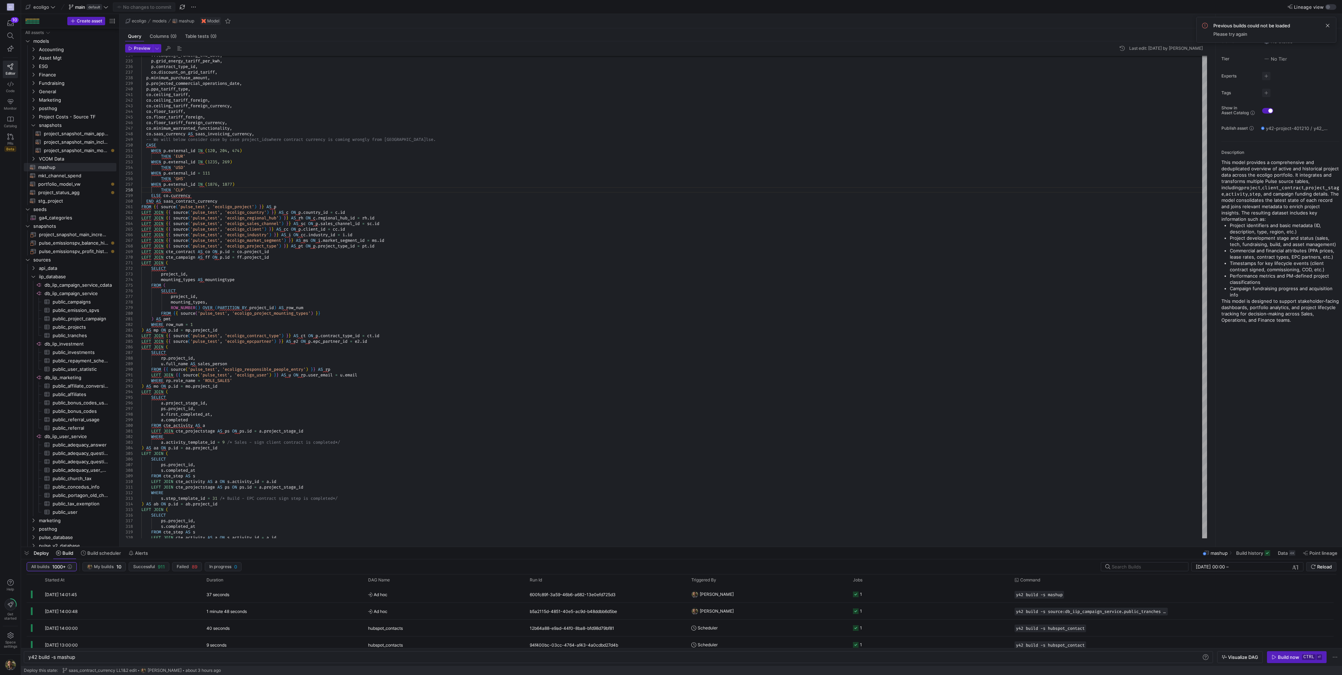
scroll to position [39, 43]
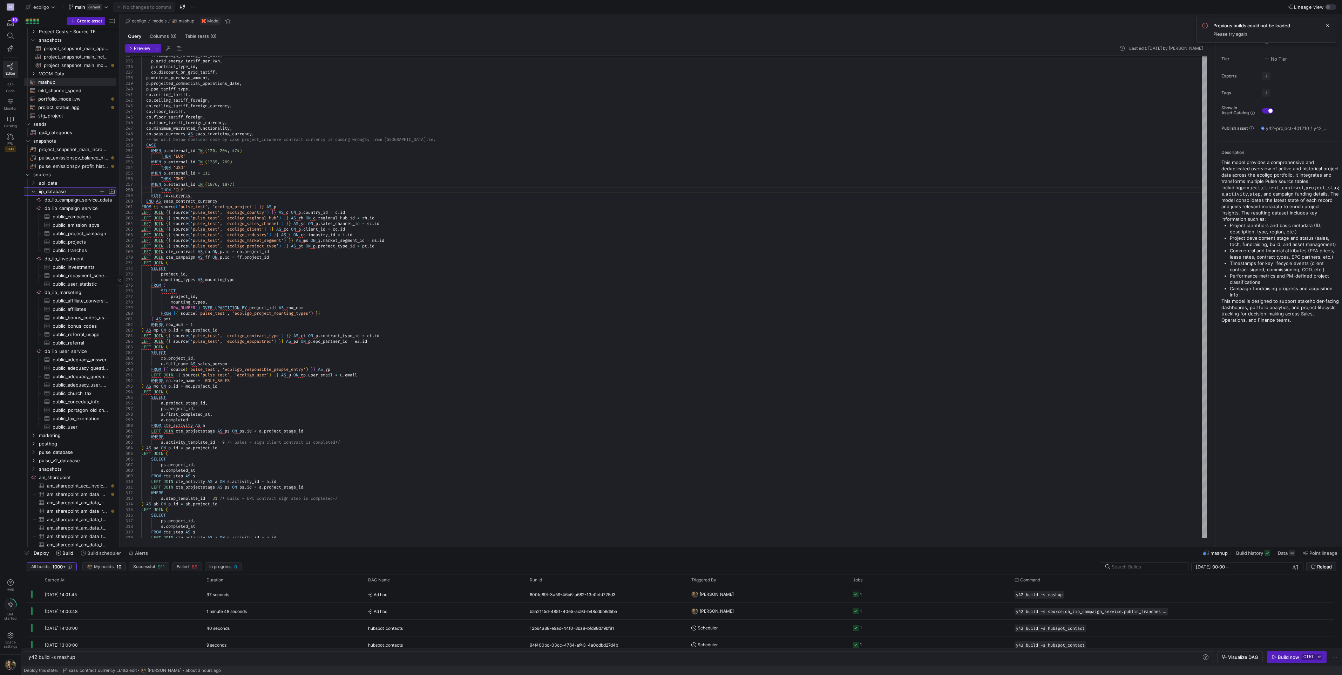
click at [33, 191] on icon "Press SPACE to select this row." at bounding box center [33, 191] width 5 height 4
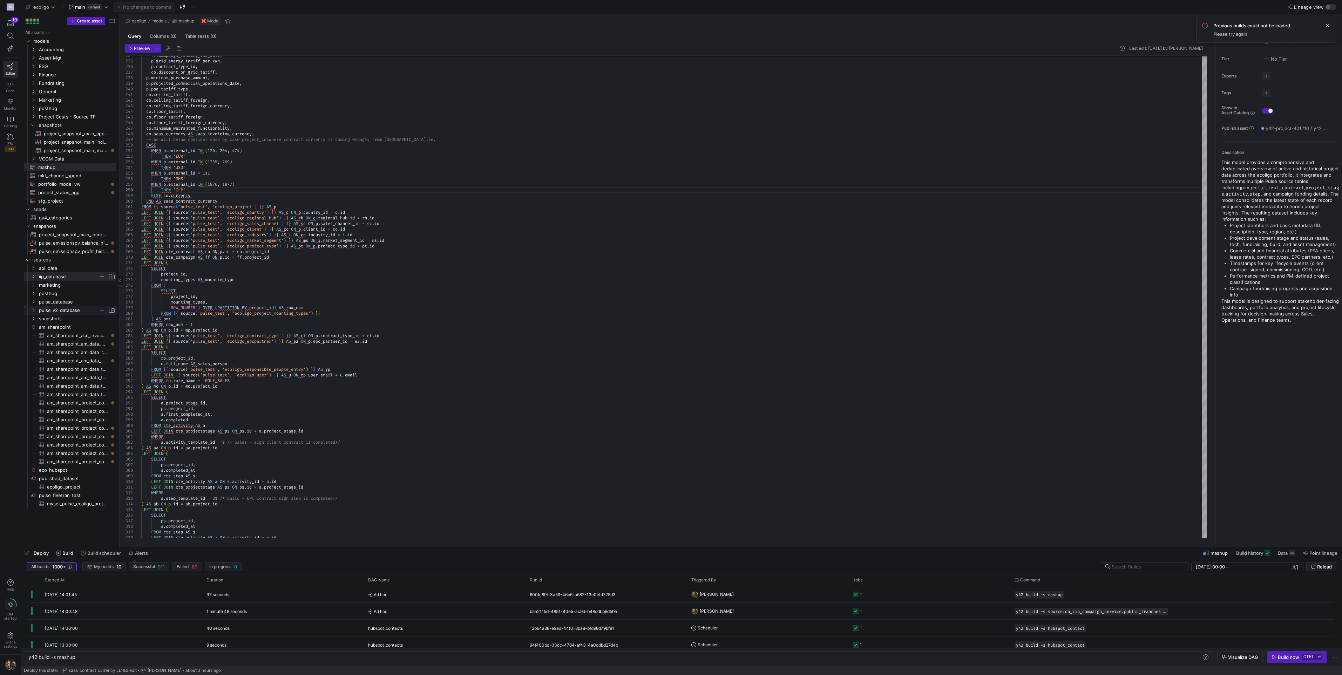
click at [80, 314] on span "pulse_v2_database" at bounding box center [69, 310] width 60 height 8
click at [109, 320] on span "Rename" at bounding box center [109, 319] width 39 height 10
click at [90, 311] on input "pulse_v2_database" at bounding box center [77, 310] width 76 height 8
type input "pulse_v2_dev"
click at [33, 311] on icon "Press SPACE to select this row." at bounding box center [33, 310] width 5 height 4
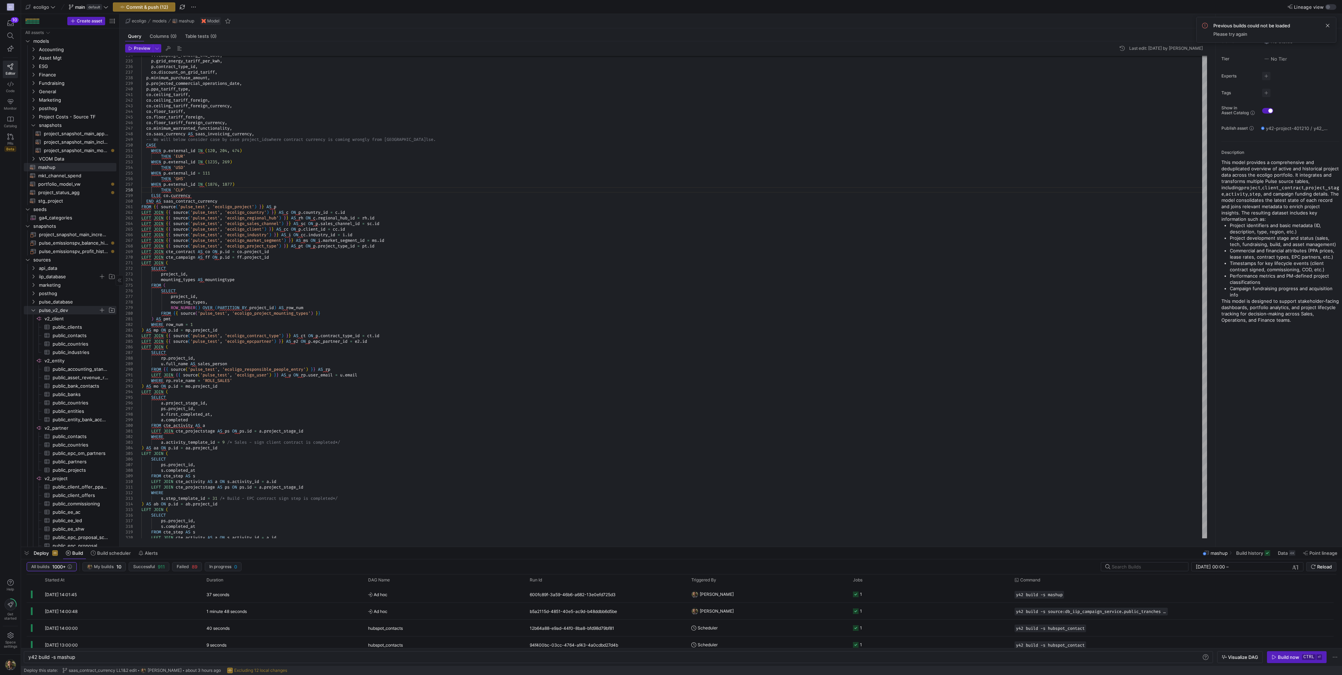
click at [33, 311] on icon at bounding box center [34, 311] width 4 height 2
click at [101, 259] on span "Press SPACE to select this row." at bounding box center [102, 259] width 7 height 7
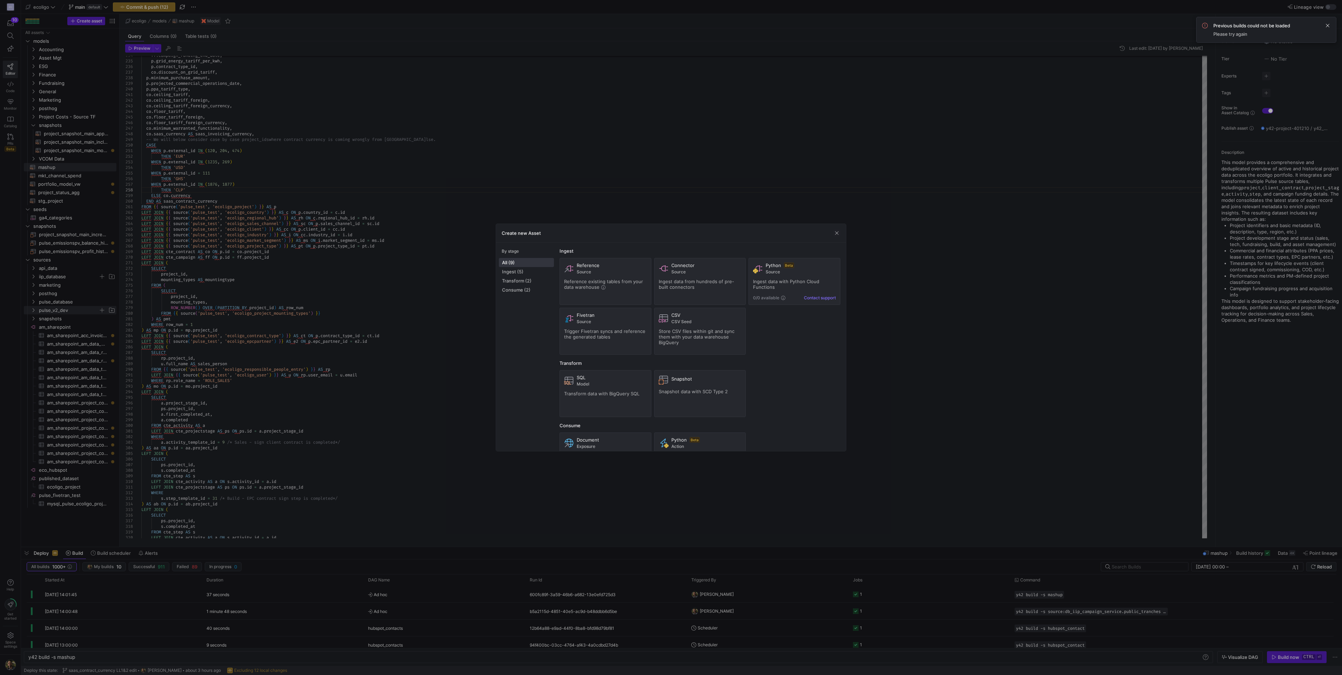
click at [677, 172] on div at bounding box center [671, 337] width 1342 height 675
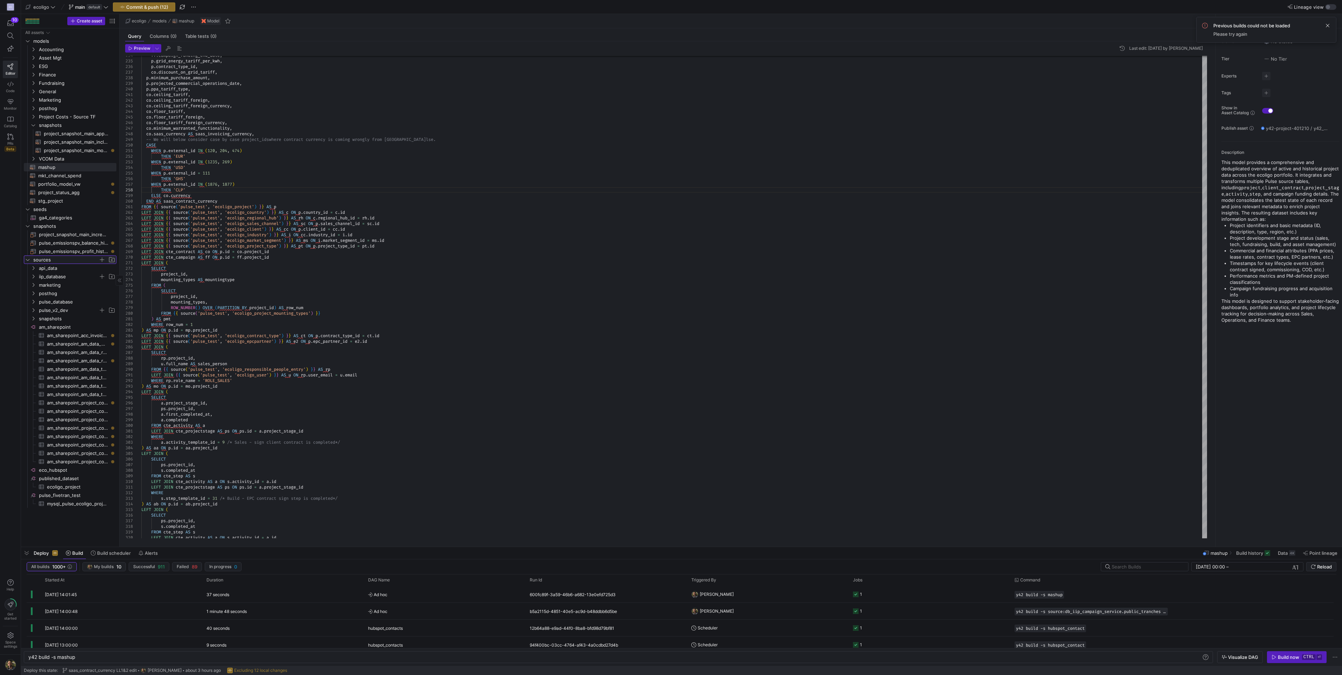
click at [112, 259] on span "Press SPACE to select this row." at bounding box center [111, 259] width 7 height 7
type input "pulse_v2_prod"
click at [62, 319] on span "pulse_v2_prod" at bounding box center [69, 319] width 60 height 8
click at [103, 318] on span "button" at bounding box center [102, 318] width 7 height 7
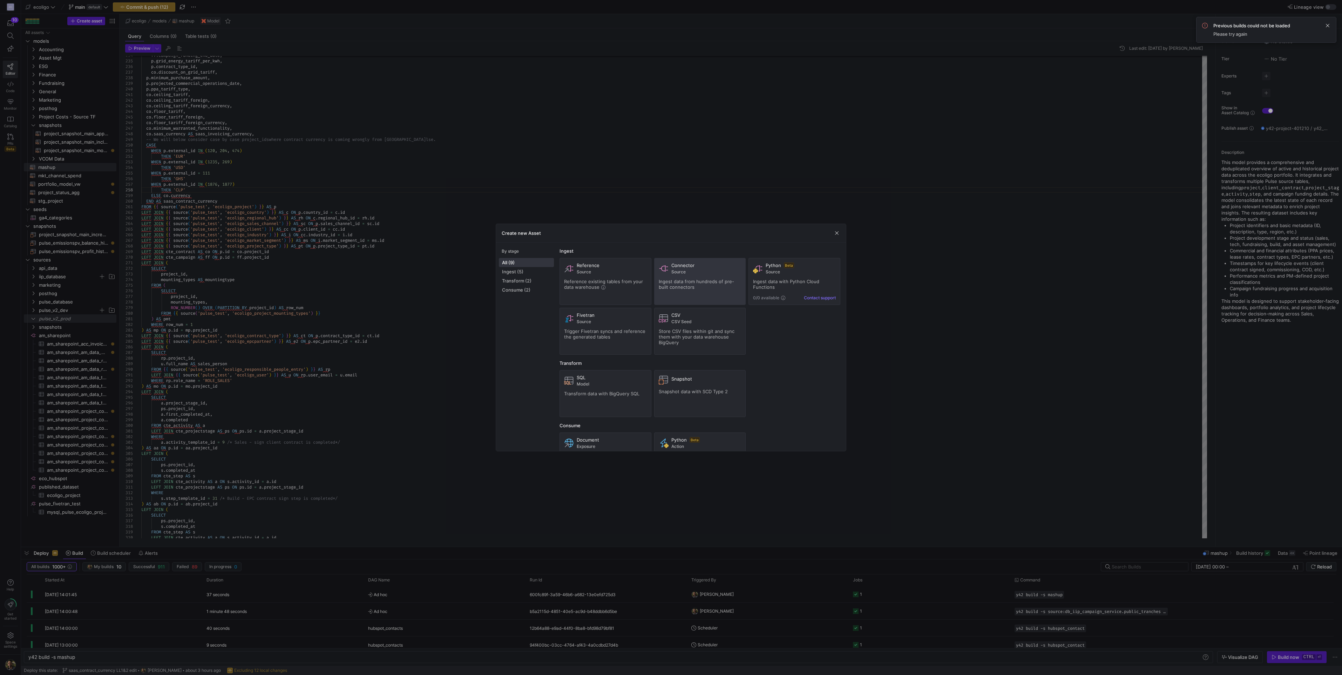
drag, startPoint x: 699, startPoint y: 276, endPoint x: 691, endPoint y: 276, distance: 8.1
click at [691, 276] on div "Connector Source Ingest data from hundreds of pre-built connectors" at bounding box center [700, 282] width 83 height 38
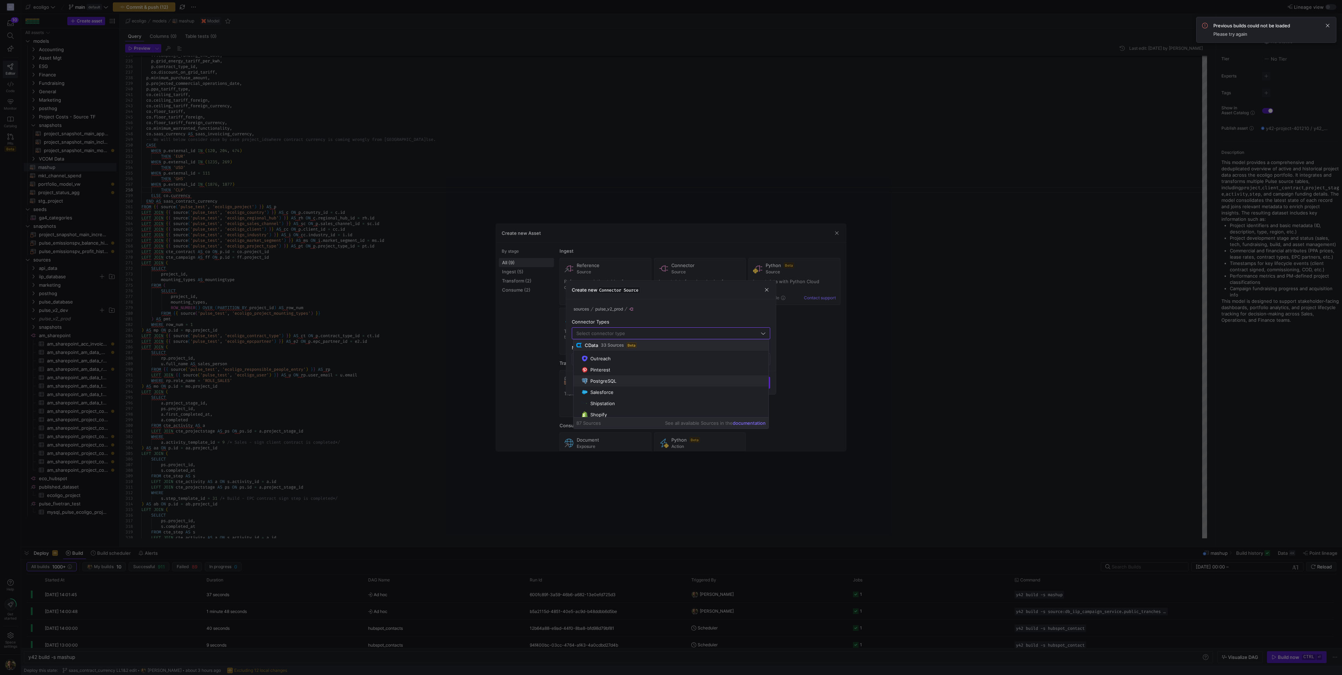
scroll to position [234, 0]
click at [604, 378] on div "PostgreSQL" at bounding box center [604, 381] width 26 height 6
type input "PostgreSQL"
click at [621, 363] on div at bounding box center [671, 359] width 187 height 11
type input "project_v2_prod"
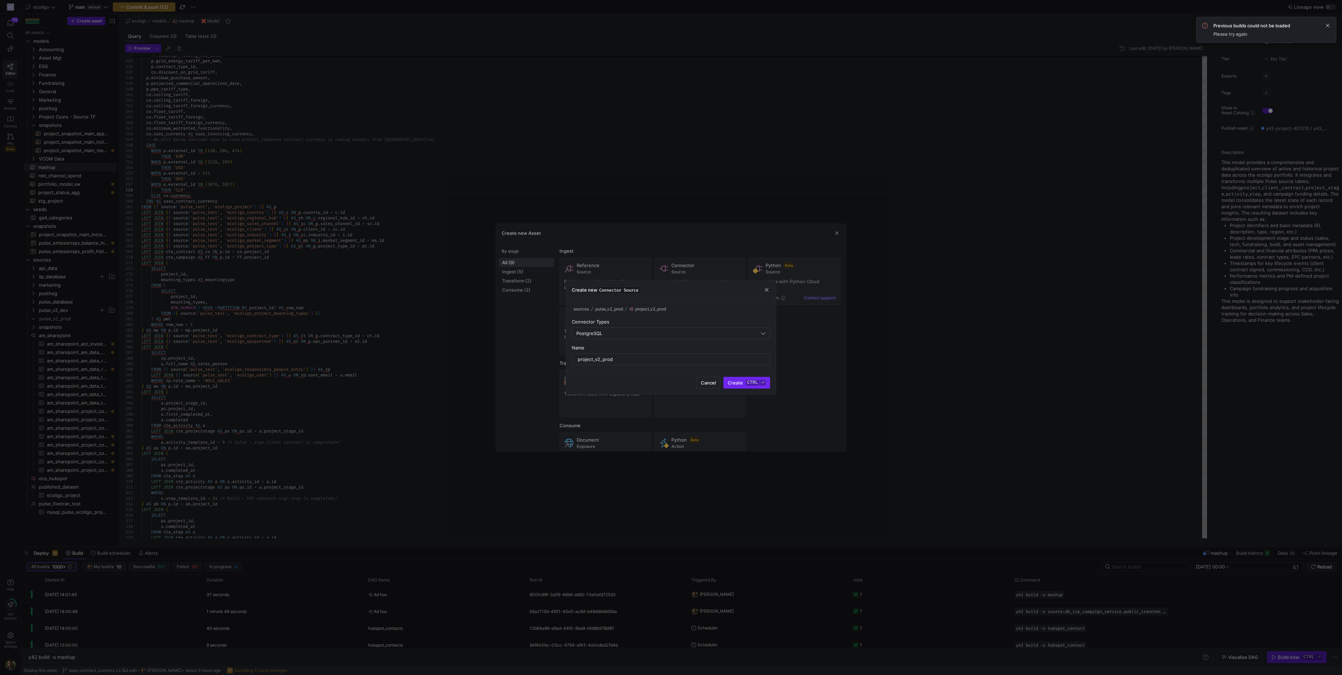
click at [729, 385] on span "Create ctrl ⏎" at bounding box center [747, 383] width 38 height 6
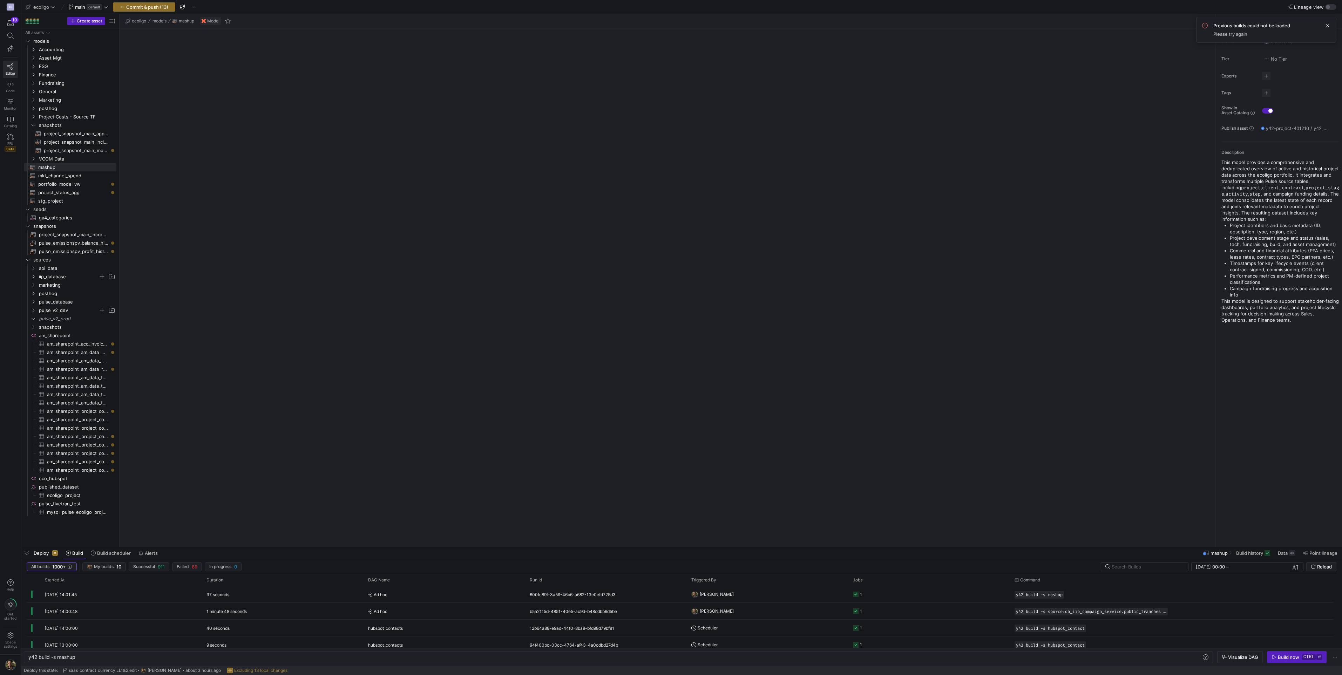
type textarea "y42 build"
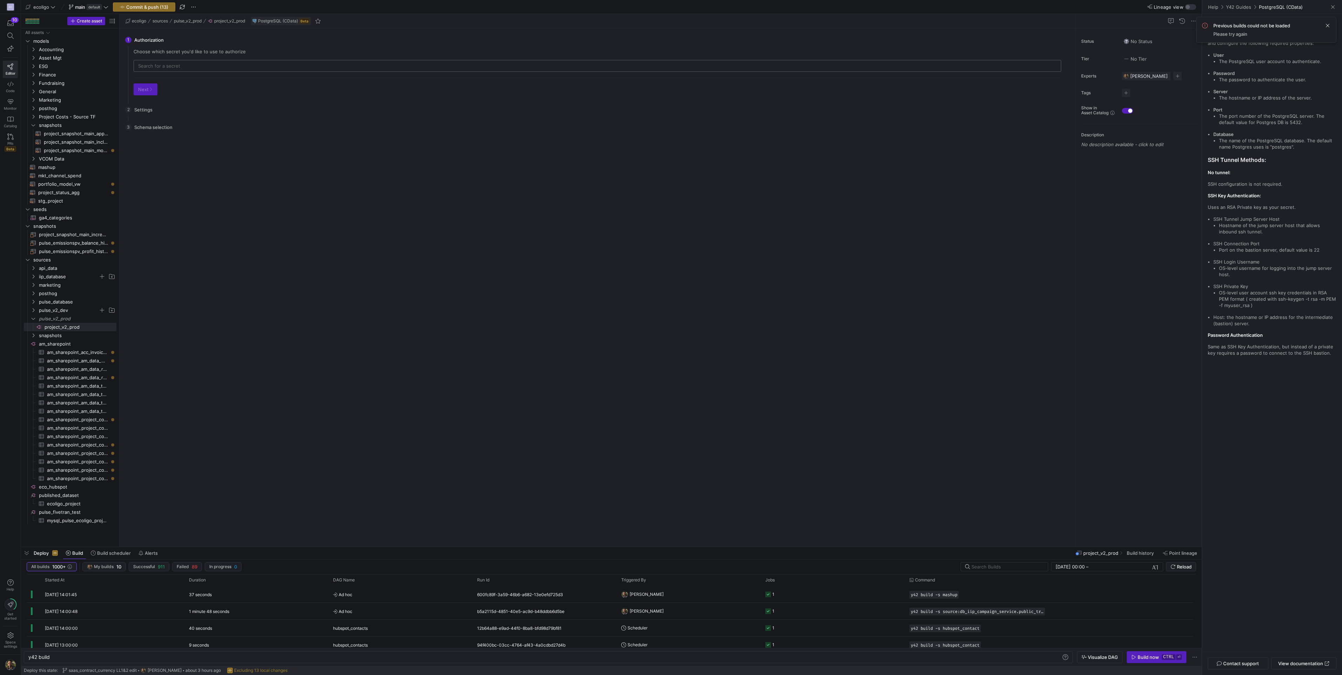
click at [157, 62] on div at bounding box center [597, 65] width 919 height 11
click at [299, 267] on div "There is no data to select from. Please configure the settings first. Go back C…" at bounding box center [597, 339] width 939 height 406
click at [140, 7] on span "Commit & push (13)" at bounding box center [147, 7] width 42 height 6
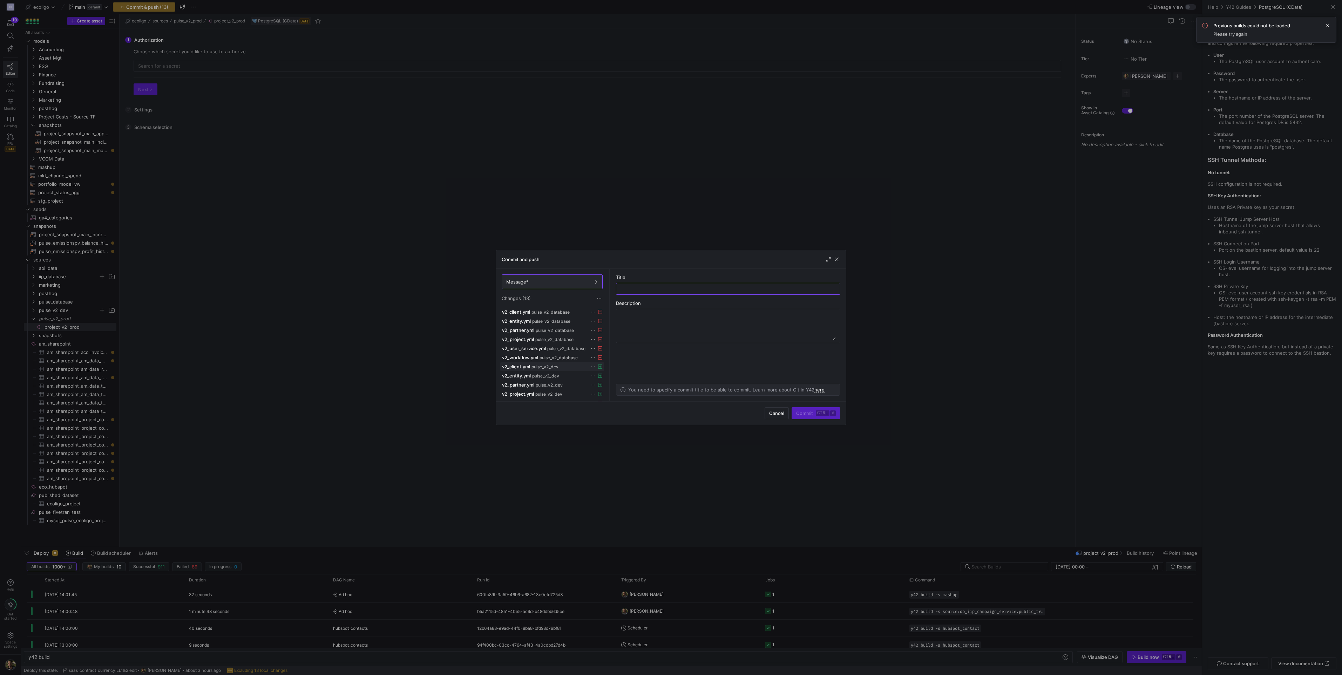
scroll to position [27, 0]
type input "Adding pulse_v2_prod"
click at [816, 417] on span "submit" at bounding box center [816, 413] width 48 height 11
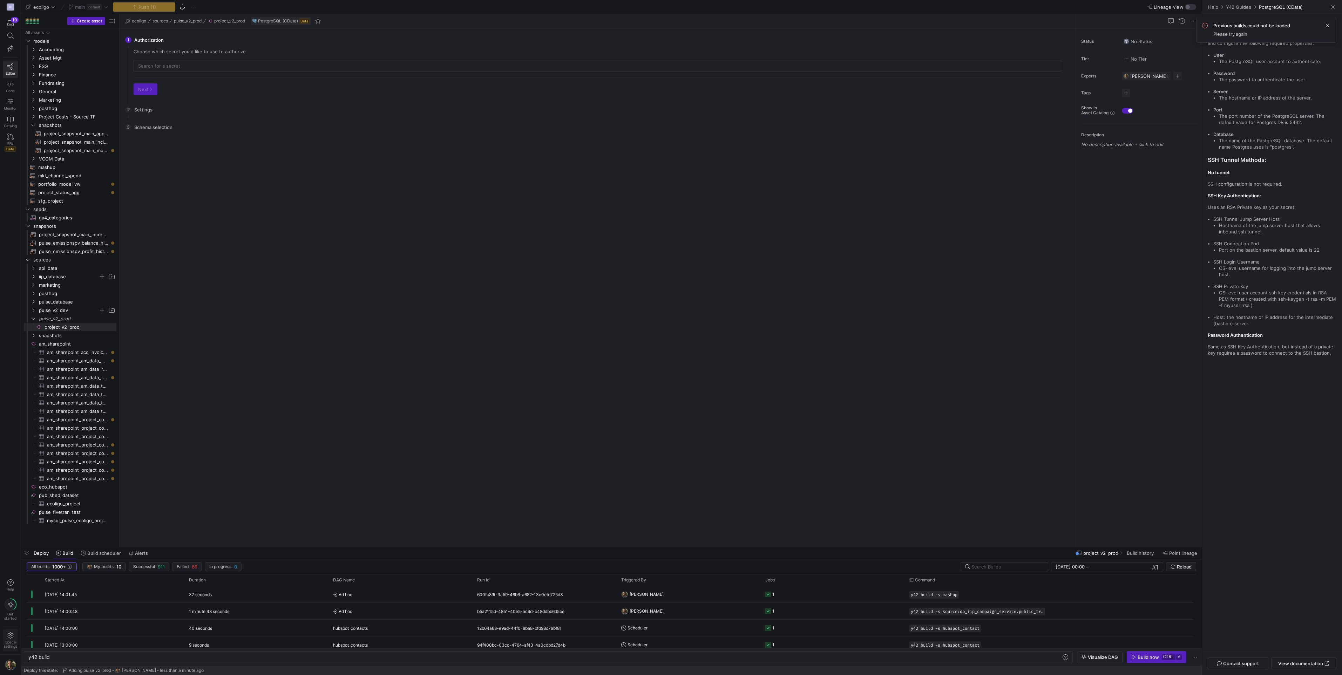
click at [10, 638] on icon at bounding box center [10, 636] width 6 height 6
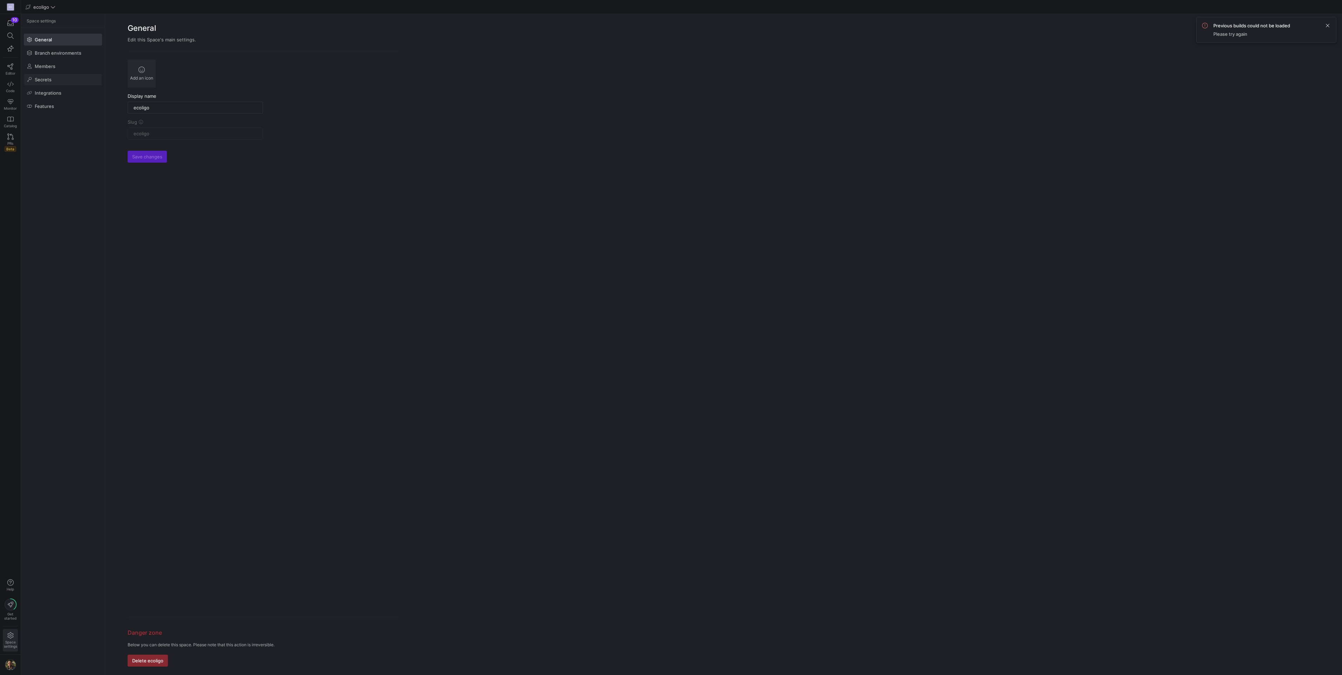
click at [45, 76] on span at bounding box center [62, 79] width 77 height 11
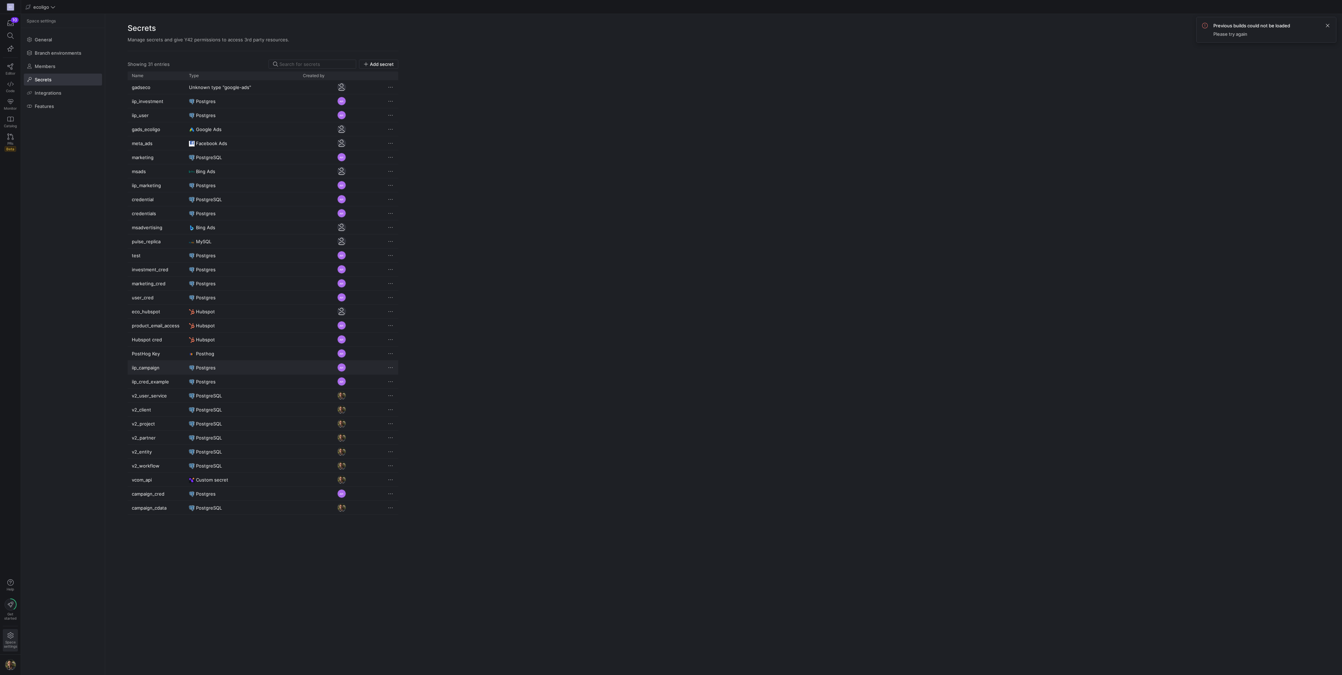
click at [391, 366] on span "Press SPACE to select this row." at bounding box center [390, 367] width 7 height 7
click at [587, 548] on div at bounding box center [671, 337] width 1342 height 675
click at [391, 395] on span "Press SPACE to select this row." at bounding box center [390, 395] width 7 height 7
click at [403, 406] on span "Rename" at bounding box center [401, 406] width 18 height 6
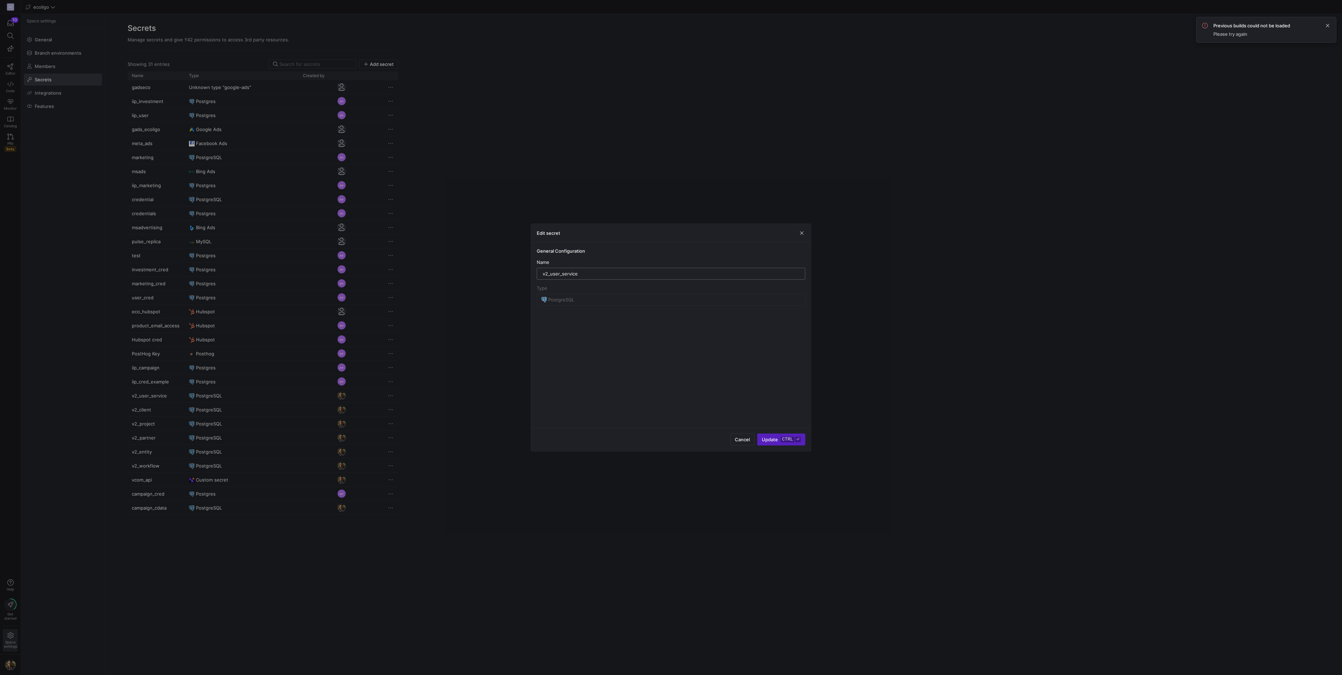
click at [591, 276] on input "v2_user_service" at bounding box center [671, 274] width 257 height 6
type input "v2_user_service_dev"
click at [776, 440] on span "Update ctrl ⏎" at bounding box center [781, 440] width 39 height 6
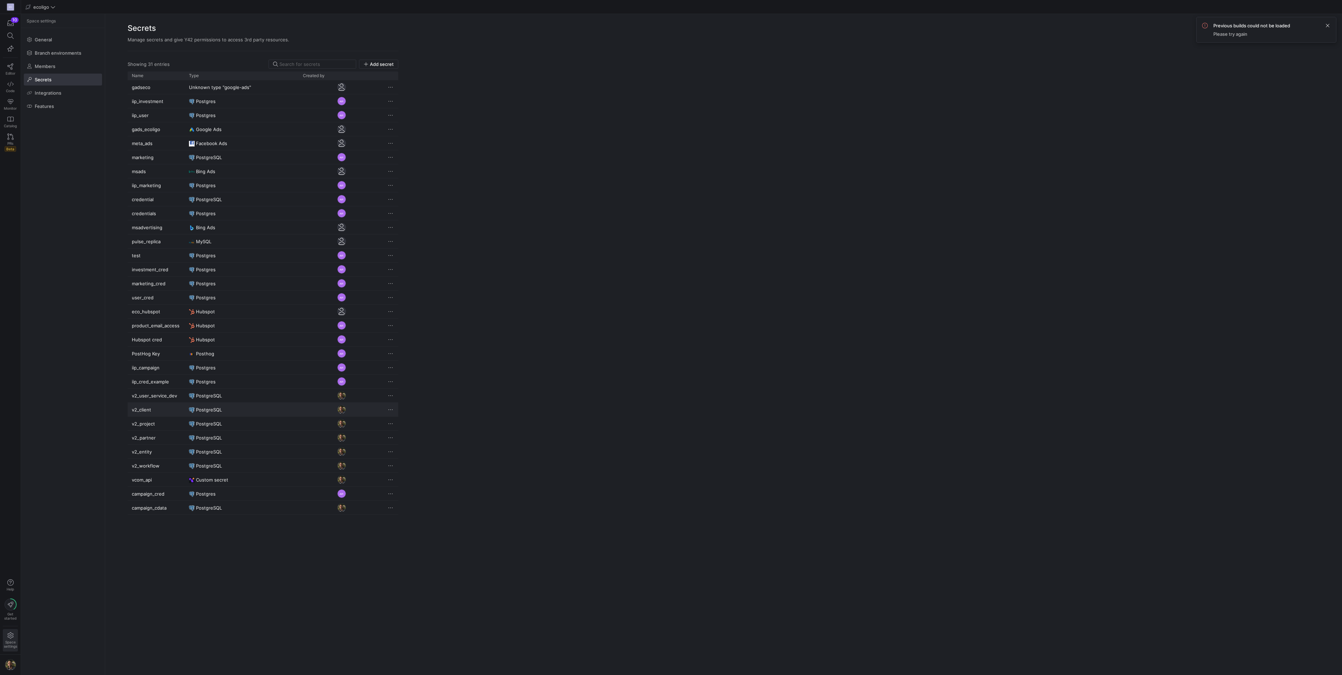
click at [393, 409] on span "Press SPACE to select this row." at bounding box center [390, 409] width 7 height 7
click at [407, 420] on span "Rename" at bounding box center [401, 420] width 18 height 6
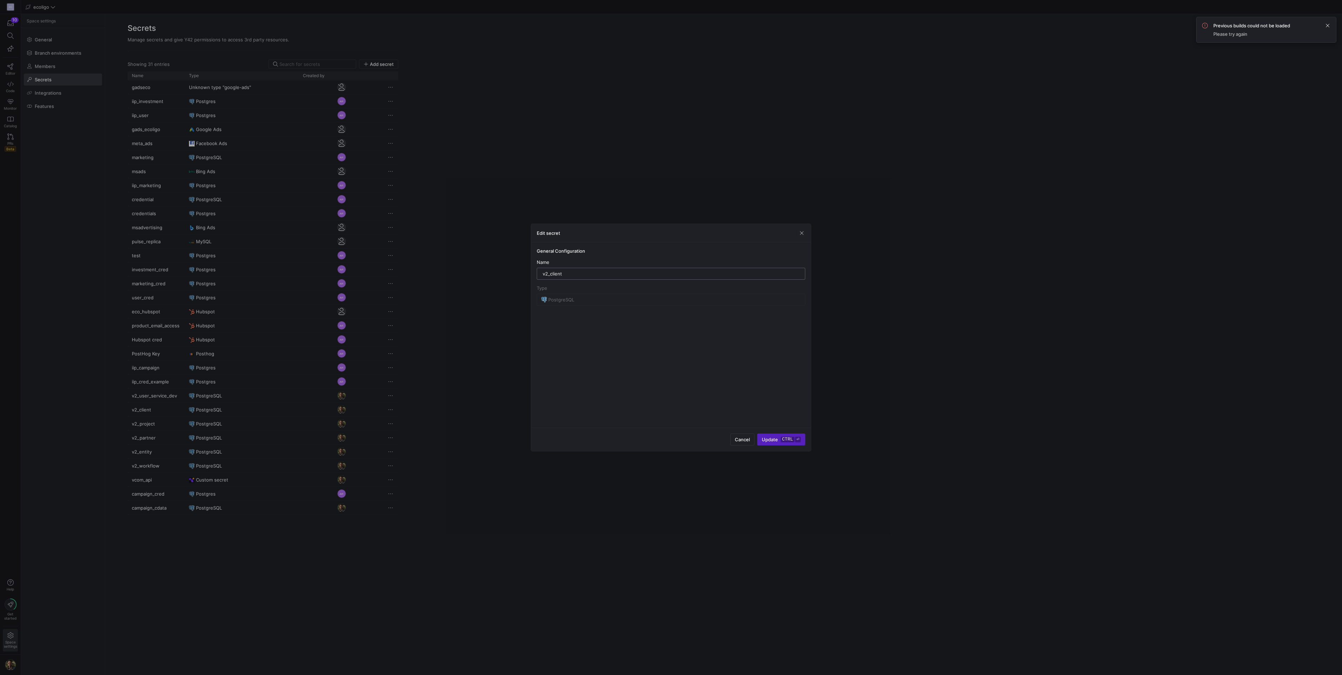
click at [572, 275] on input "v2_client" at bounding box center [671, 274] width 257 height 6
type input "v2_client_dev"
click at [778, 443] on span "submit" at bounding box center [781, 439] width 47 height 11
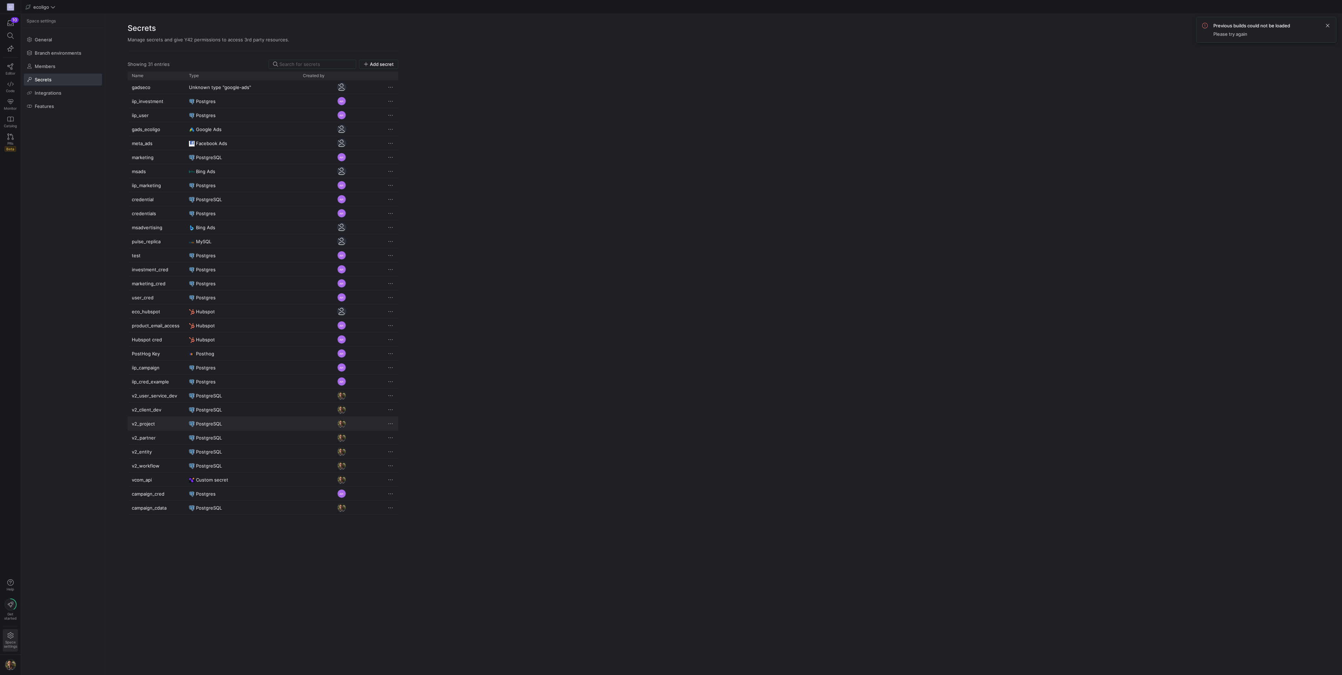
click at [393, 427] on span "Press SPACE to select this row." at bounding box center [390, 423] width 7 height 7
click at [407, 437] on button "Rename" at bounding box center [415, 433] width 57 height 11
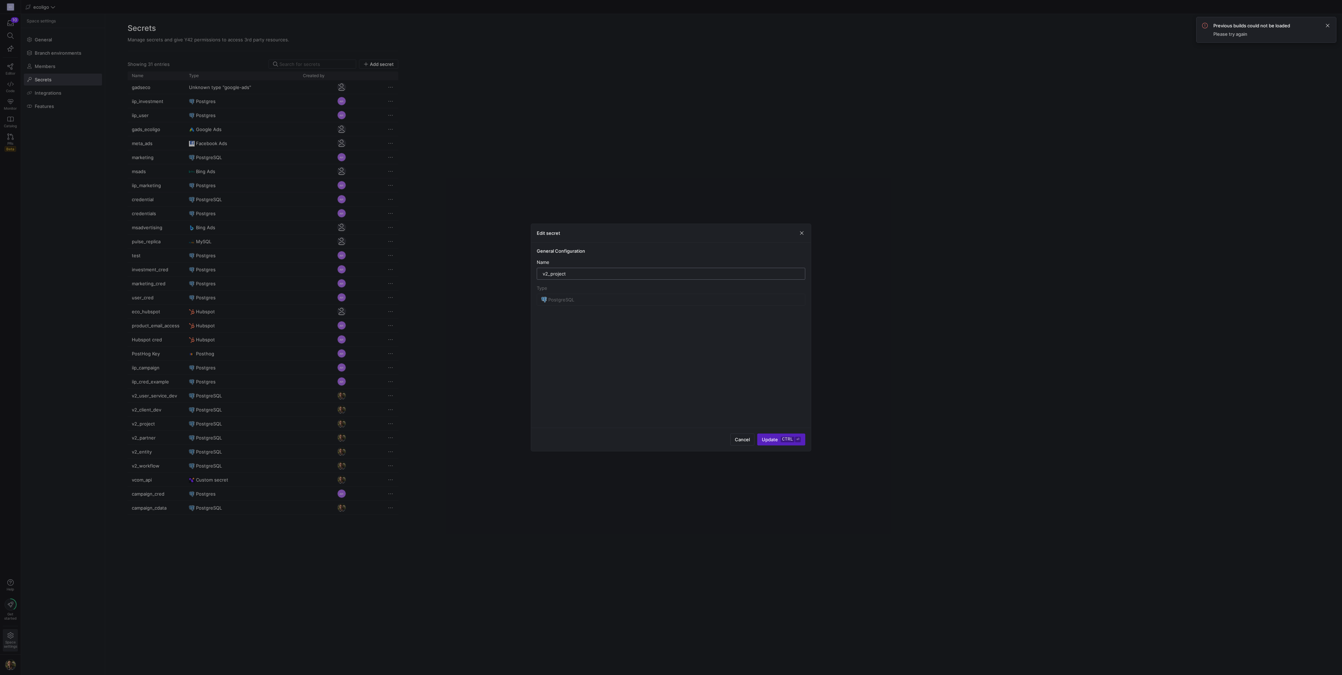
click at [576, 274] on input "v2_project" at bounding box center [671, 274] width 257 height 6
type input "v2_project_dev"
click at [773, 438] on span "Update ctrl ⏎" at bounding box center [781, 440] width 39 height 6
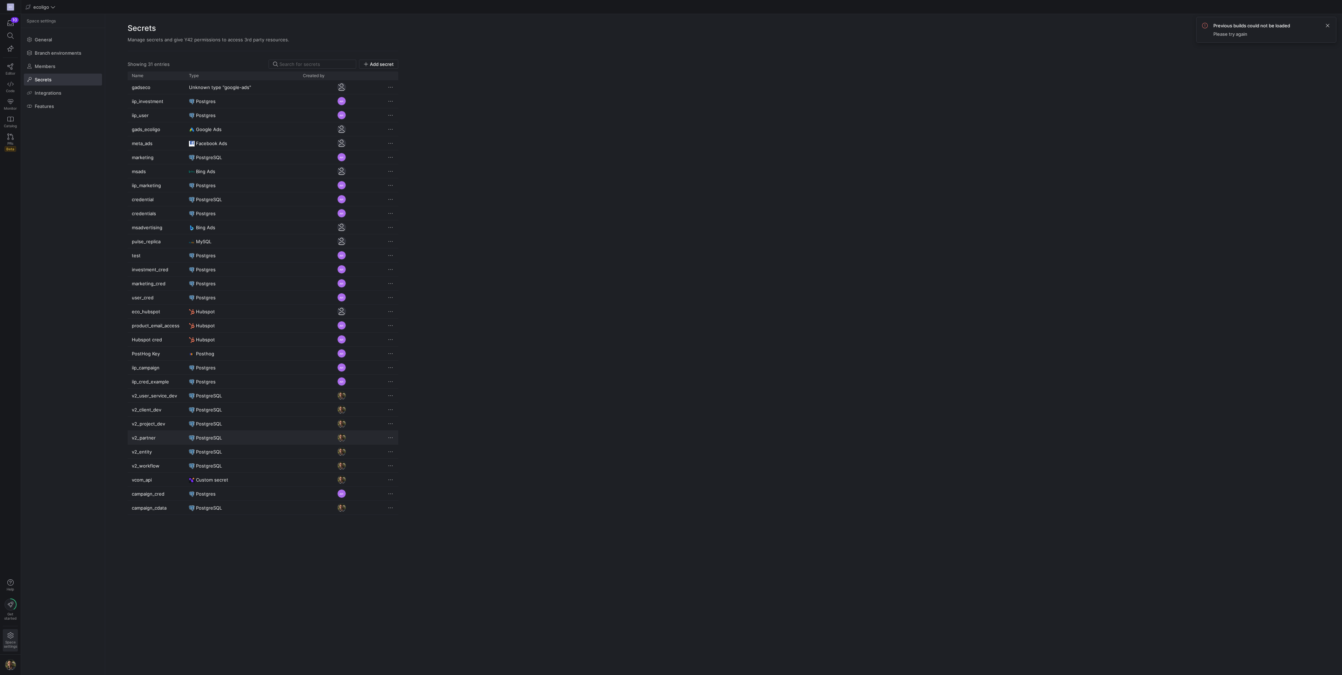
click at [391, 437] on span "Press SPACE to select this row." at bounding box center [390, 437] width 7 height 7
click at [407, 447] on span "Rename" at bounding box center [401, 448] width 18 height 6
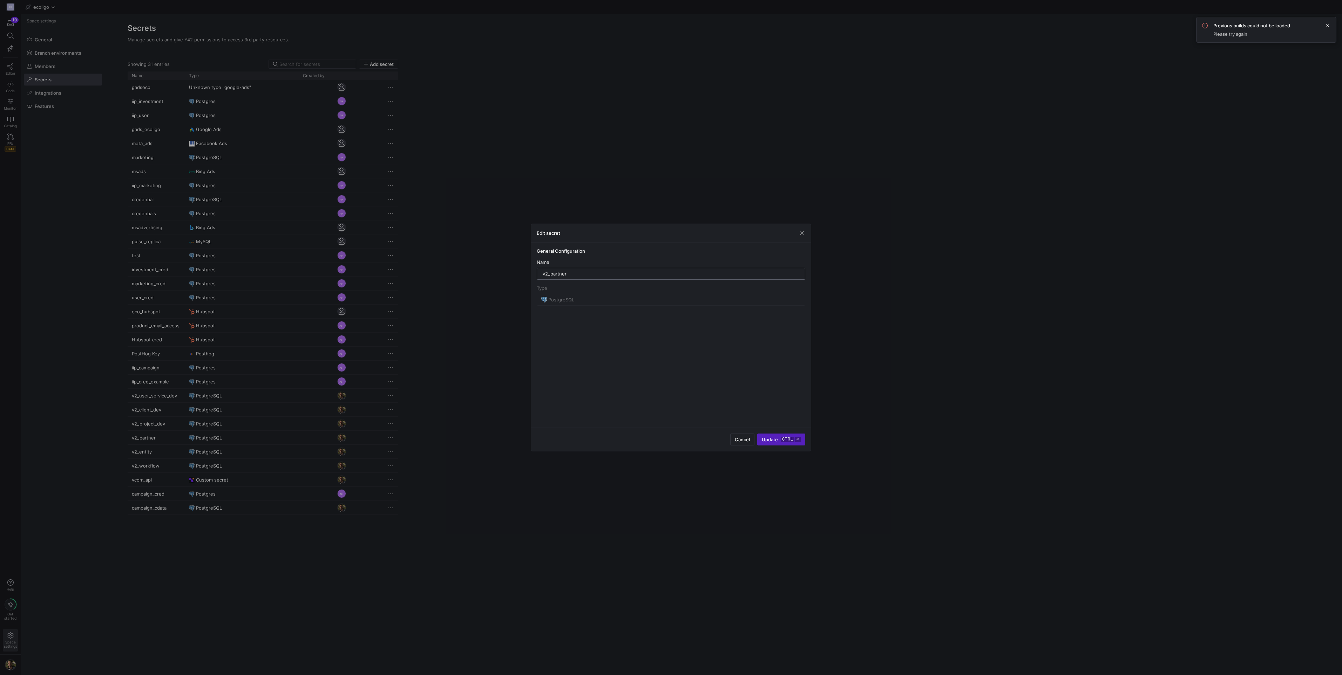
click at [577, 272] on input "v2_partner" at bounding box center [671, 274] width 257 height 6
type input "v2_partner_dev"
click at [757, 431] on div "Cancel Update ctrl ⏎" at bounding box center [671, 439] width 280 height 23
click at [773, 439] on span "Update ctrl ⏎" at bounding box center [781, 440] width 39 height 6
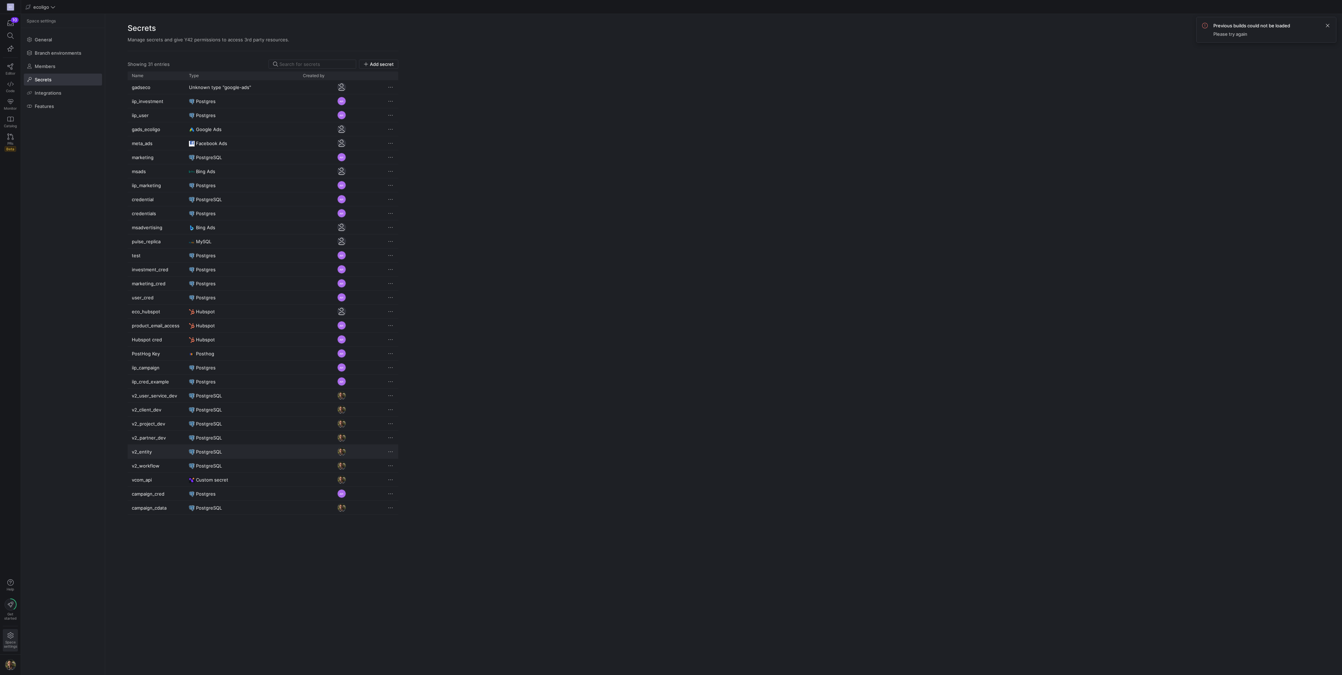
click at [392, 450] on span "Press SPACE to select this row." at bounding box center [390, 452] width 7 height 7
click at [411, 461] on span "Rename" at bounding box center [416, 462] width 49 height 6
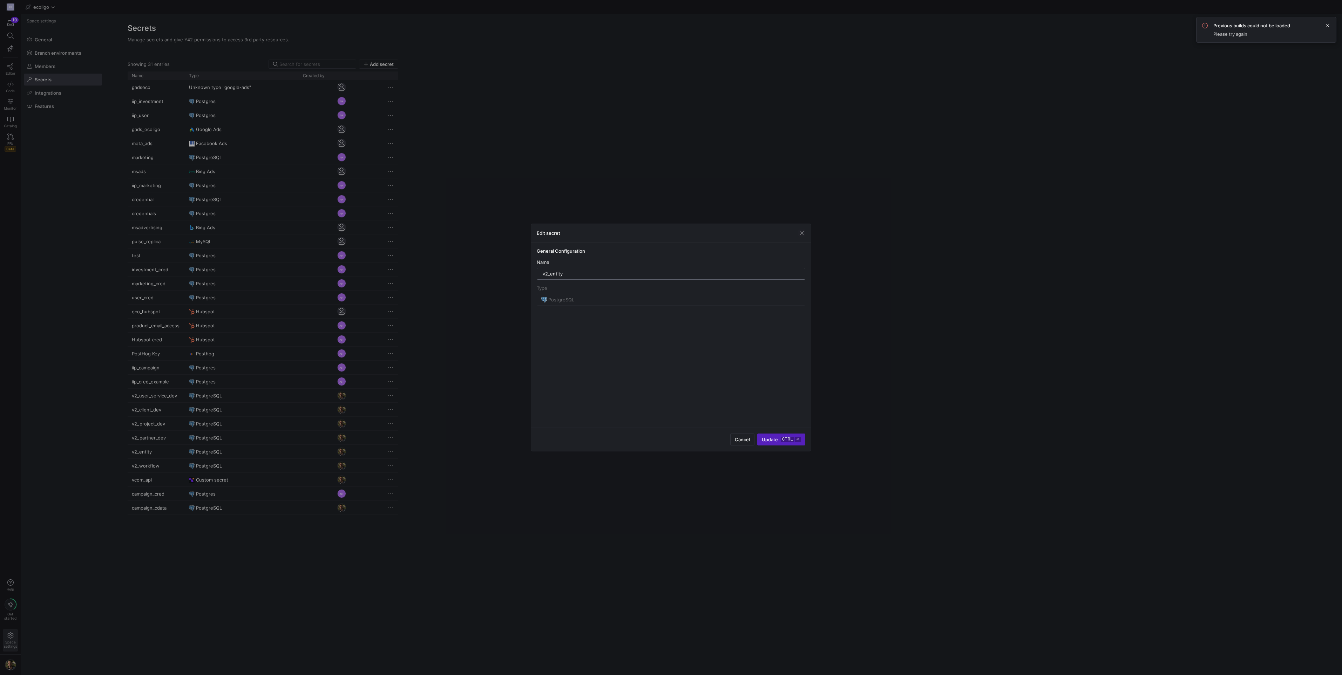
click at [578, 276] on input "v2_entity" at bounding box center [671, 274] width 257 height 6
type input "v2_entity_dev"
click at [782, 443] on span "submit" at bounding box center [781, 439] width 47 height 11
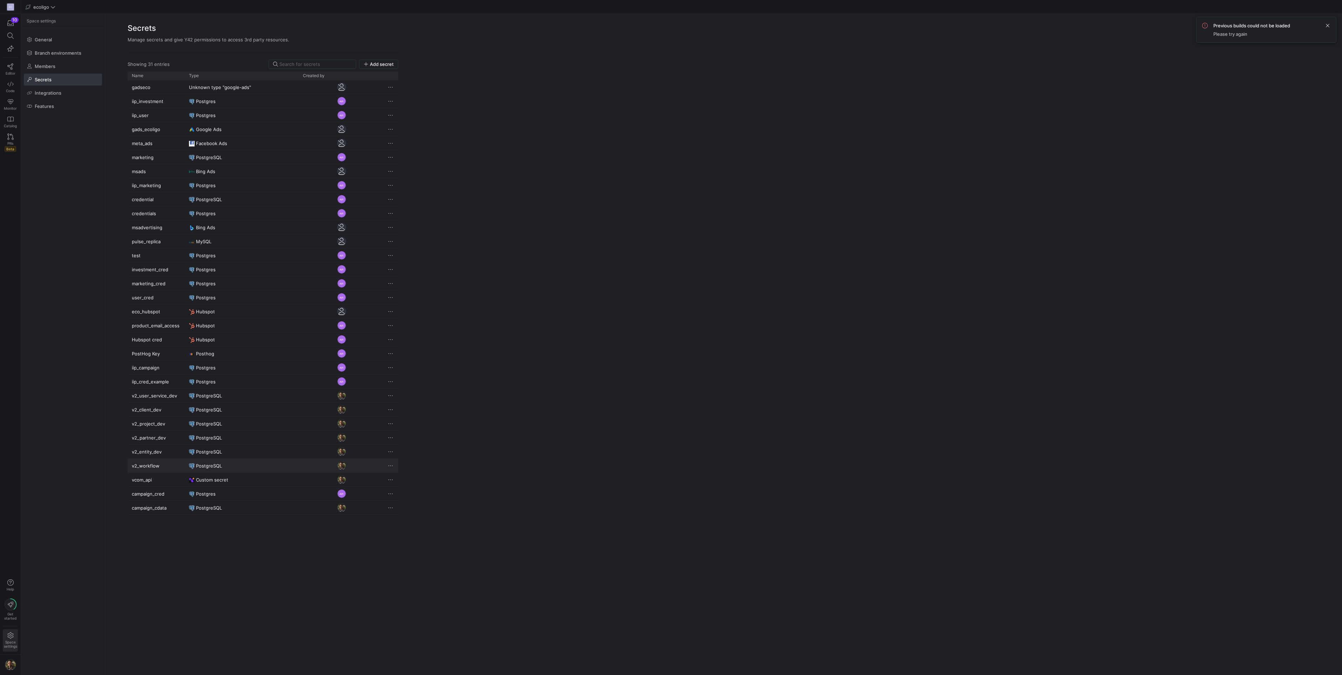
click at [391, 464] on span "Press SPACE to select this row." at bounding box center [390, 466] width 7 height 7
click at [400, 474] on span "Rename" at bounding box center [401, 476] width 18 height 6
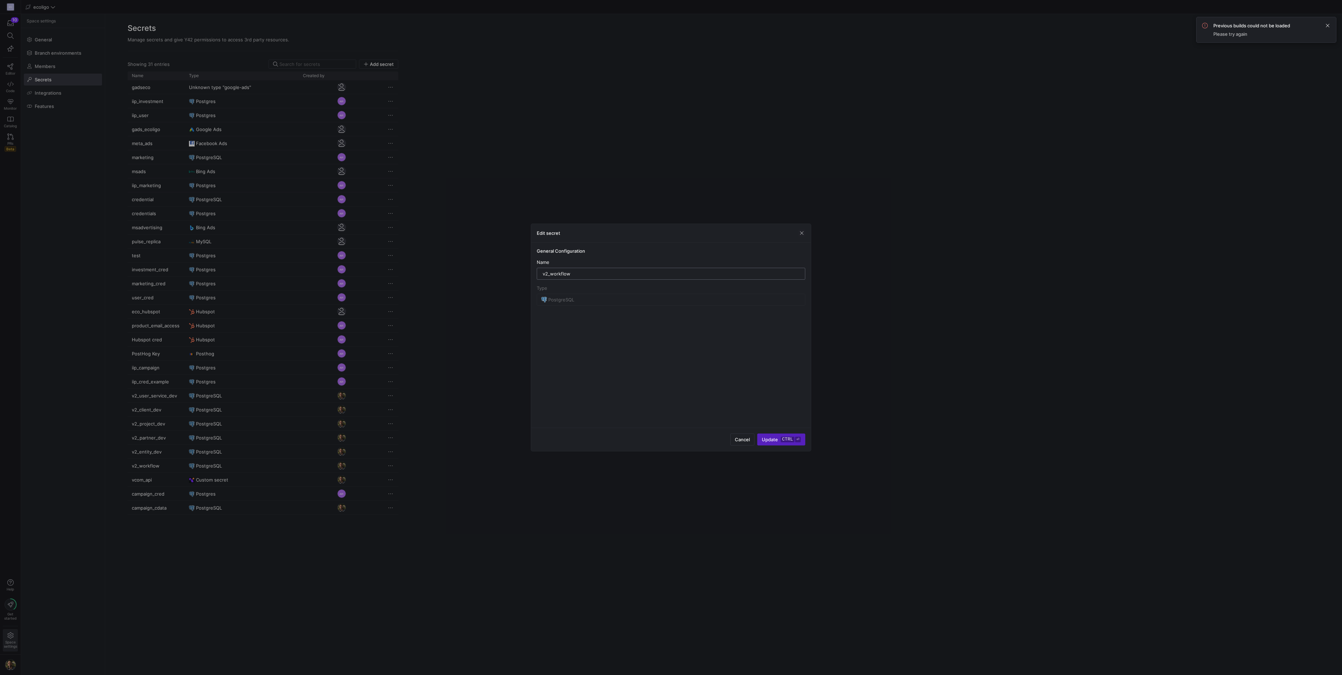
click at [587, 270] on div "v2_workflow" at bounding box center [671, 273] width 257 height 11
type input "v2_workflow_dev"
click at [767, 436] on span "submit" at bounding box center [781, 439] width 47 height 11
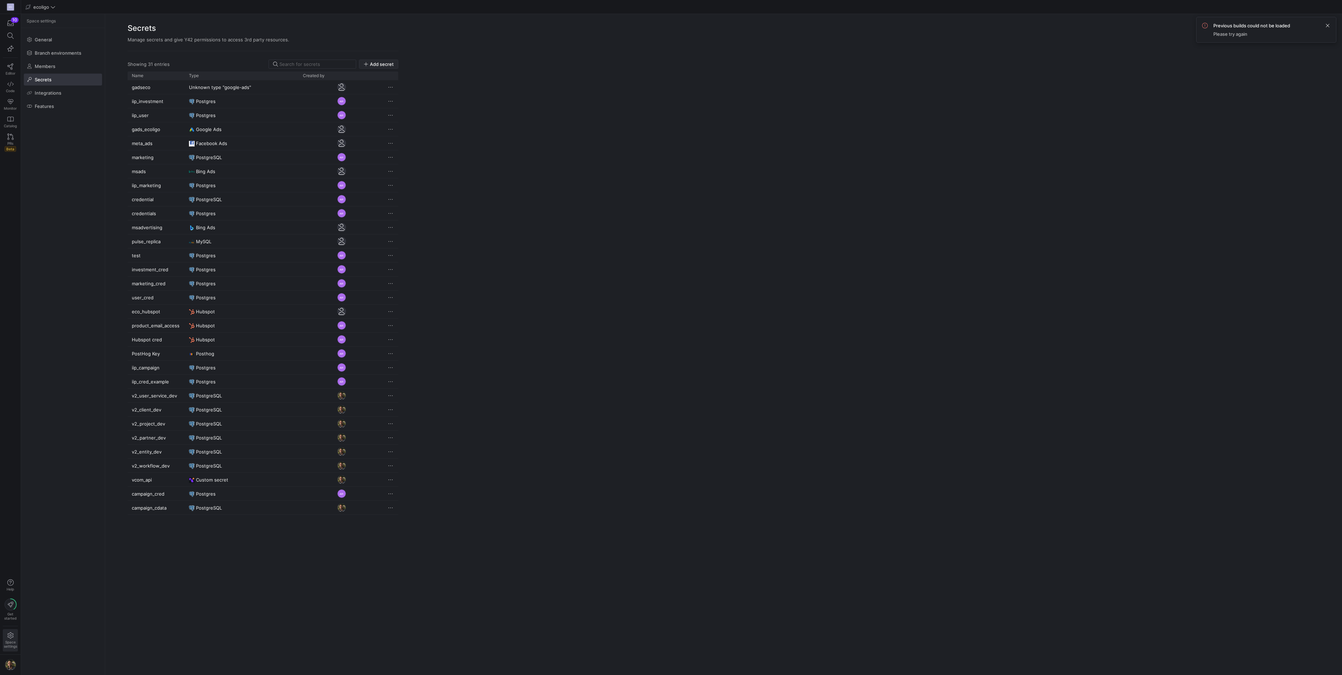
click at [375, 62] on span "Add secret" at bounding box center [382, 64] width 24 height 6
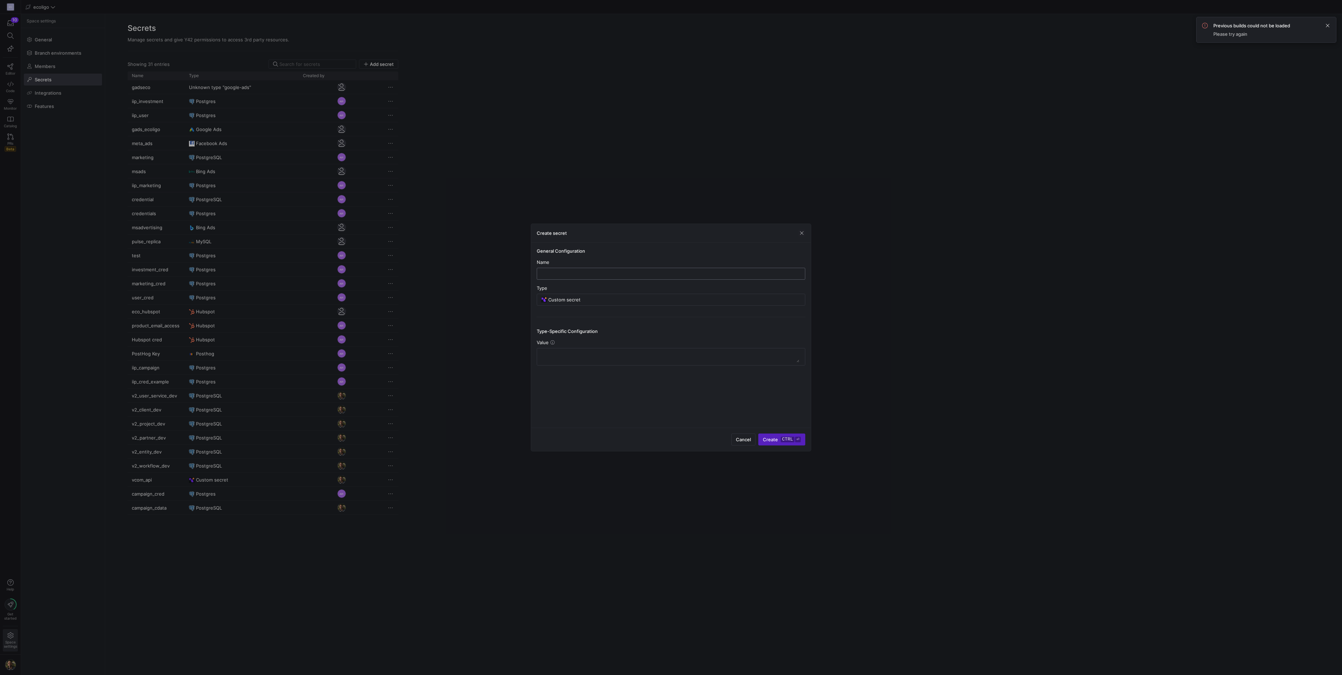
click at [567, 273] on input "text" at bounding box center [671, 274] width 257 height 6
type input "v2_project_prod"
click at [613, 306] on y42-credential-form "General Configuration Name v2_project_prod Type Custom secret Type-Specific Con…" at bounding box center [671, 306] width 269 height 117
click at [614, 302] on input "Custom secret" at bounding box center [674, 300] width 252 height 6
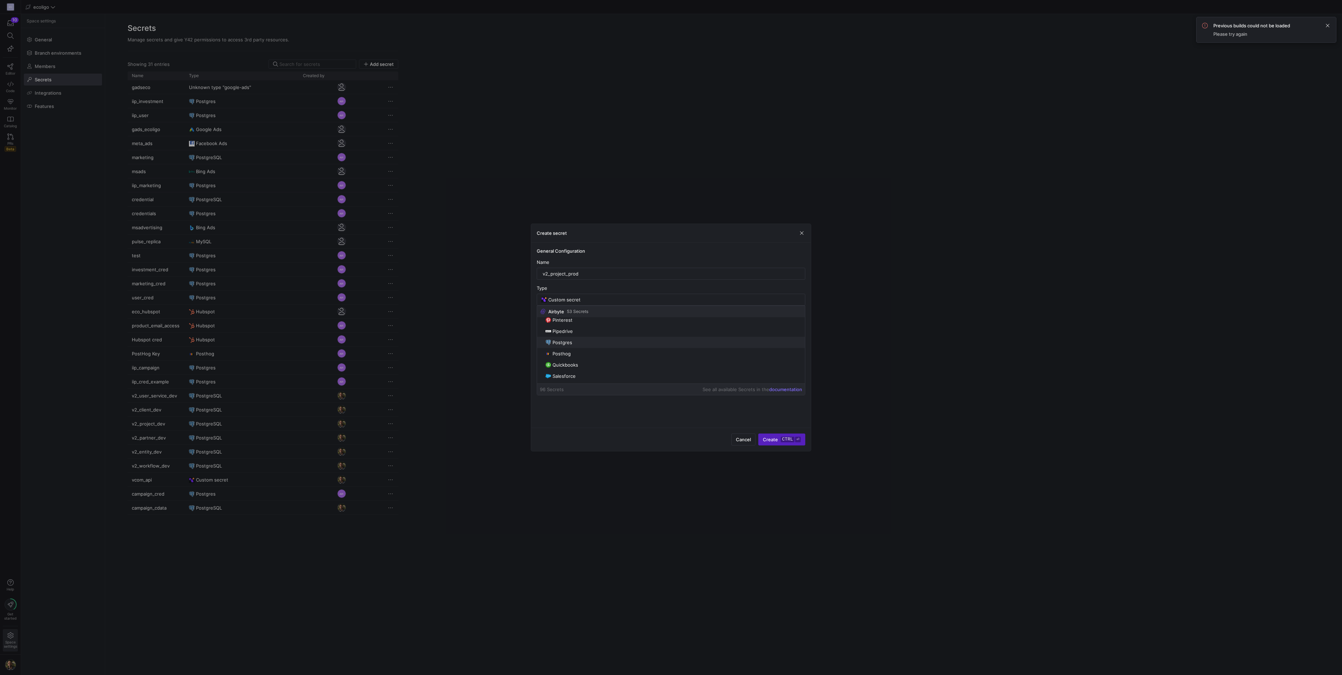
click at [569, 341] on span "Postgres" at bounding box center [563, 343] width 20 height 6
type input "Postgres"
click at [576, 353] on input "text" at bounding box center [671, 354] width 257 height 6
click at [576, 355] on input "text" at bounding box center [671, 354] width 257 height 6
paste input "[DOMAIN_NAME]"
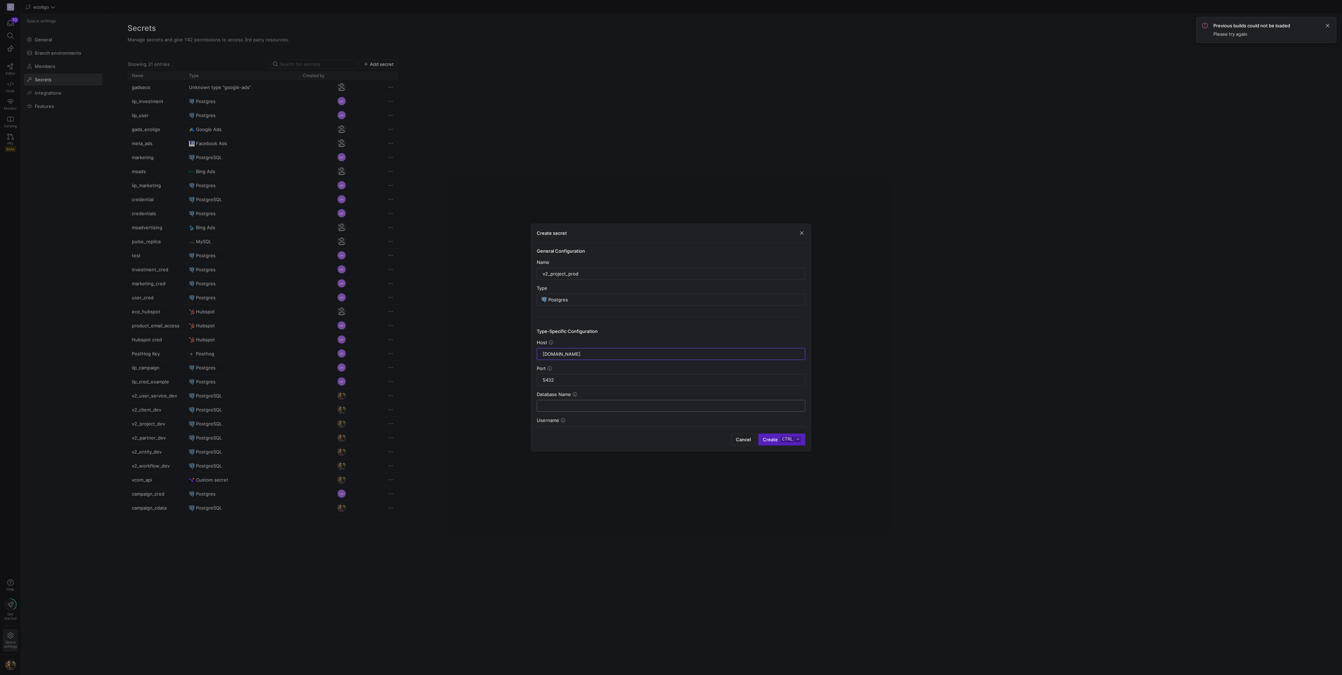
type input "[DOMAIN_NAME]"
click at [564, 409] on div at bounding box center [671, 405] width 257 height 11
type input "project_prod"
click at [591, 356] on input "text" at bounding box center [671, 358] width 257 height 6
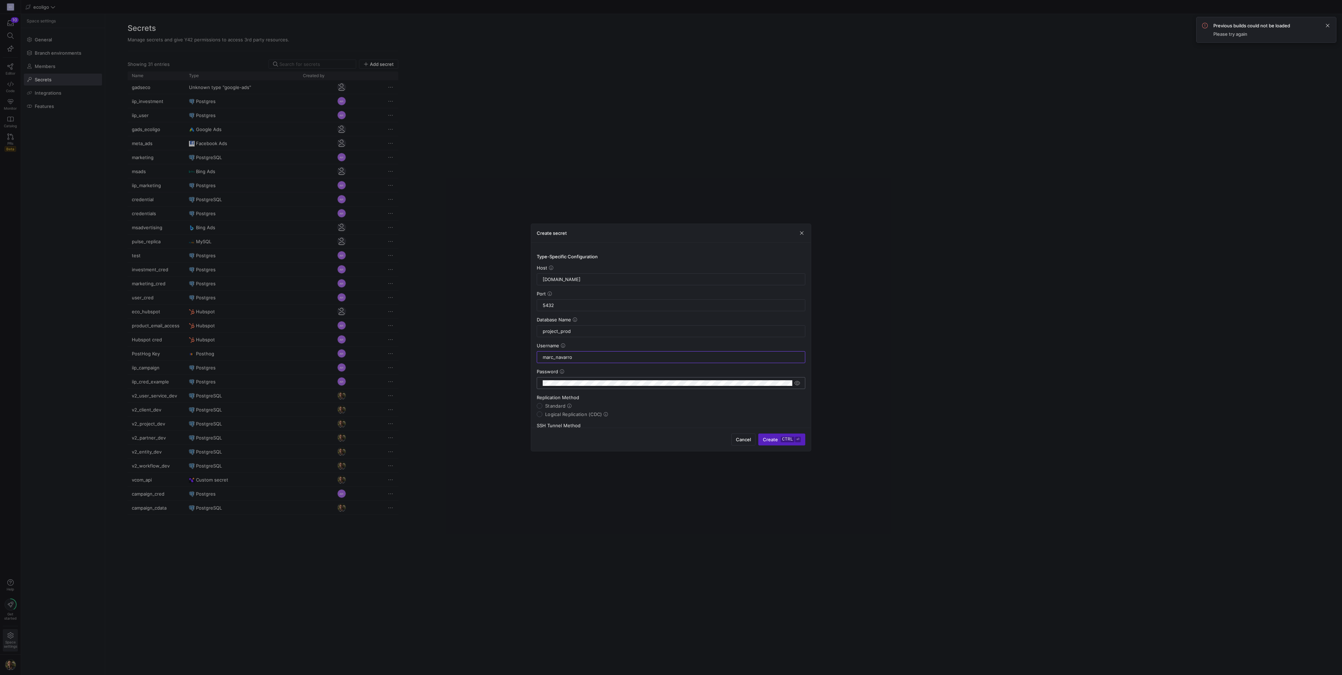
type input "marc_navarro"
click at [640, 369] on div "Password" at bounding box center [671, 372] width 269 height 6
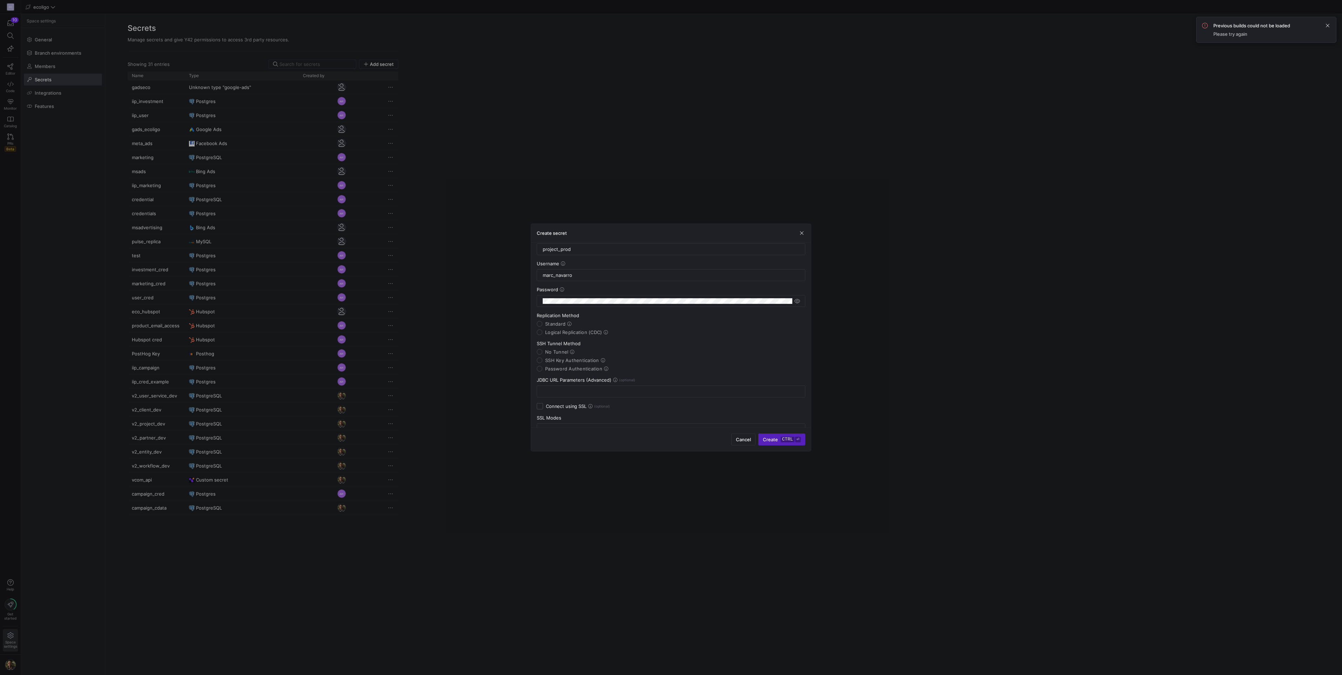
scroll to position [176, 0]
click at [542, 340] on input "SSH Key Authentication" at bounding box center [540, 342] width 6 height 6
radio input "true"
click at [623, 402] on textarea at bounding box center [671, 399] width 257 height 11
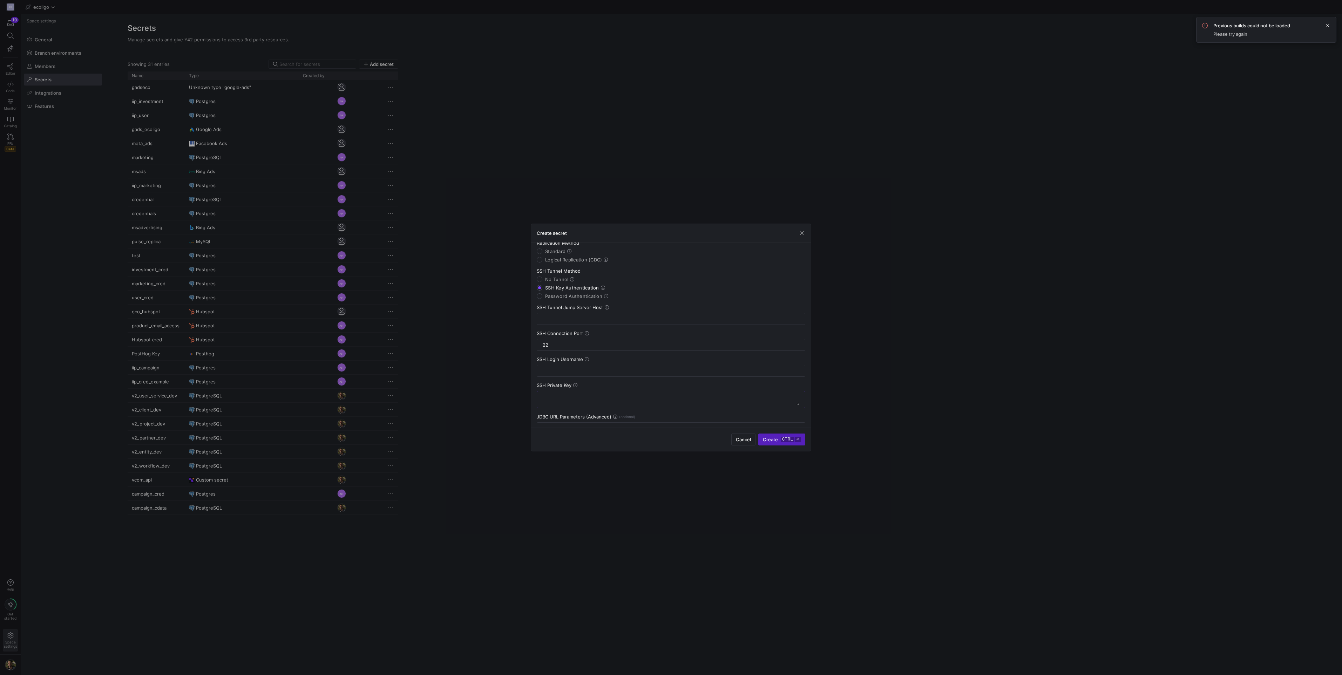
click at [577, 384] on icon at bounding box center [575, 385] width 4 height 4
click at [557, 333] on div "SSH Tunnel Jump Server Host" at bounding box center [671, 336] width 269 height 20
click at [557, 337] on div at bounding box center [671, 340] width 257 height 11
paste input "[TECHNICAL_ID]"
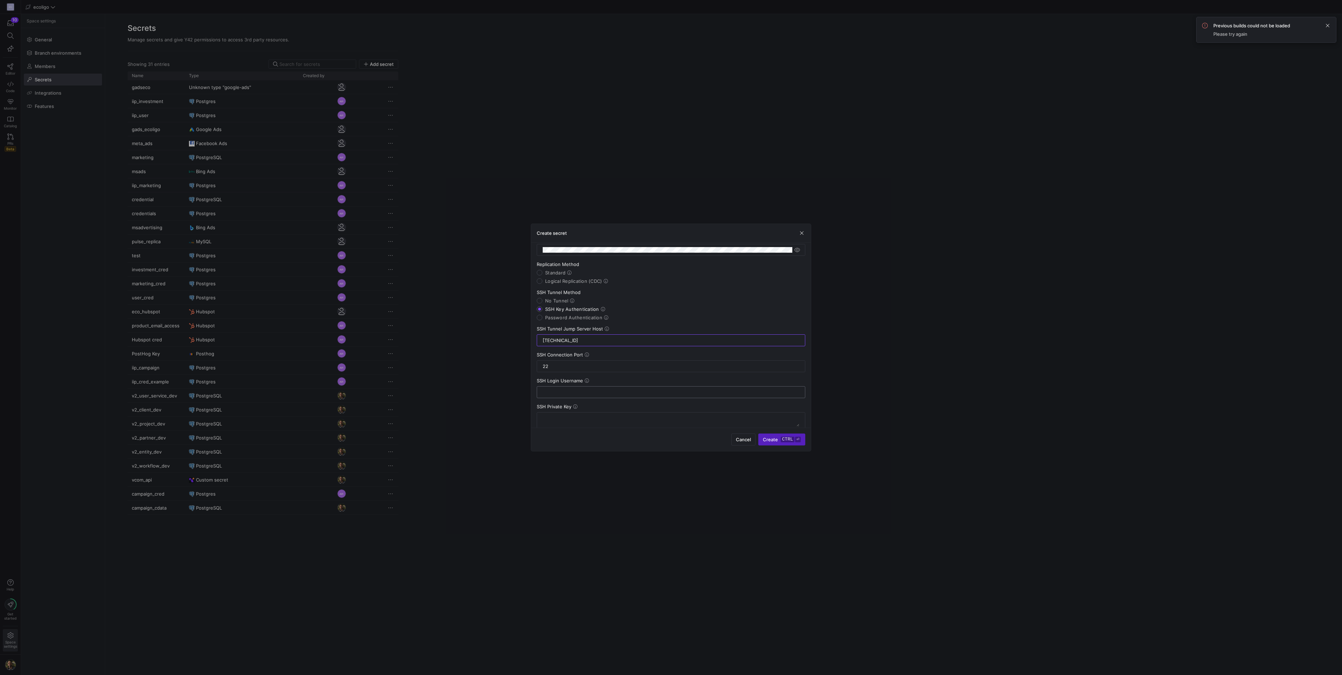
type input "[TECHNICAL_ID]"
click at [562, 396] on div at bounding box center [671, 392] width 257 height 11
type input "ec2-user"
click at [561, 346] on textarea at bounding box center [671, 351] width 257 height 11
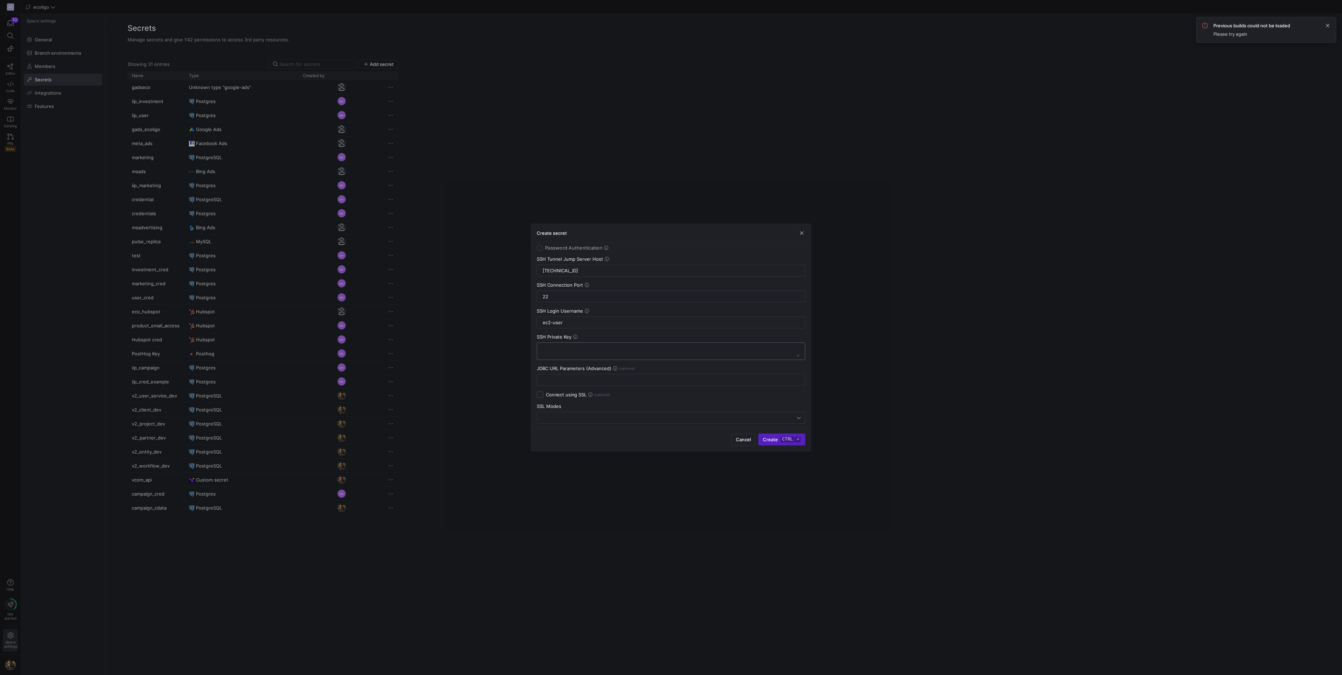
paste textarea "-----BEGIN OPENSSH PRIVATE KEY----- b3BlbnNzaC1rZXktdjEAAAAABG5vbmUAAAAEbm9uZQA…"
type textarea "-----BEGIN OPENSSH PRIVATE KEY----- b3BlbnNzaC1rZXktdjEAAAAABG5vbmUAAAAEbm9uZQA…"
click at [774, 441] on span "Create ctrl ⏎" at bounding box center [782, 440] width 38 height 6
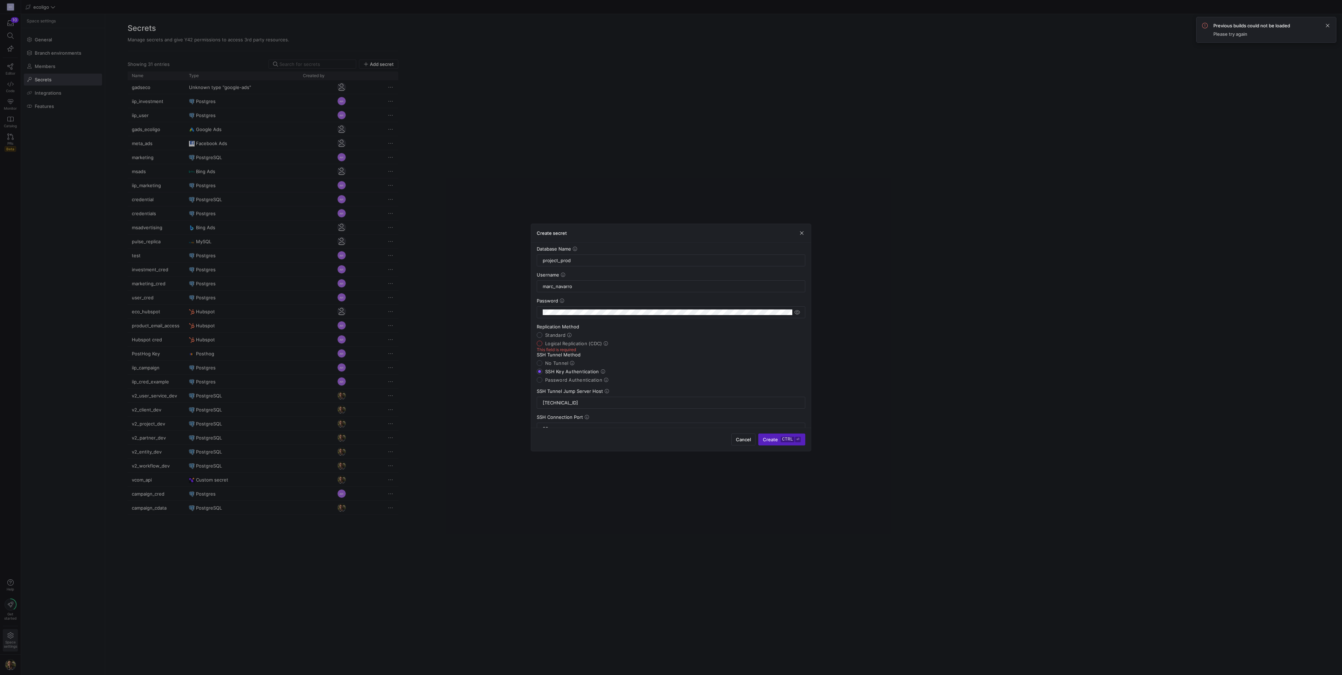
click at [539, 333] on input "Standard" at bounding box center [540, 335] width 6 height 6
radio input "true"
click at [778, 436] on span "submit" at bounding box center [782, 439] width 46 height 11
click at [804, 411] on div at bounding box center [671, 411] width 269 height 12
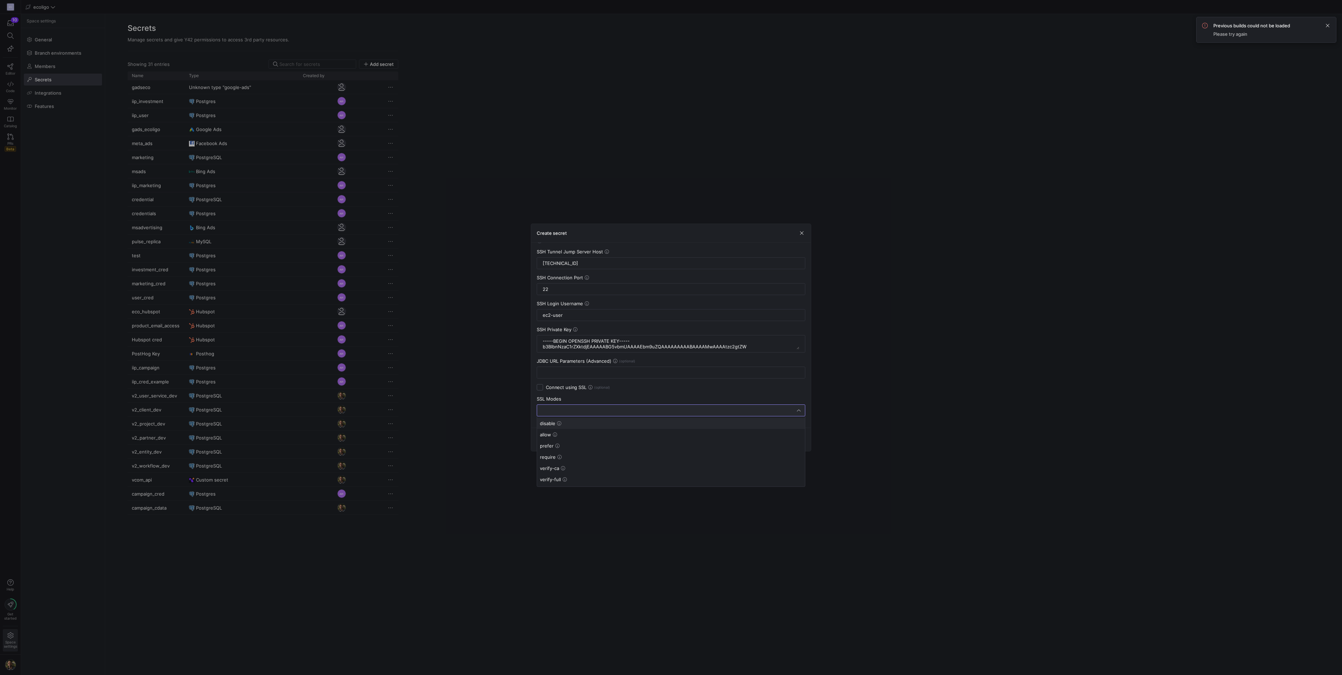
click at [673, 301] on div at bounding box center [671, 337] width 1342 height 675
click at [572, 412] on div at bounding box center [669, 411] width 256 height 6
click at [551, 434] on span "allow" at bounding box center [545, 435] width 11 height 6
click at [775, 437] on span "submit" at bounding box center [782, 439] width 46 height 11
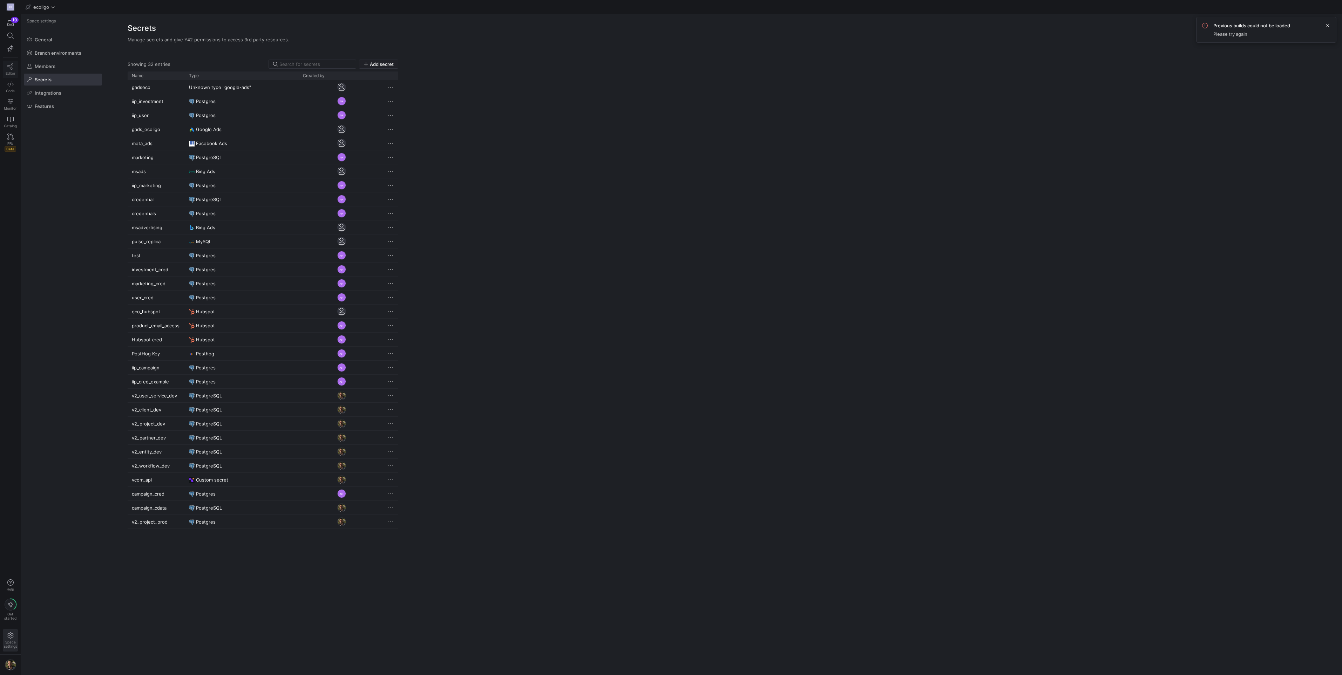
click at [9, 68] on icon at bounding box center [10, 66] width 6 height 6
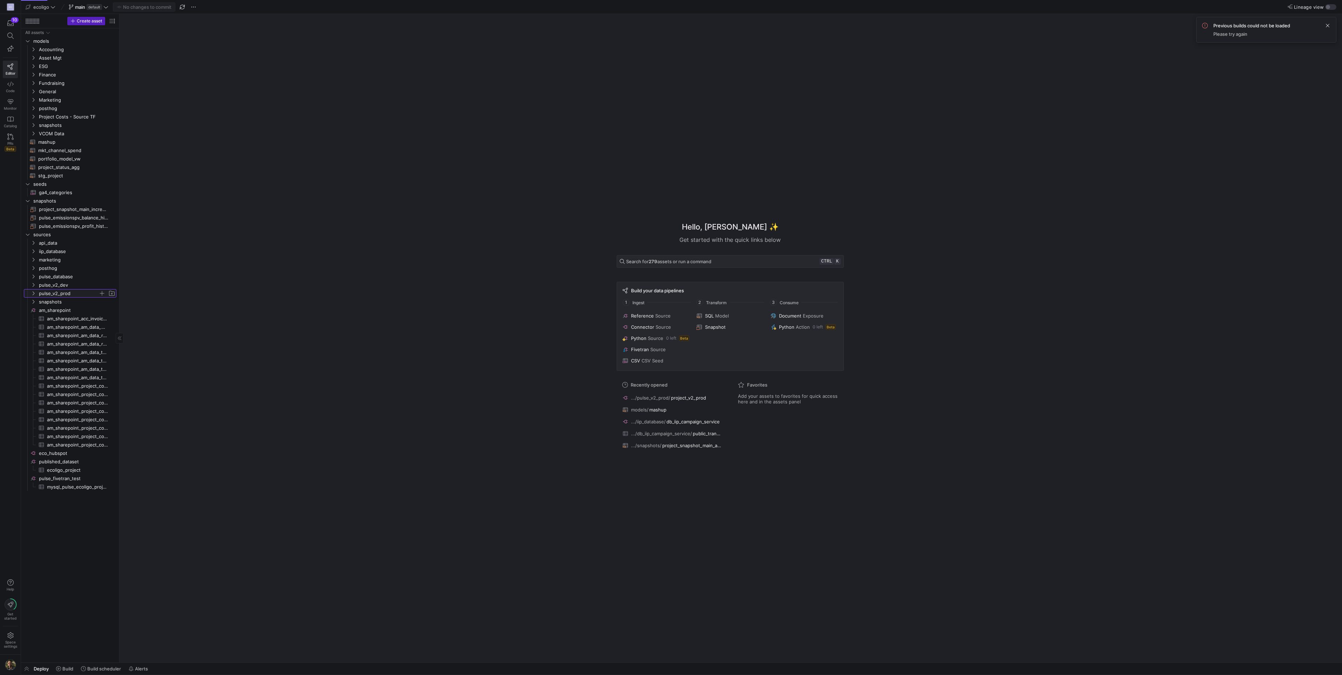
click at [31, 295] on icon "Press SPACE to select this row." at bounding box center [33, 293] width 5 height 4
click at [62, 299] on span "project_v2_prod​​​​​​​​" at bounding box center [80, 302] width 71 height 8
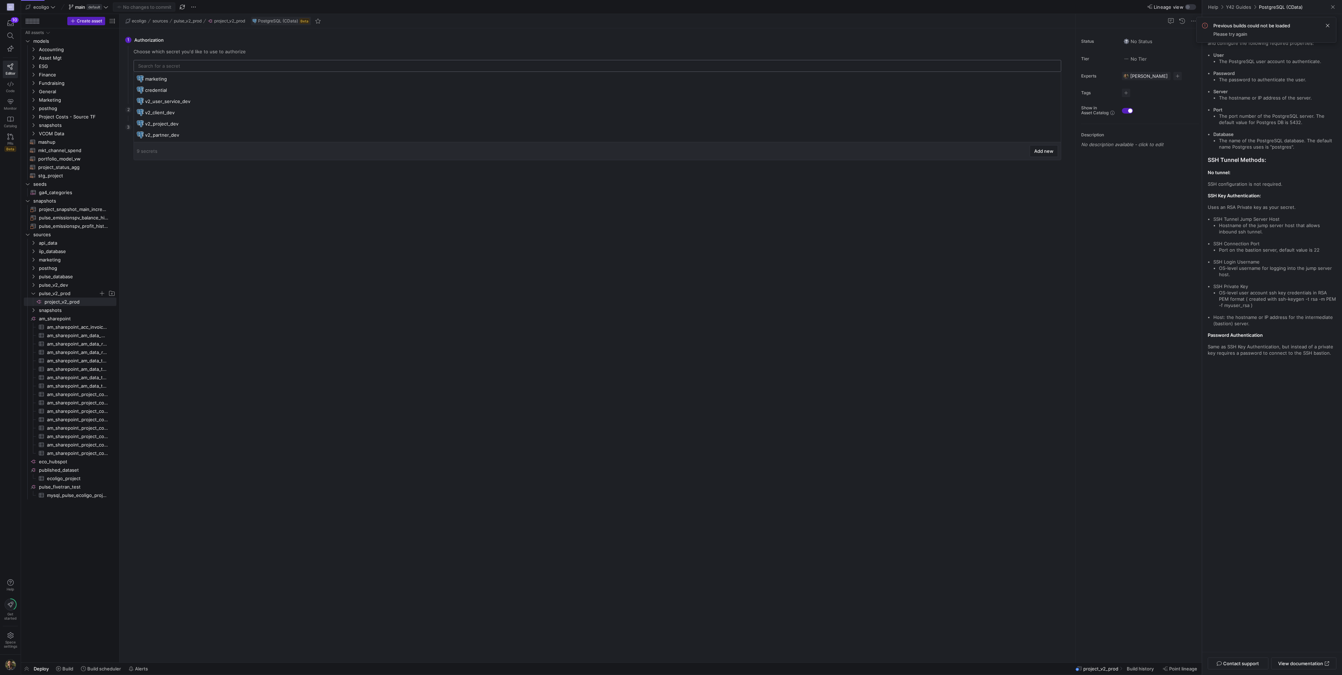
click at [184, 65] on input "text" at bounding box center [597, 66] width 919 height 6
click at [964, 155] on div "9 secrets Add new" at bounding box center [598, 151] width 922 height 12
click at [223, 229] on div "There is no data to select from. Please configure the settings first. Go back B…" at bounding box center [597, 396] width 939 height 521
click at [123, 389] on span "Delete" at bounding box center [137, 387] width 49 height 10
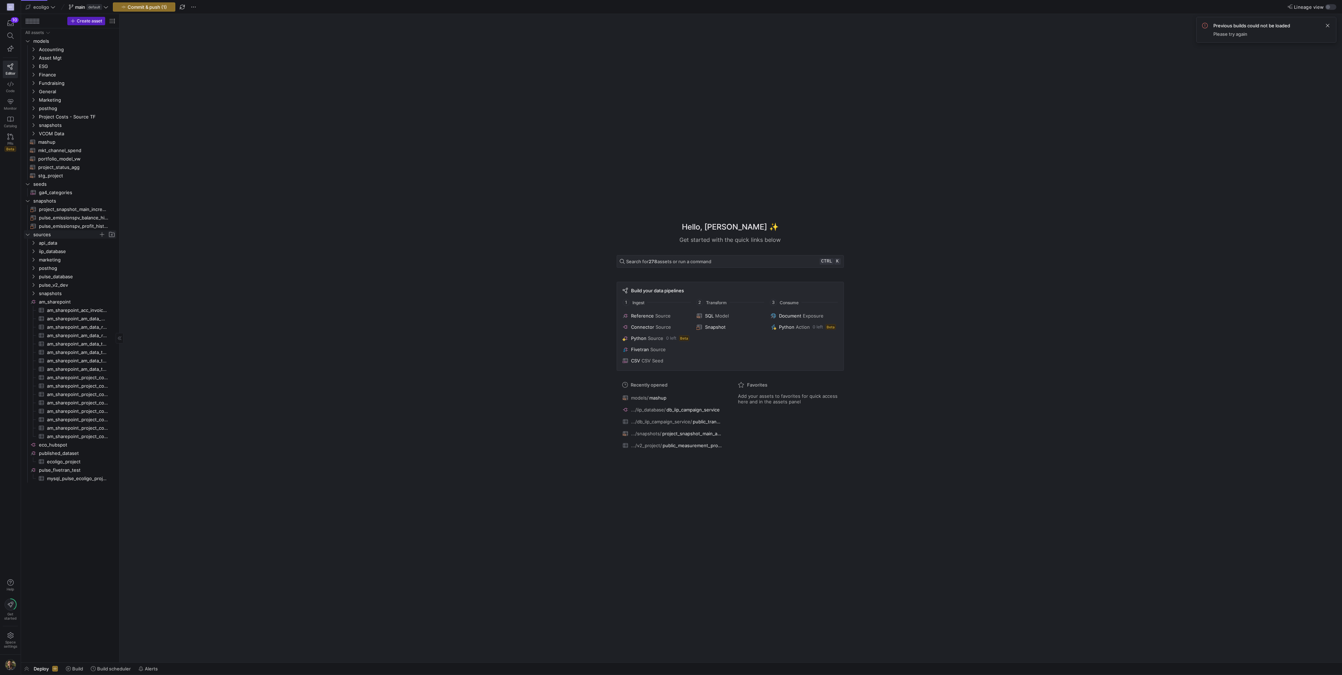
click at [112, 234] on span "Press SPACE to select this row." at bounding box center [111, 234] width 7 height 7
type input "pulse_v2_prod"
click at [67, 295] on span "pulse_v2_prod" at bounding box center [69, 294] width 60 height 8
click at [103, 292] on span "button" at bounding box center [102, 293] width 7 height 7
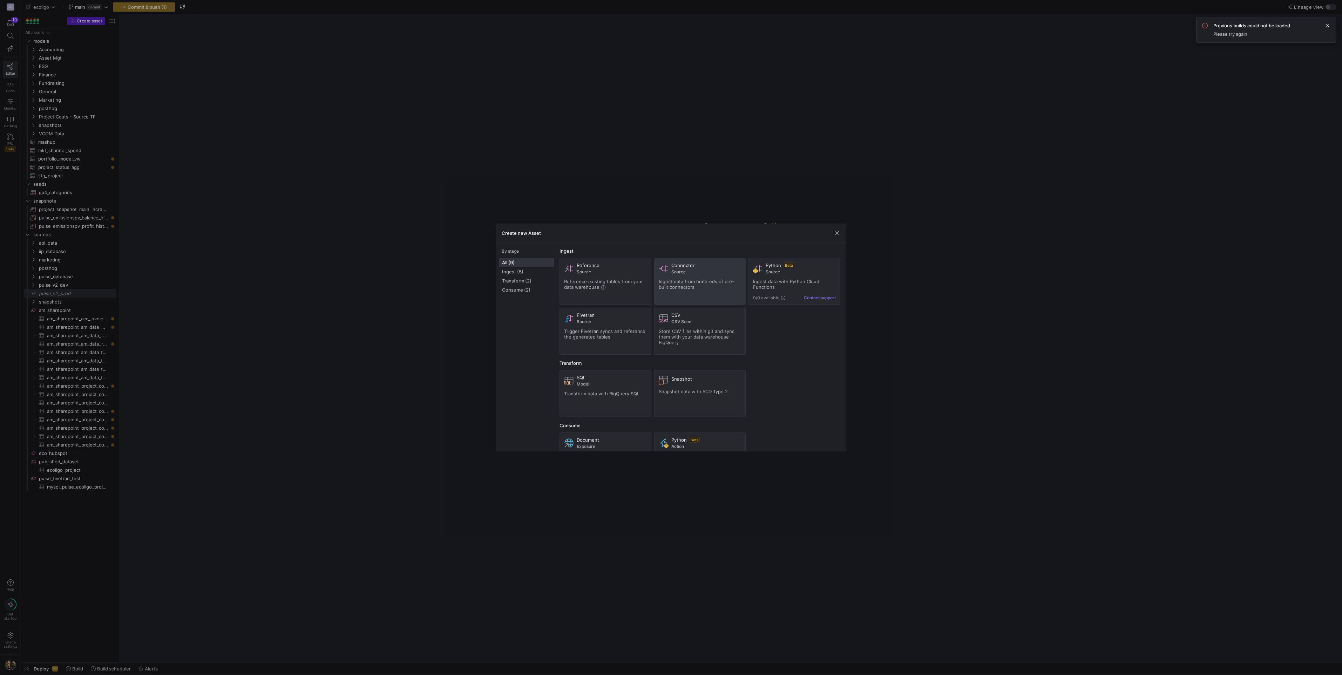
click at [693, 266] on span "Connector" at bounding box center [683, 266] width 23 height 6
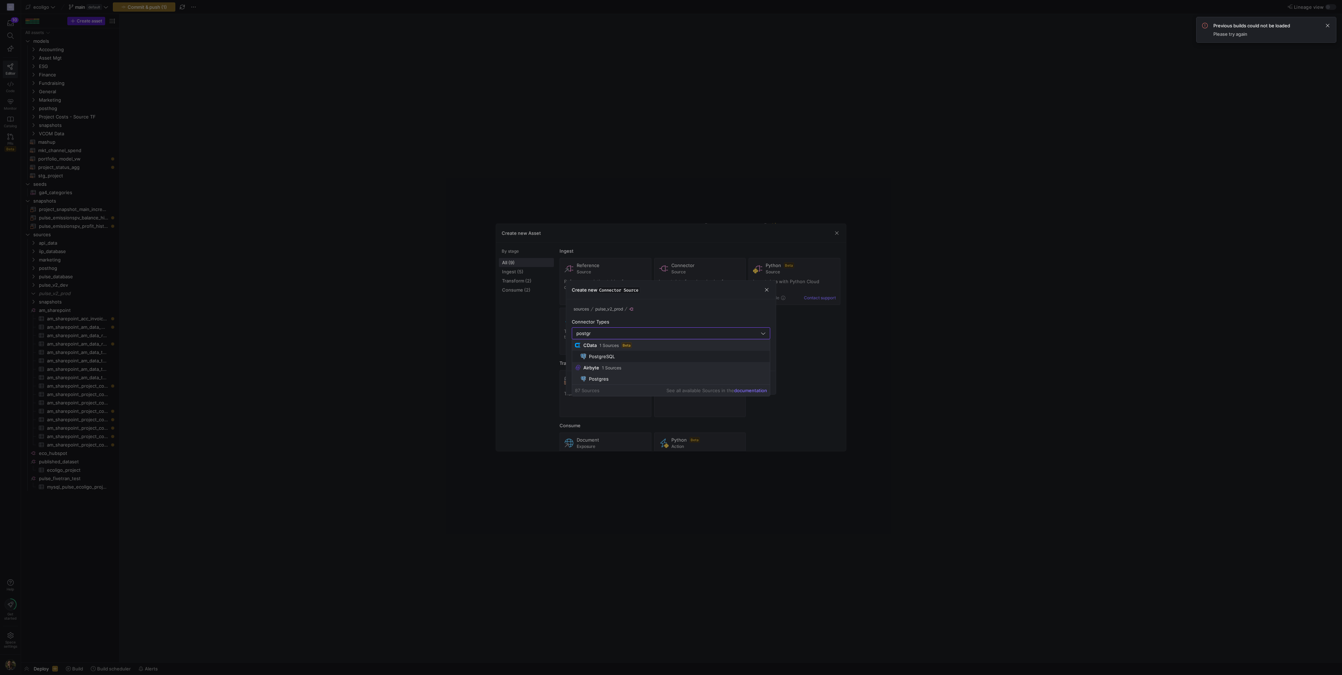
click at [611, 378] on span "Postgres" at bounding box center [674, 379] width 187 height 6
type input "Postgres"
click at [599, 360] on input "text" at bounding box center [671, 360] width 187 height 6
drag, startPoint x: 601, startPoint y: 359, endPoint x: 594, endPoint y: 359, distance: 6.7
click at [594, 359] on input "project_v2_prod" at bounding box center [671, 360] width 187 height 6
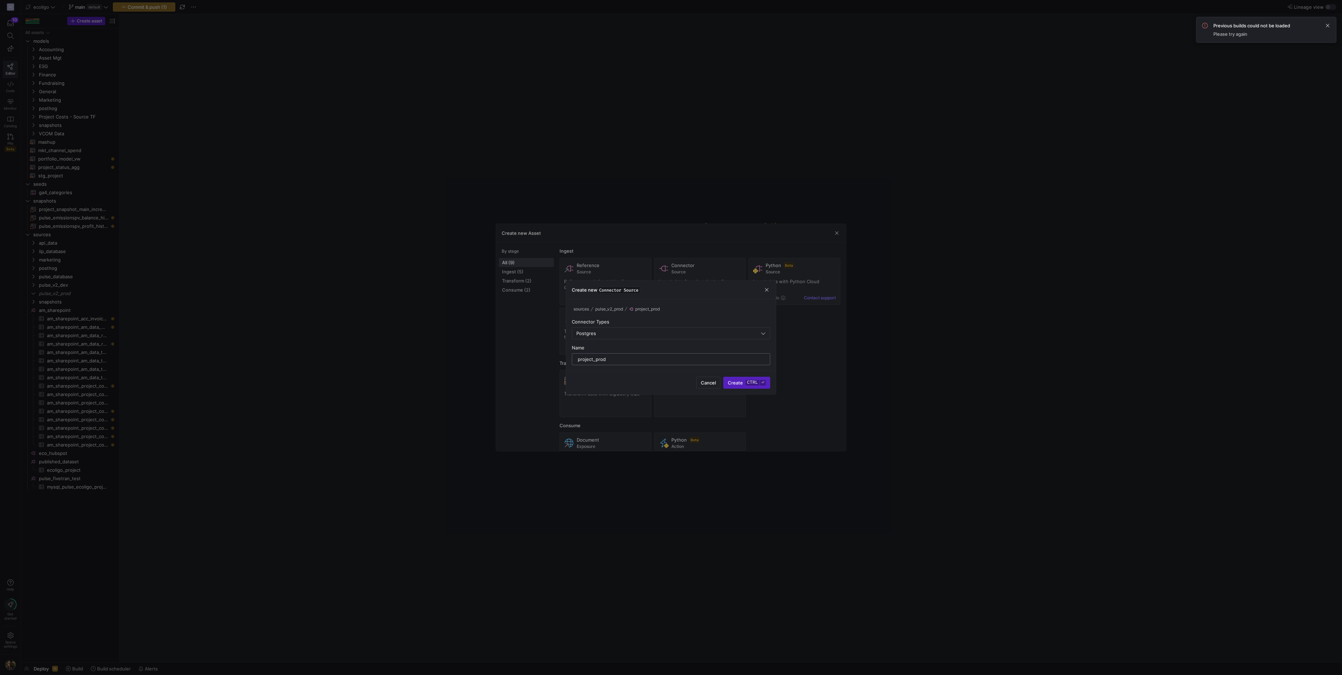
click at [579, 359] on input "project_prod" at bounding box center [671, 360] width 187 height 6
type input "v2_project_prod"
click at [736, 383] on span "Create ctrl ⏎" at bounding box center [747, 383] width 38 height 6
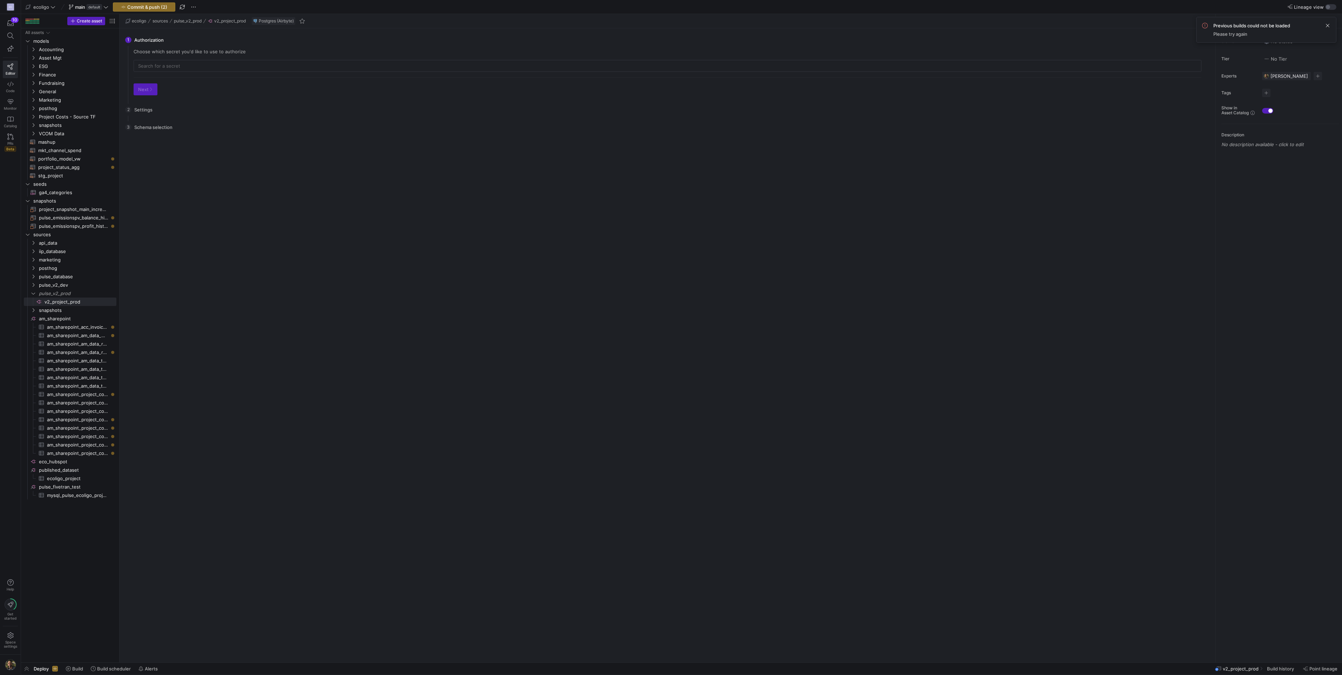
click at [165, 57] on div "Choose which secret you'd like to use to authorize" at bounding box center [668, 60] width 1068 height 23
click at [165, 65] on input "text" at bounding box center [667, 66] width 1059 height 6
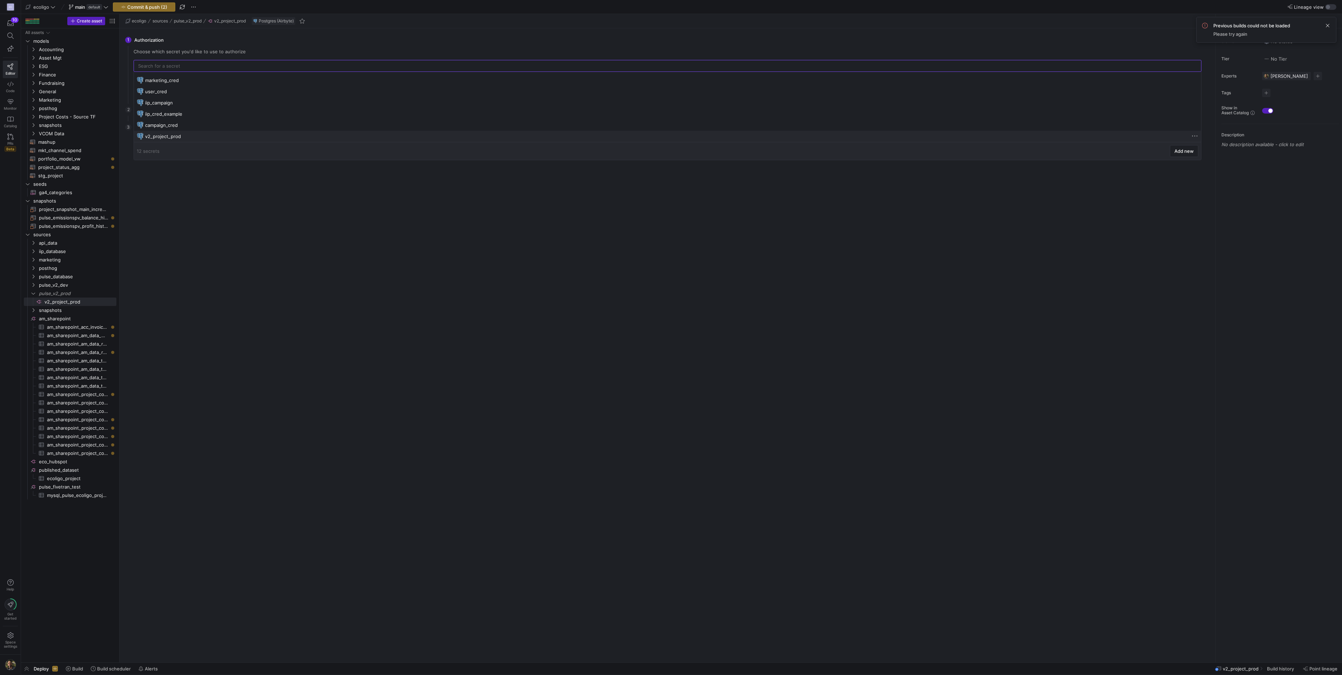
click at [177, 136] on div "v2_project_prod" at bounding box center [668, 137] width 1046 height 6
type input "v2_project_prod"
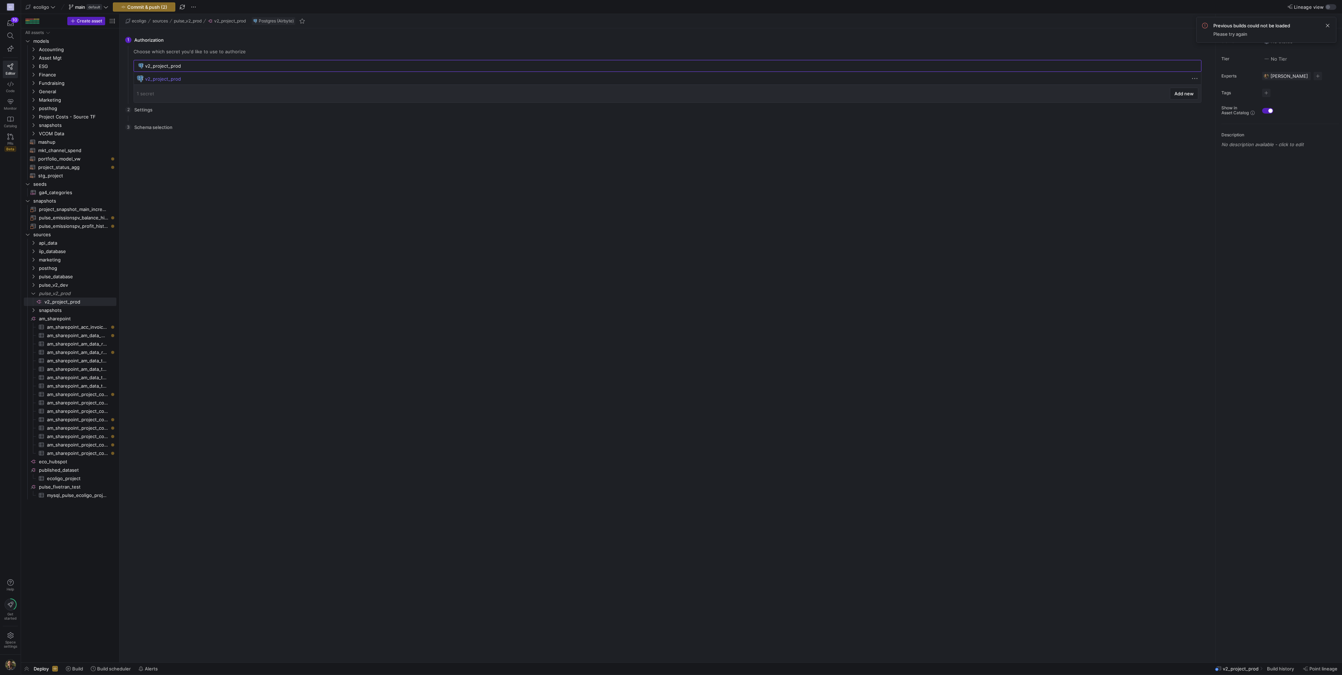
scroll to position [0, 0]
click at [149, 92] on span "button" at bounding box center [145, 89] width 23 height 11
click at [175, 91] on span "Next" at bounding box center [177, 90] width 15 height 6
click at [140, 111] on span "Press SPACE to select this row." at bounding box center [140, 113] width 5 height 6
click at [417, 141] on input "Press Space to toggle row selection (unchecked)" at bounding box center [417, 141] width 6 height 6
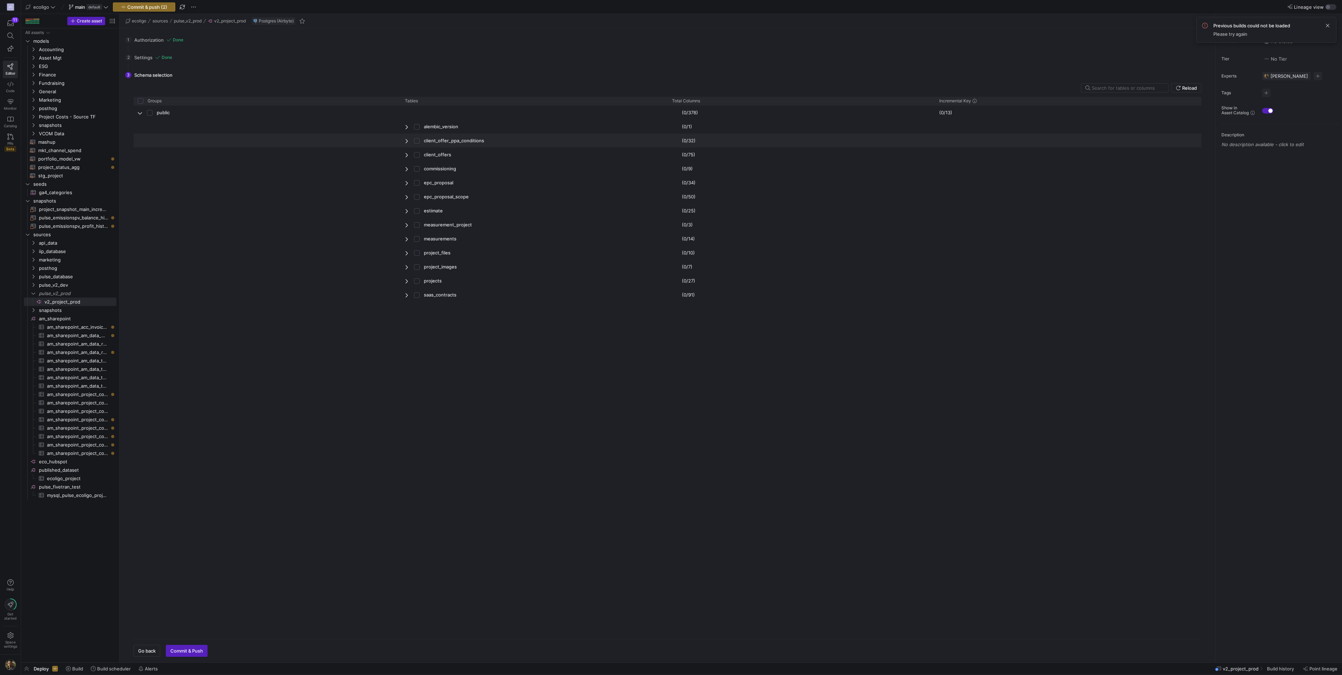
checkbox input "true"
checkbox input "false"
checkbox input "true"
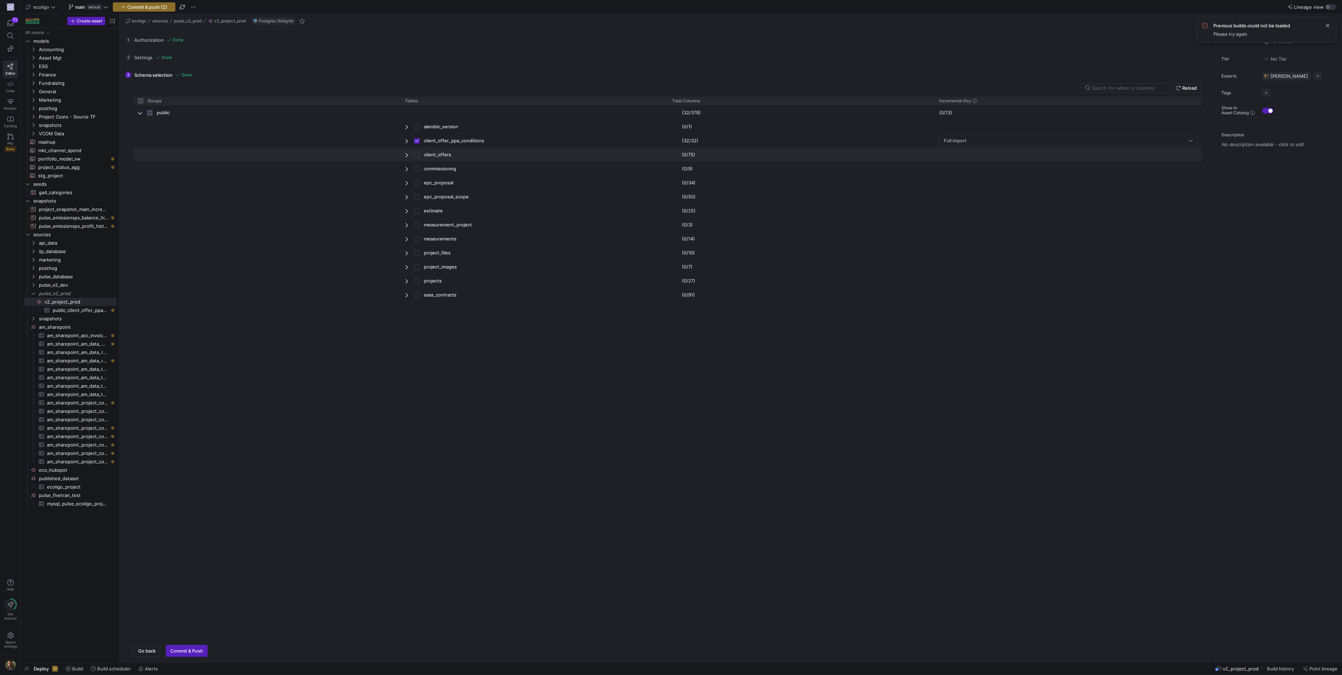
click at [417, 155] on input "Press Space to toggle row selection (unchecked)" at bounding box center [417, 155] width 6 height 6
checkbox input "true"
checkbox input "false"
checkbox input "true"
click at [417, 168] on input "Press Space to toggle row selection (unchecked)" at bounding box center [417, 169] width 6 height 6
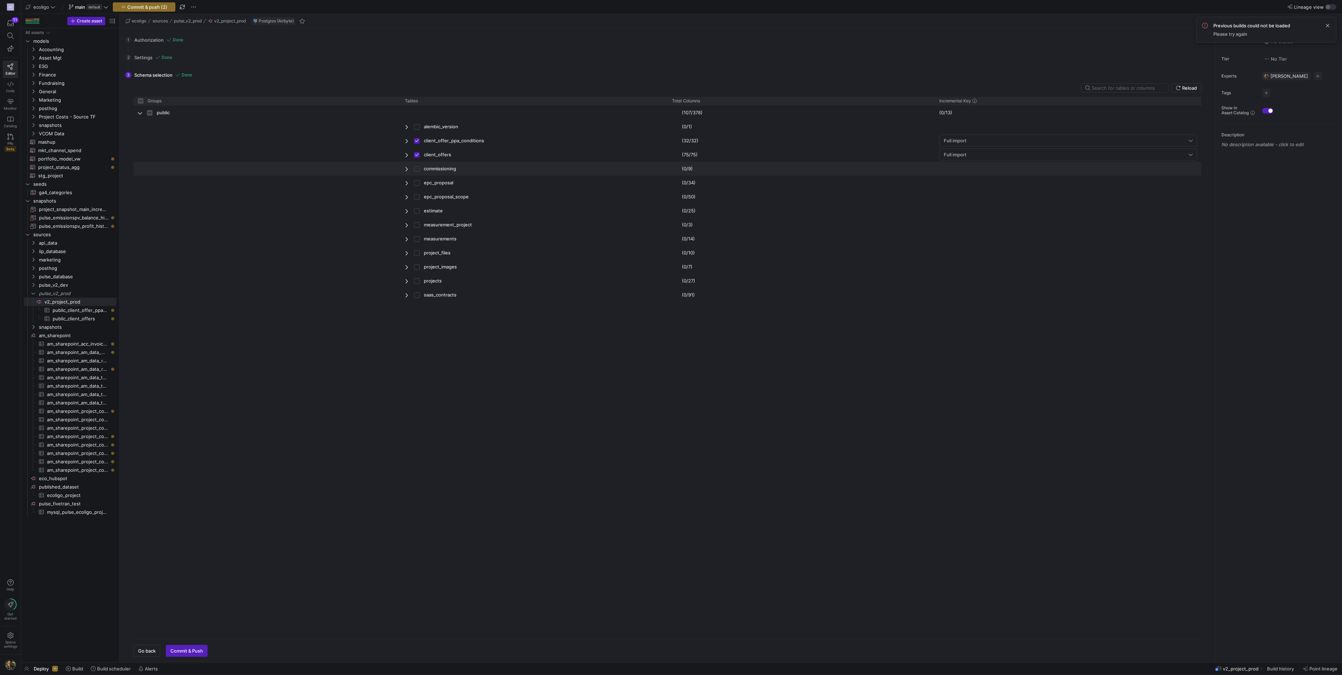
checkbox input "true"
checkbox input "false"
checkbox input "true"
click at [418, 182] on input "Press Space to toggle row selection (unchecked)" at bounding box center [417, 183] width 6 height 6
checkbox input "true"
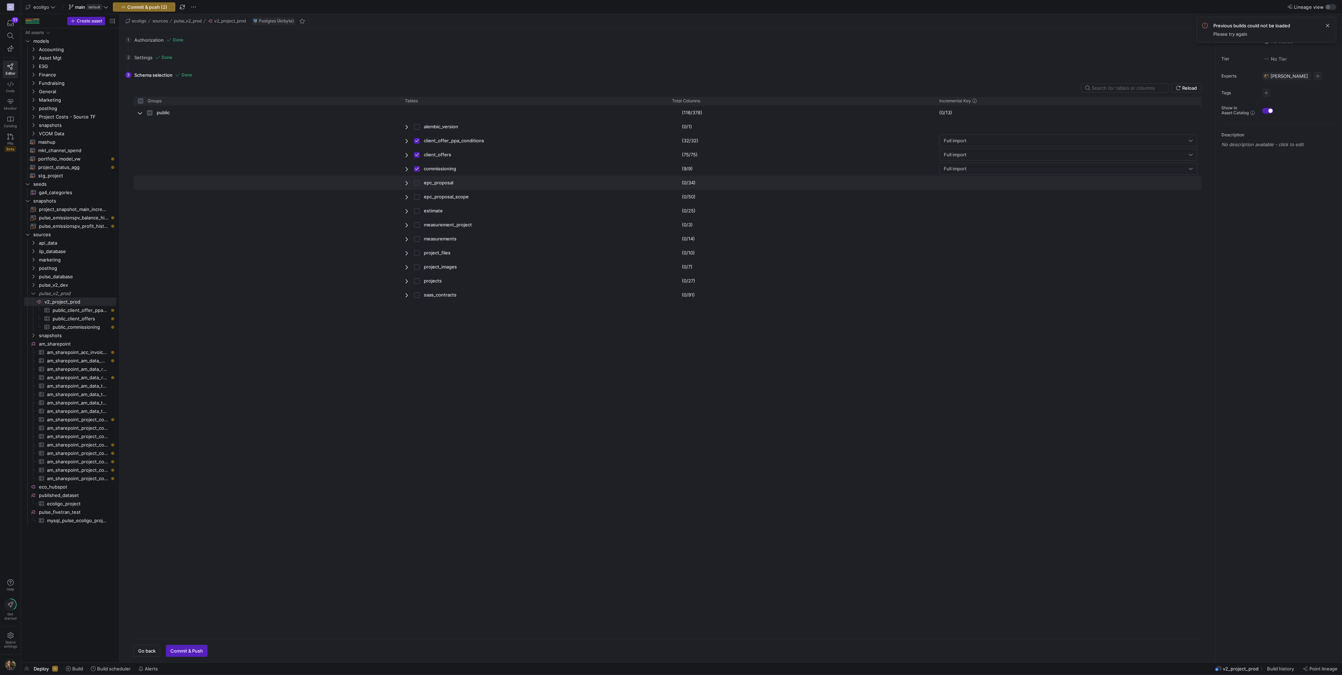
checkbox input "false"
checkbox input "true"
click at [418, 197] on input "Press Space to toggle row selection (unchecked)" at bounding box center [417, 197] width 6 height 6
checkbox input "true"
checkbox input "false"
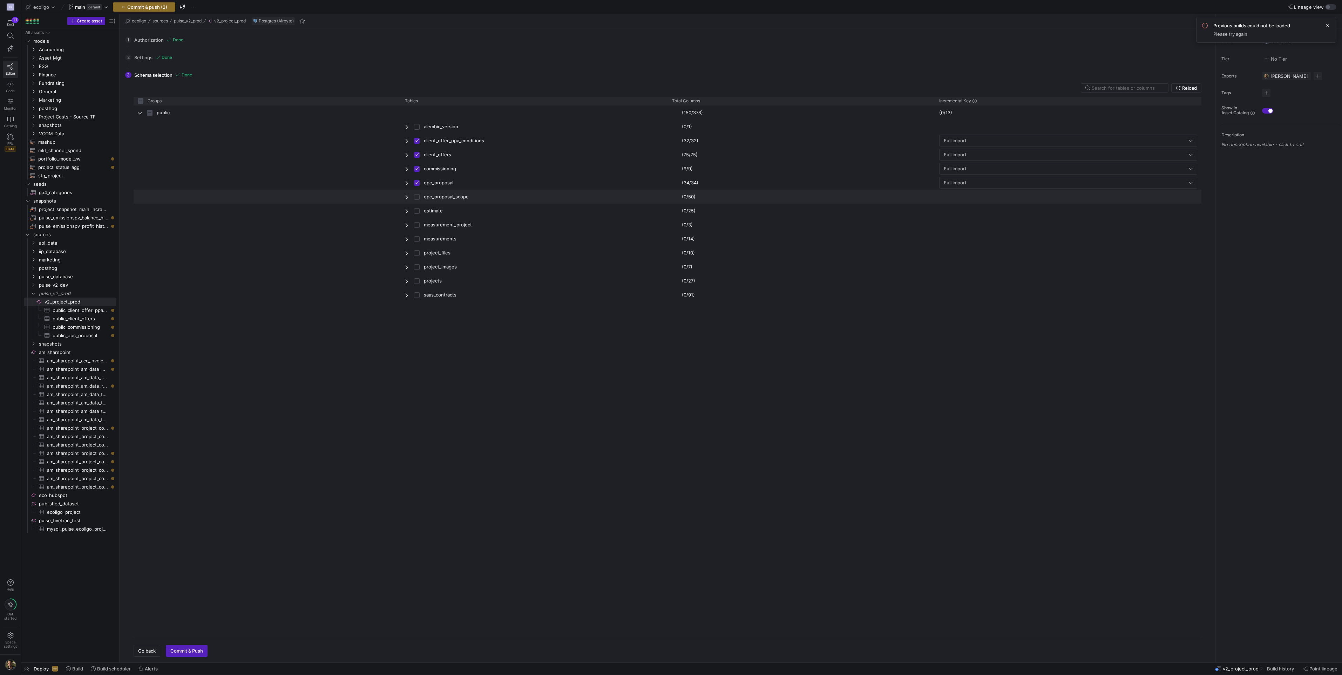
checkbox input "true"
click at [418, 214] on input "Press Space to toggle row selection (unchecked)" at bounding box center [417, 211] width 6 height 6
checkbox input "true"
checkbox input "false"
checkbox input "true"
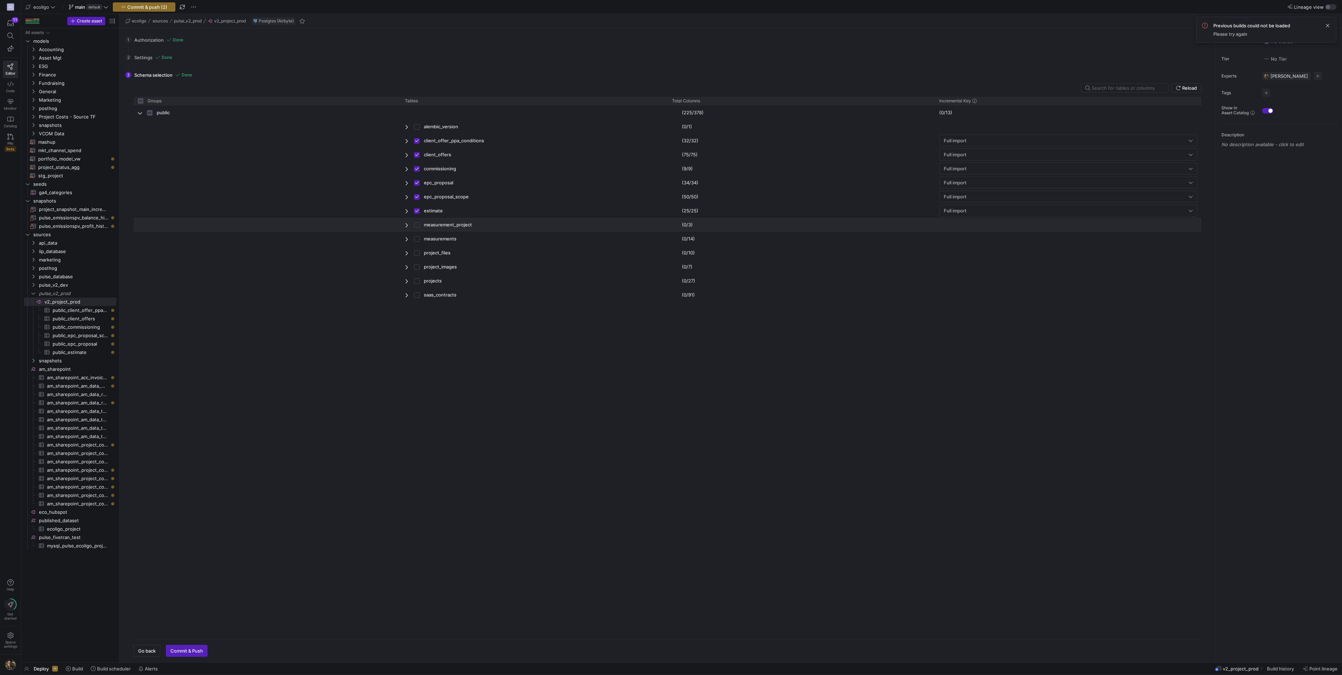
click at [418, 228] on input "Press Space to toggle row selection (unchecked)" at bounding box center [417, 225] width 6 height 6
checkbox input "true"
checkbox input "false"
checkbox input "true"
click at [418, 240] on input "Press Space to toggle row selection (unchecked)" at bounding box center [417, 239] width 6 height 6
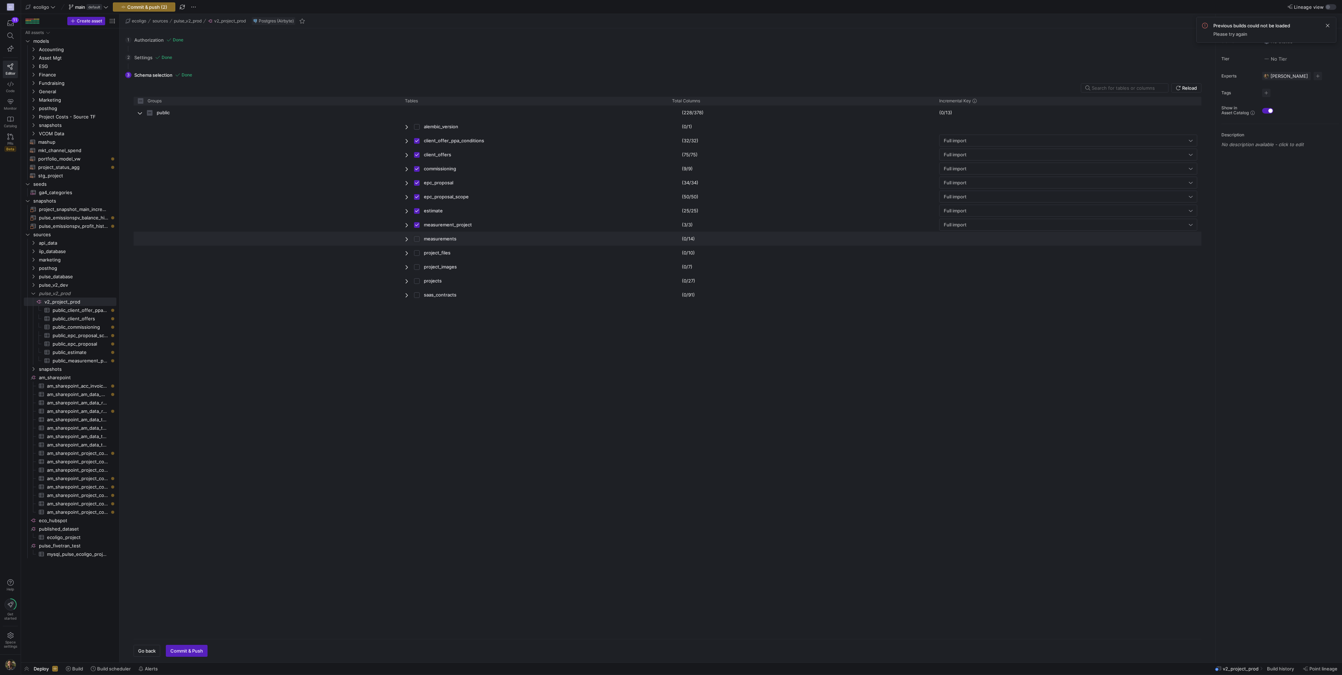
checkbox input "true"
checkbox input "false"
checkbox input "true"
click at [418, 254] on input "Press Space to toggle row selection (unchecked)" at bounding box center [417, 253] width 6 height 6
checkbox input "true"
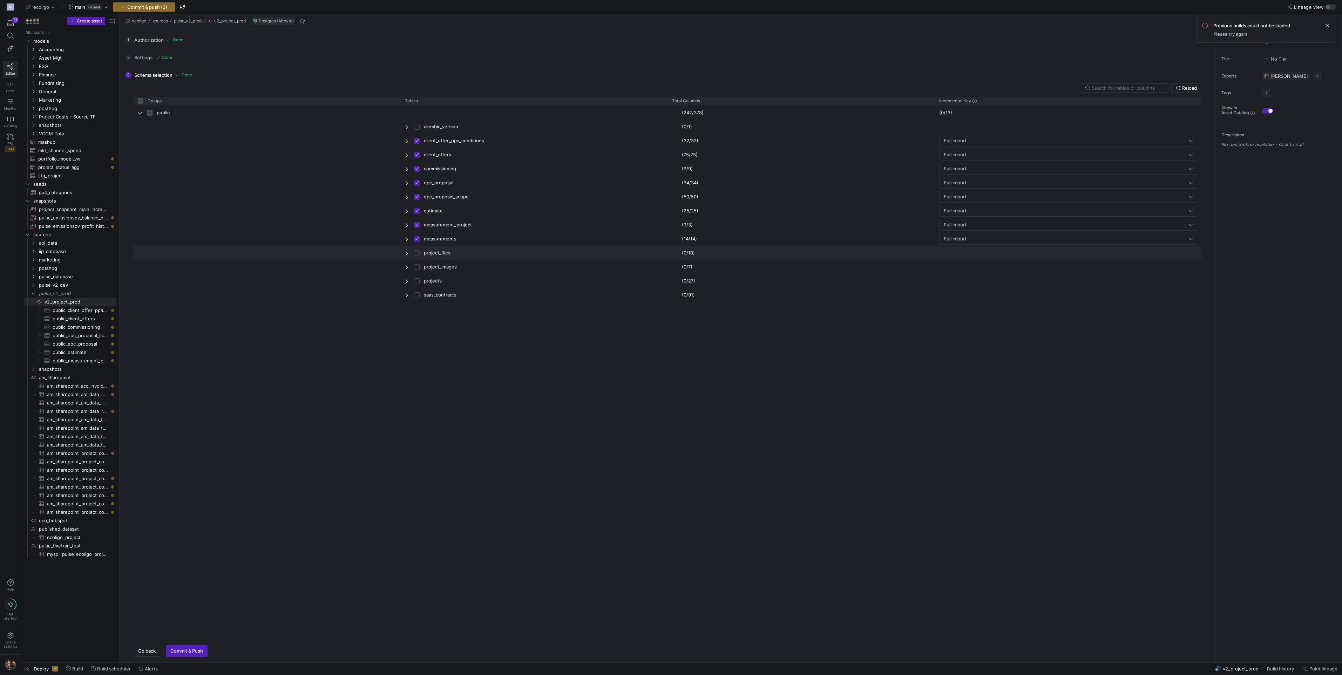
checkbox input "false"
checkbox input "true"
click at [417, 265] on input "Press Space to toggle row selection (unchecked)" at bounding box center [417, 267] width 6 height 6
checkbox input "true"
checkbox input "false"
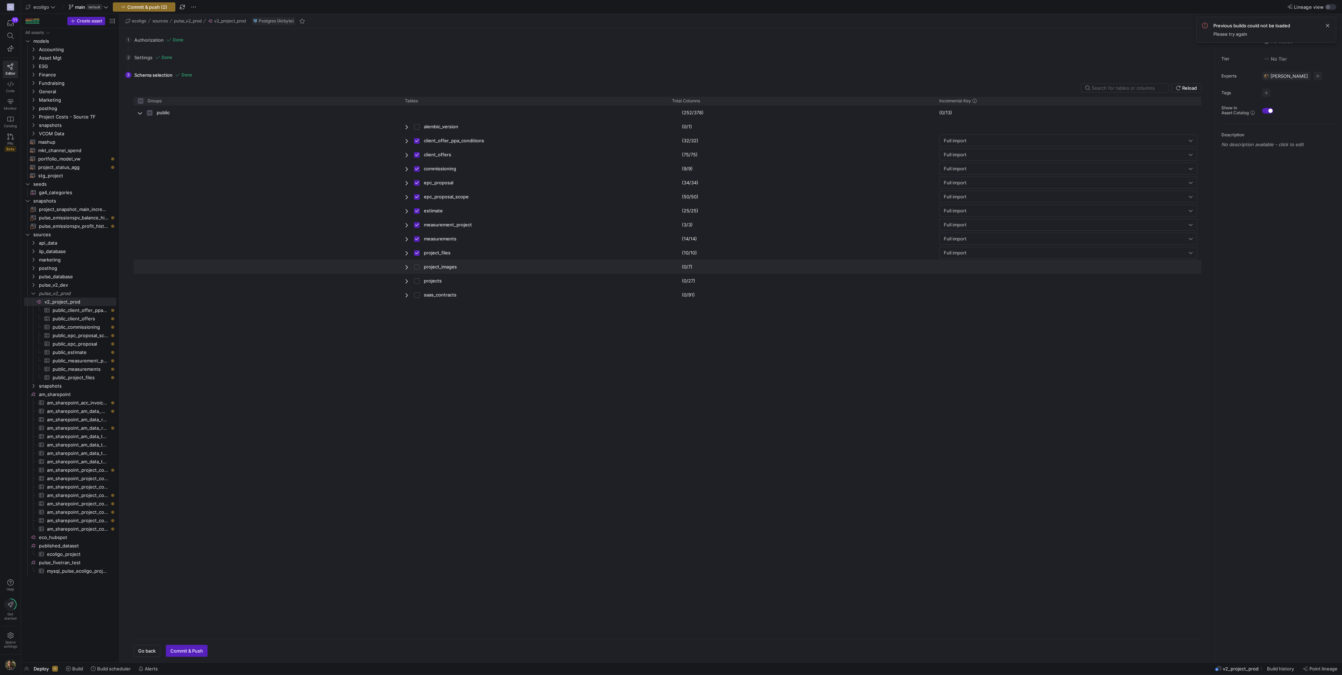
checkbox input "true"
click at [417, 278] on input "Press Space to toggle row selection (unchecked)" at bounding box center [417, 281] width 6 height 6
checkbox input "true"
checkbox input "false"
checkbox input "true"
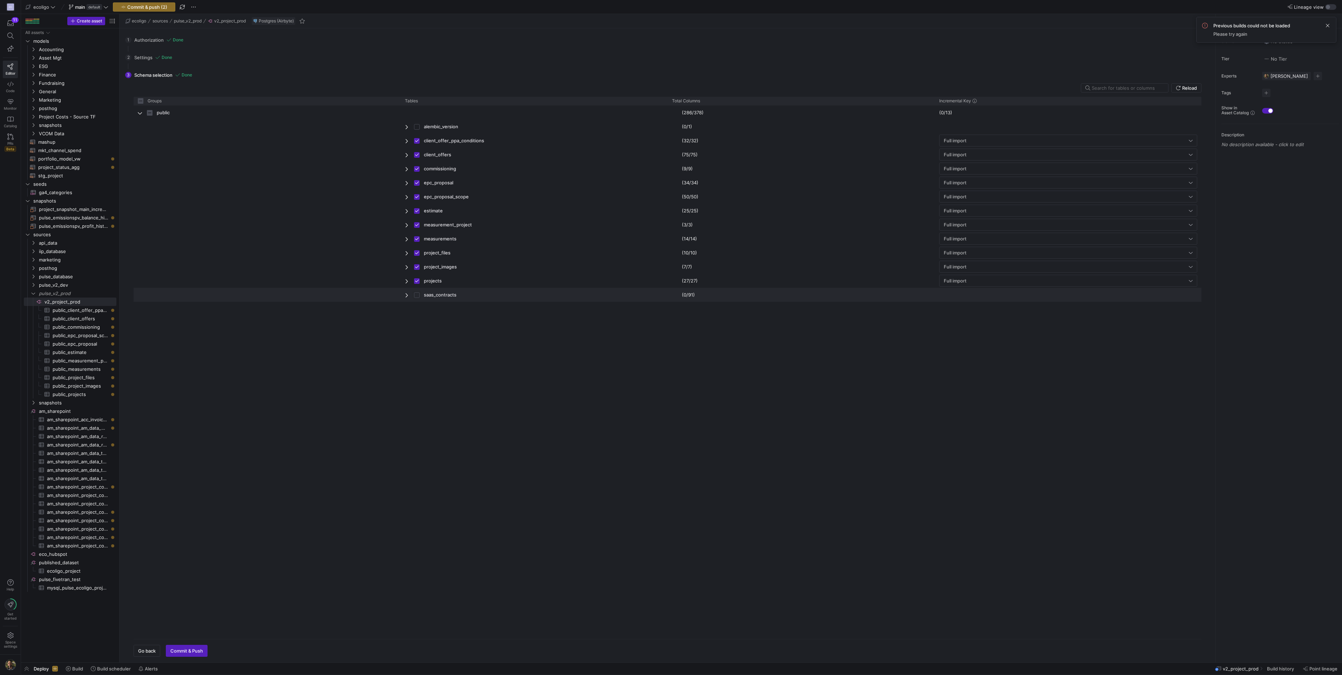
click at [417, 295] on input "Press Space to toggle row selection (unchecked)" at bounding box center [417, 295] width 6 height 6
checkbox input "true"
checkbox input "false"
checkbox input "true"
click at [186, 650] on span "Commit & Push" at bounding box center [186, 651] width 33 height 6
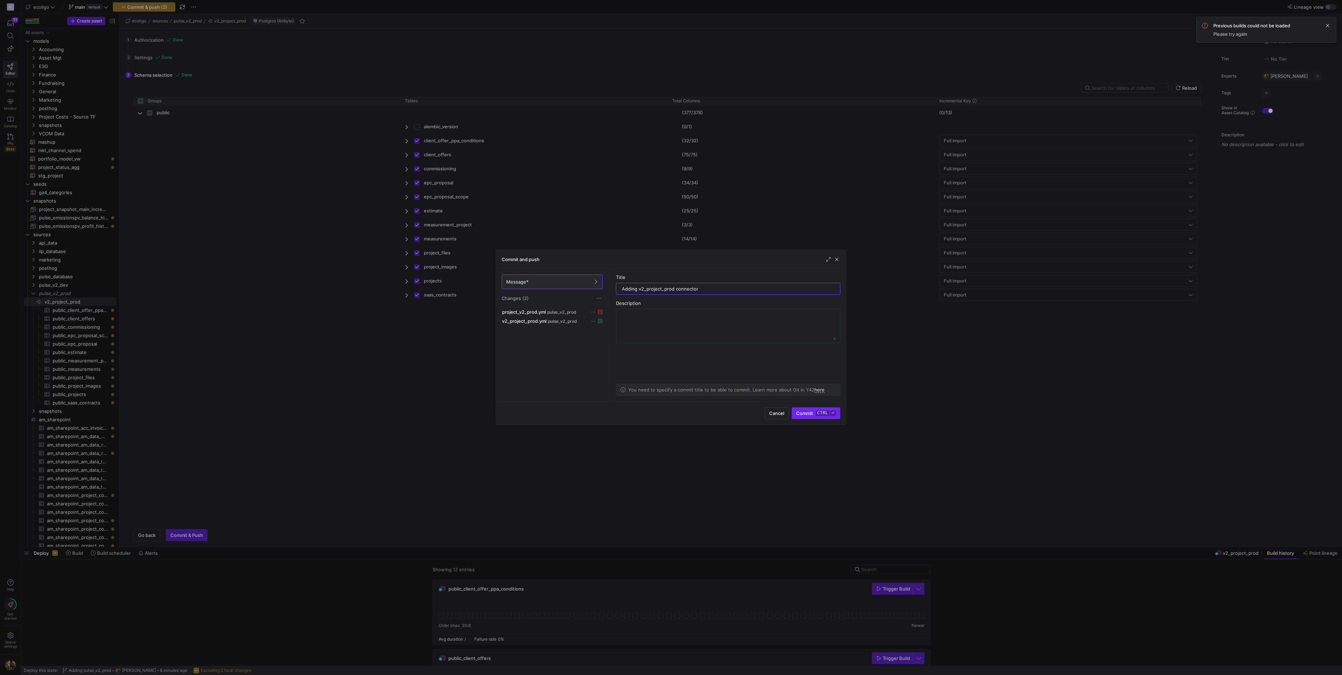
type input "Adding v2_project_prod connector"
click at [810, 416] on span "Commit ctrl ⏎" at bounding box center [816, 414] width 40 height 6
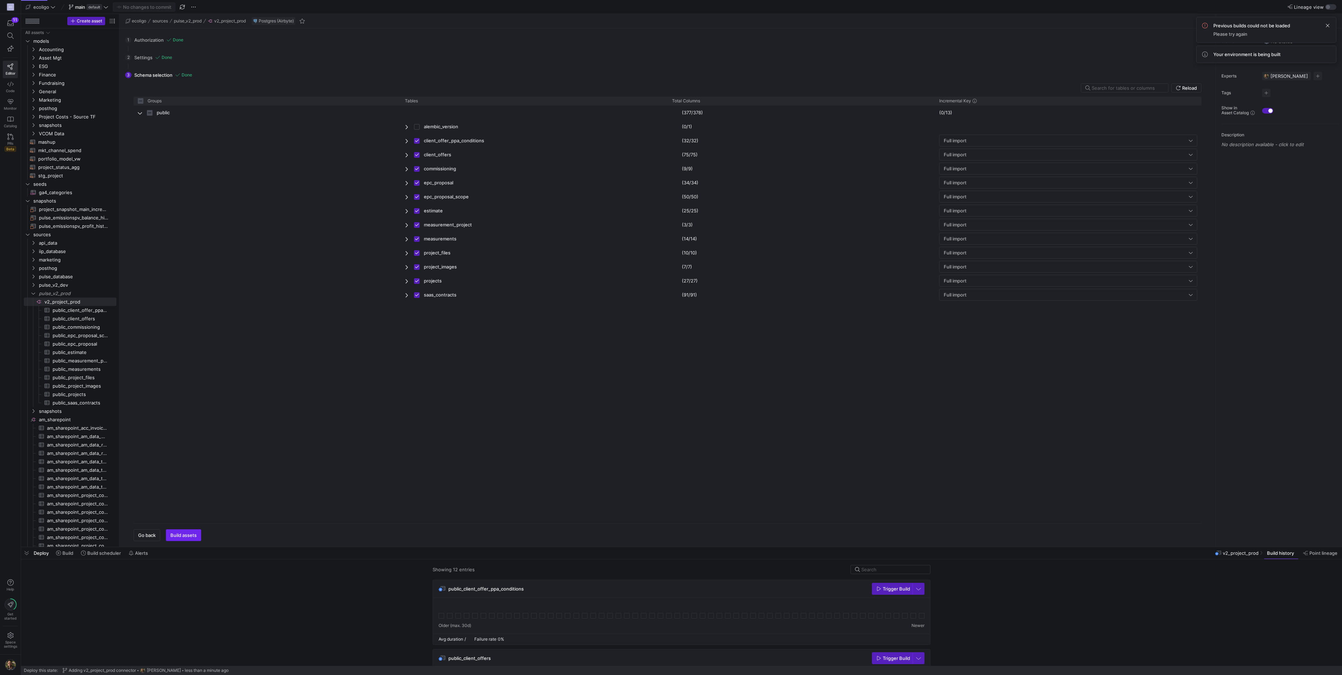
click at [175, 537] on span "Build assets" at bounding box center [183, 536] width 26 height 6
click at [182, 535] on span "Build assets" at bounding box center [183, 536] width 26 height 6
click at [7, 641] on span "Space settings" at bounding box center [10, 644] width 13 height 8
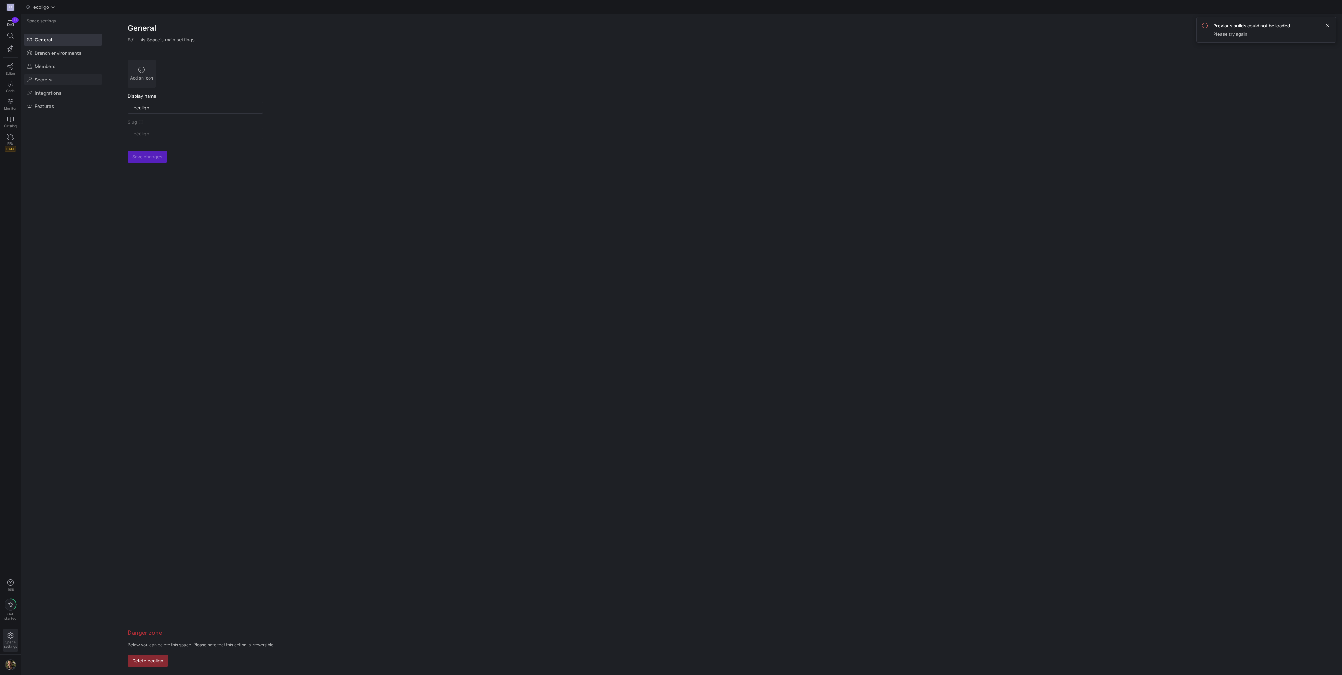
click at [46, 77] on span "Secrets" at bounding box center [43, 80] width 17 height 6
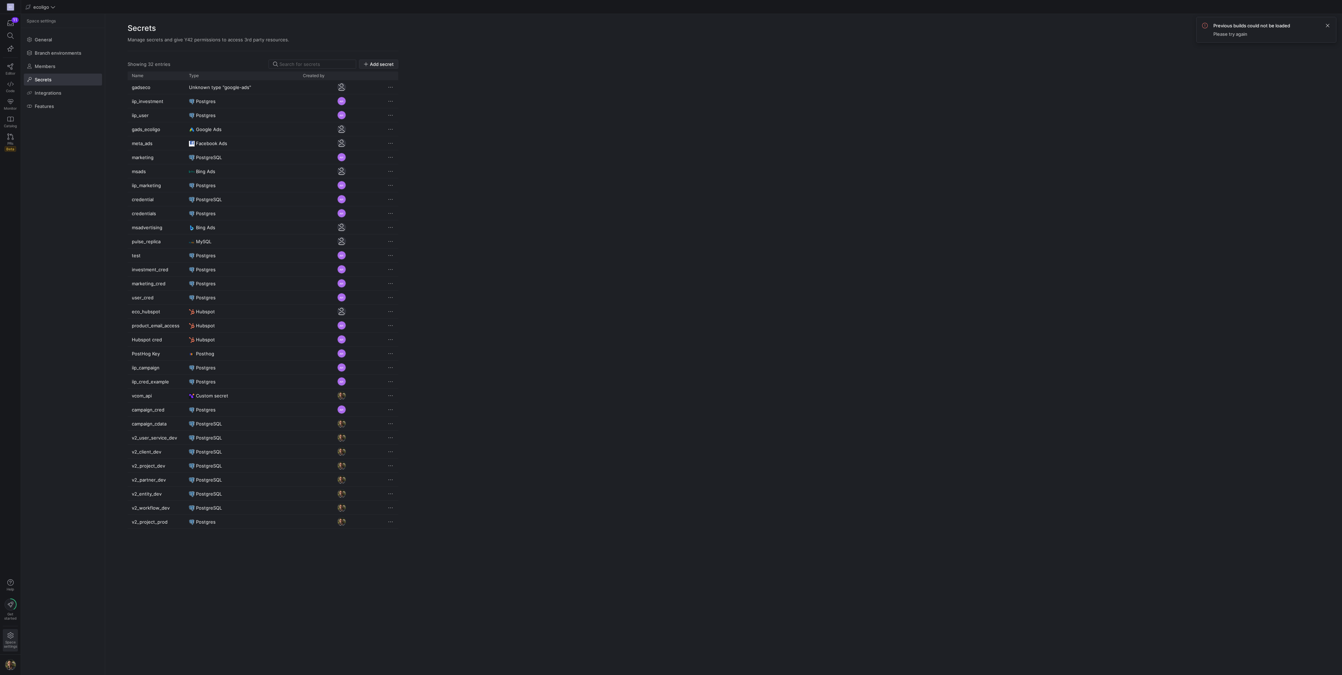
click at [391, 63] on span "Add secret" at bounding box center [382, 64] width 24 height 6
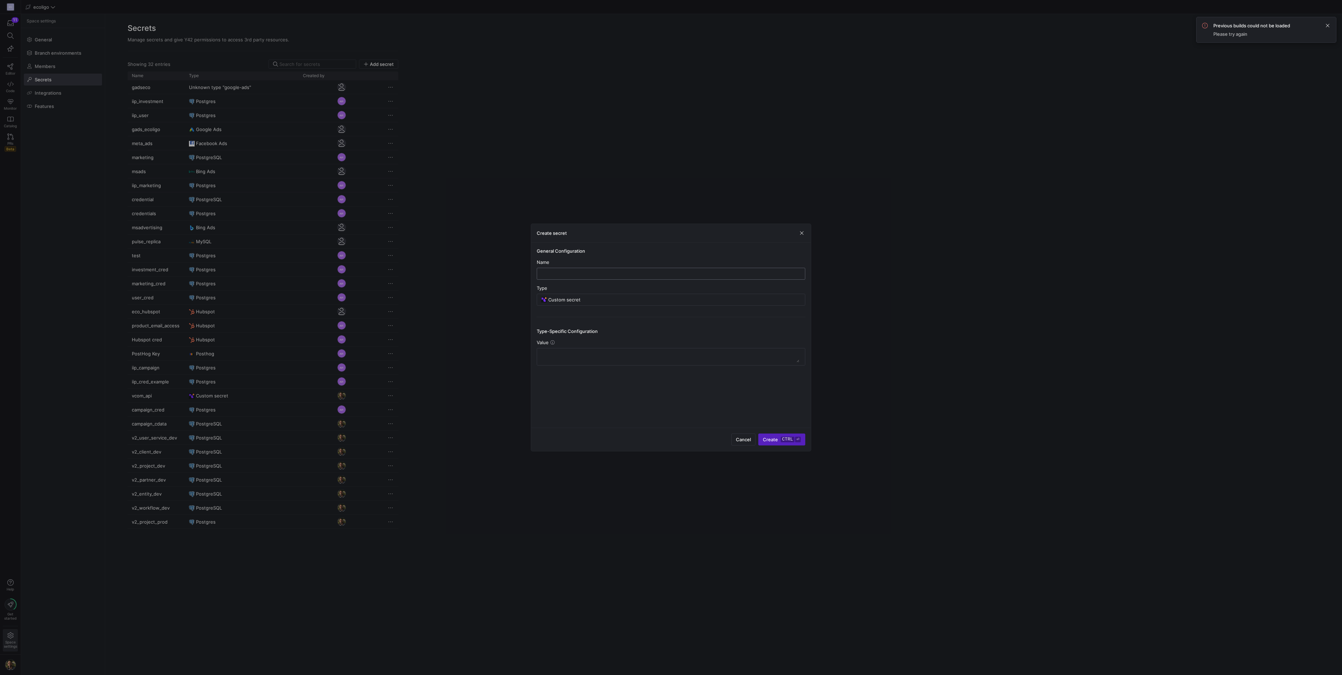
click at [579, 274] on input "text" at bounding box center [671, 274] width 257 height 6
click at [554, 272] on input "v2" at bounding box center [671, 274] width 257 height 6
type input "v2_client_prod"
click at [585, 299] on input "Custom secret" at bounding box center [674, 300] width 252 height 6
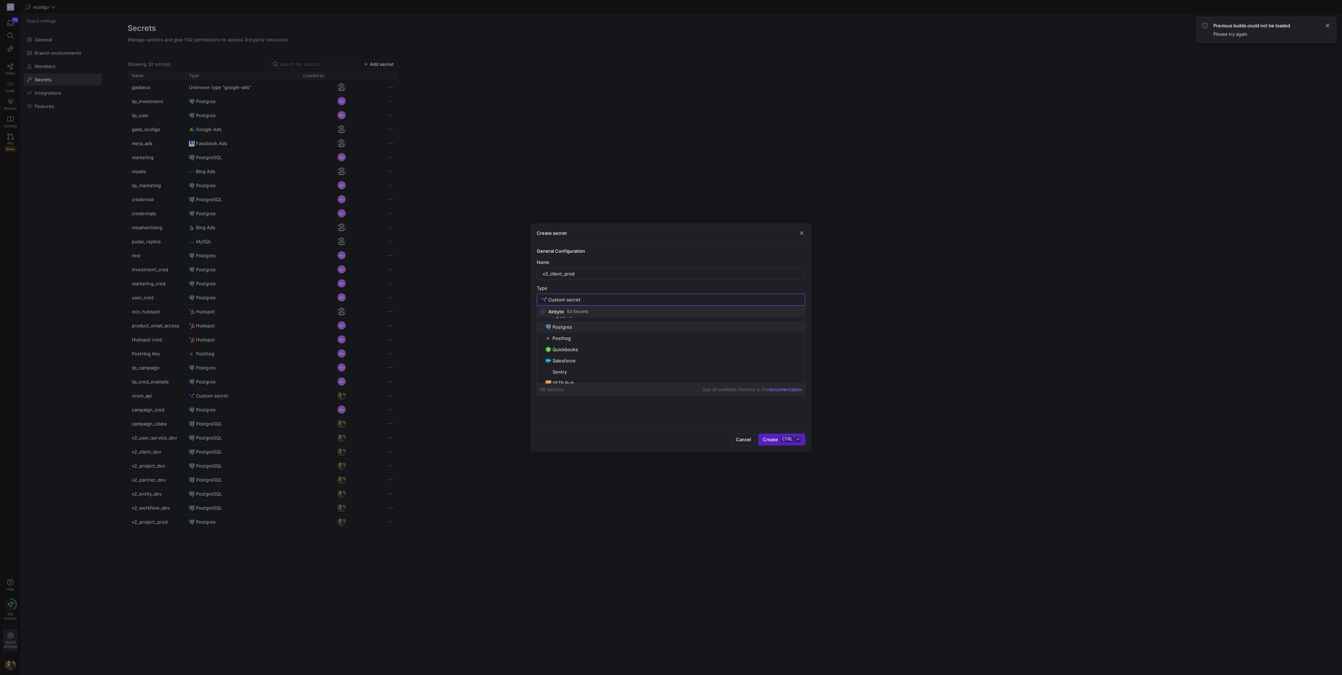
click at [569, 330] on mat-option "Postgres" at bounding box center [671, 327] width 268 height 11
type input "Postgres"
click at [557, 354] on input "text" at bounding box center [671, 354] width 257 height 6
click at [603, 359] on div at bounding box center [671, 354] width 257 height 11
click at [605, 357] on div at bounding box center [671, 354] width 257 height 11
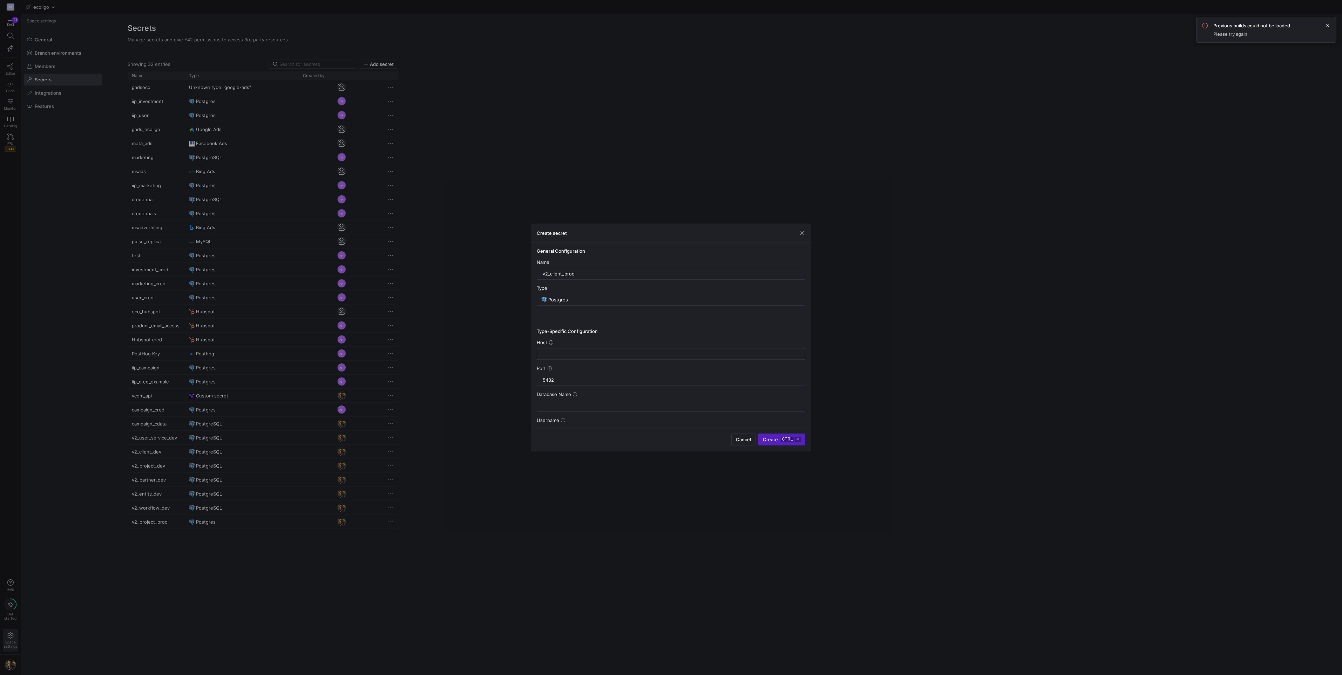
paste input "[DOMAIN_NAME]"
type input "[DOMAIN_NAME]"
click at [570, 400] on div at bounding box center [671, 405] width 257 height 11
type input "clients_prod"
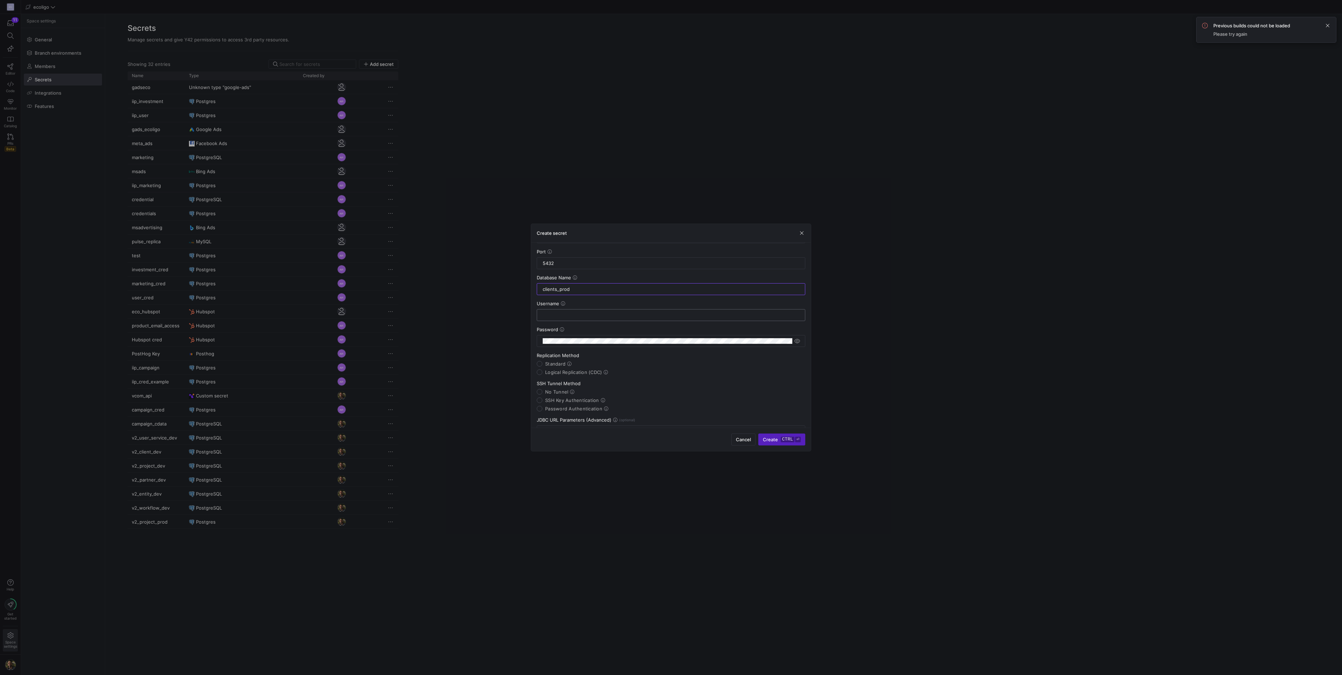
click at [559, 313] on input "text" at bounding box center [671, 315] width 257 height 6
type input "marc_navarro"
click at [646, 328] on div "Password" at bounding box center [671, 330] width 269 height 6
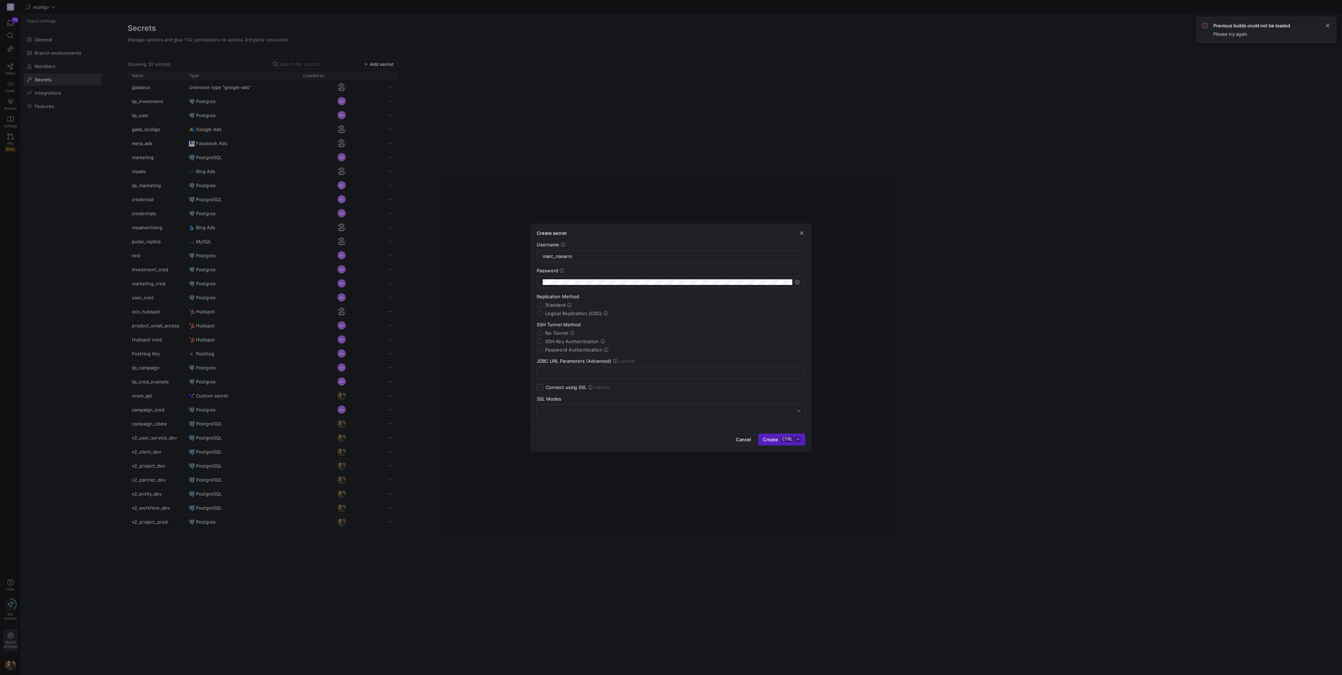
click at [541, 341] on input "SSH Key Authentication" at bounding box center [540, 342] width 6 height 6
radio input "true"
click at [573, 373] on input "text" at bounding box center [671, 373] width 257 height 6
click at [564, 369] on div at bounding box center [671, 372] width 257 height 11
paste input "[TECHNICAL_ID]"
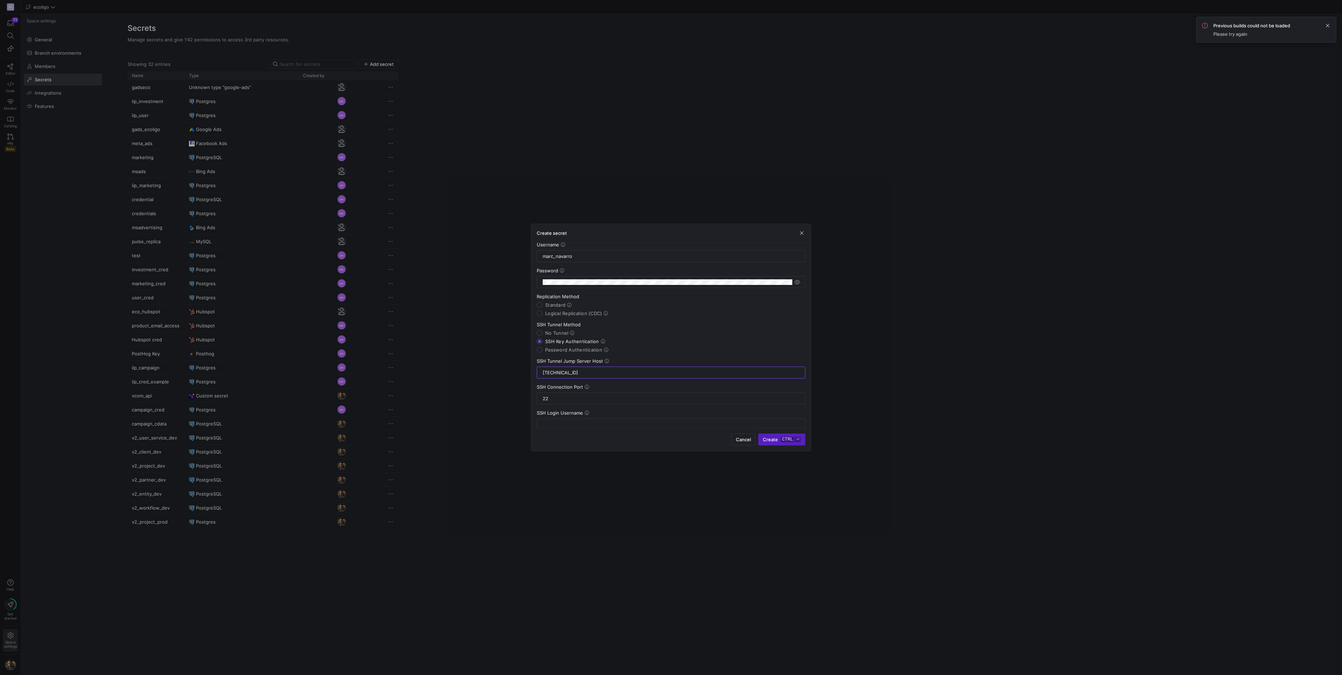
type input "[TECHNICAL_ID]"
click at [585, 419] on div at bounding box center [671, 424] width 257 height 11
type input "ec2-user"
click at [559, 343] on textarea at bounding box center [671, 346] width 257 height 11
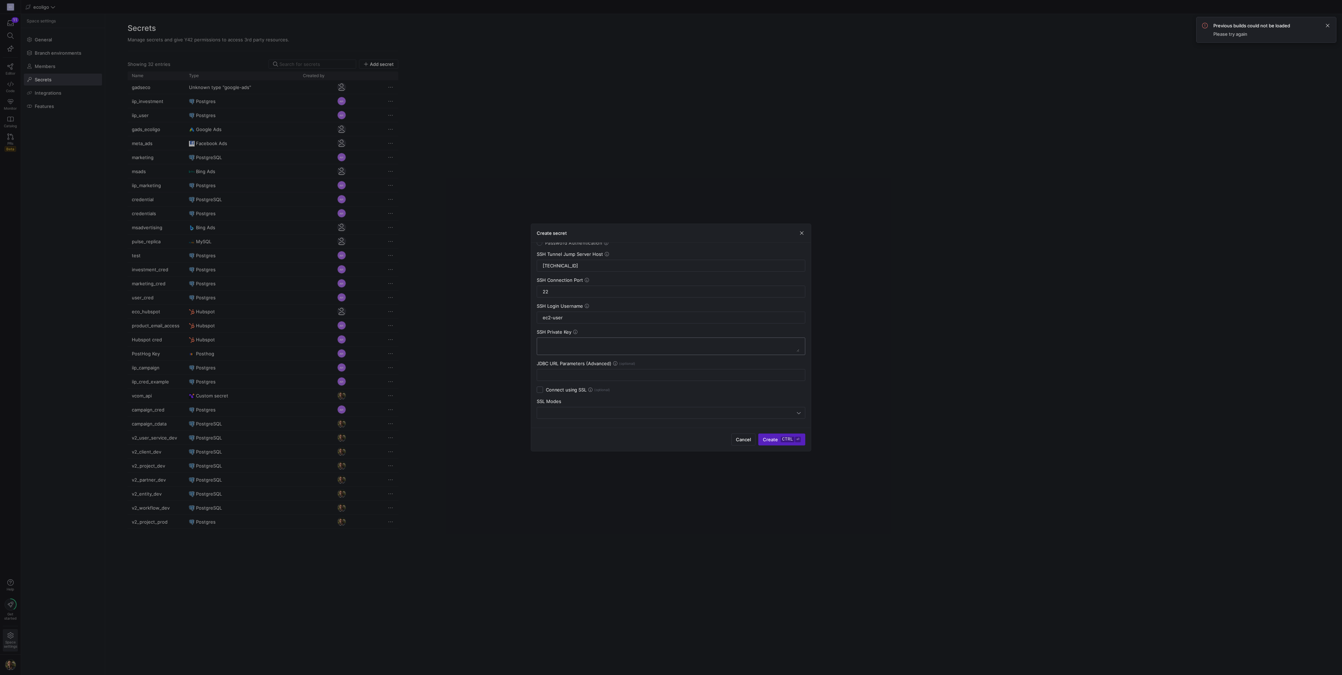
paste textarea "[TECHNICAL_ID]"
type textarea "3"
click at [584, 343] on textarea at bounding box center [671, 346] width 257 height 11
paste textarea "-----BEGIN OPENSSH PRIVATE KEY----- b3BlbnNzaC1rZXktdjEAAAAABG5vbmUAAAAEbm9uZQA…"
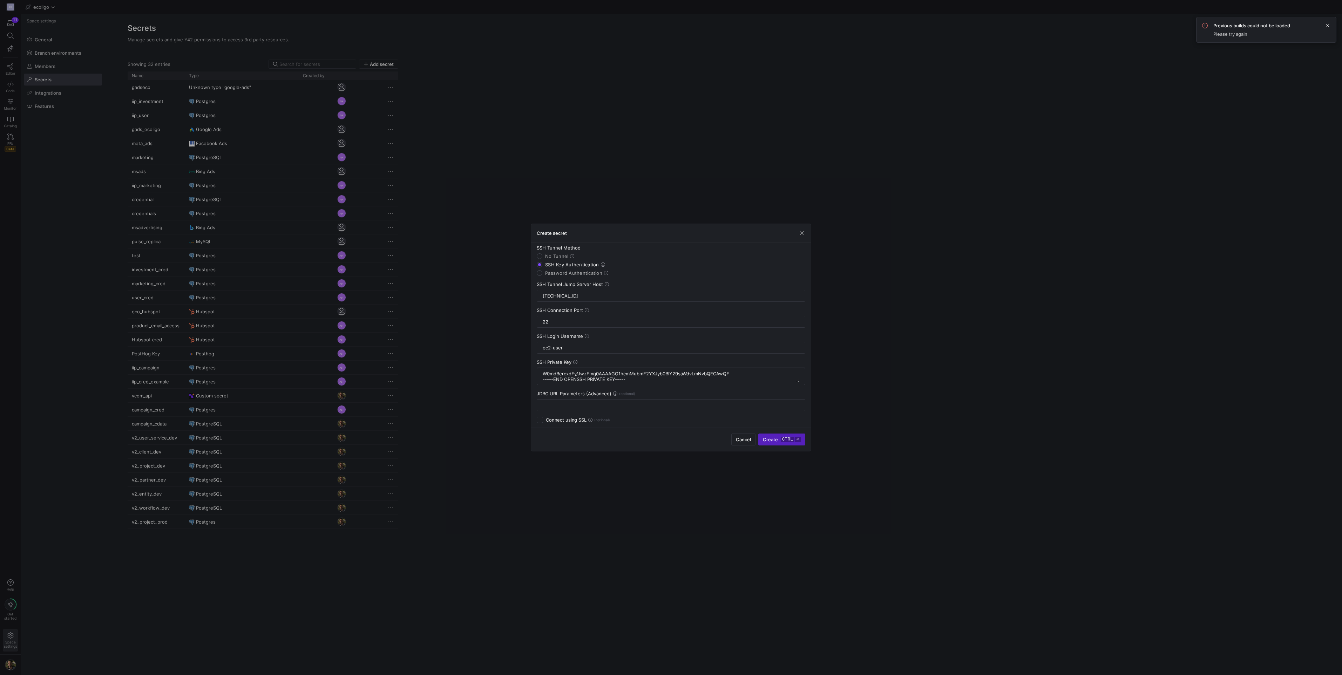
click at [648, 376] on textarea at bounding box center [671, 376] width 257 height 11
drag, startPoint x: 648, startPoint y: 376, endPoint x: 510, endPoint y: 307, distance: 154.5
click at [510, 307] on div "Create secret General Configuration Name v2_client_prod Type Postgres Type-Spec…" at bounding box center [671, 337] width 1342 height 675
type textarea "-----BEGIN OPENSSH PRIVATE KEY----- b3BlbnNzaC1rZXktdjEAAAAABG5vbmUAAAAEbm9uZQA…"
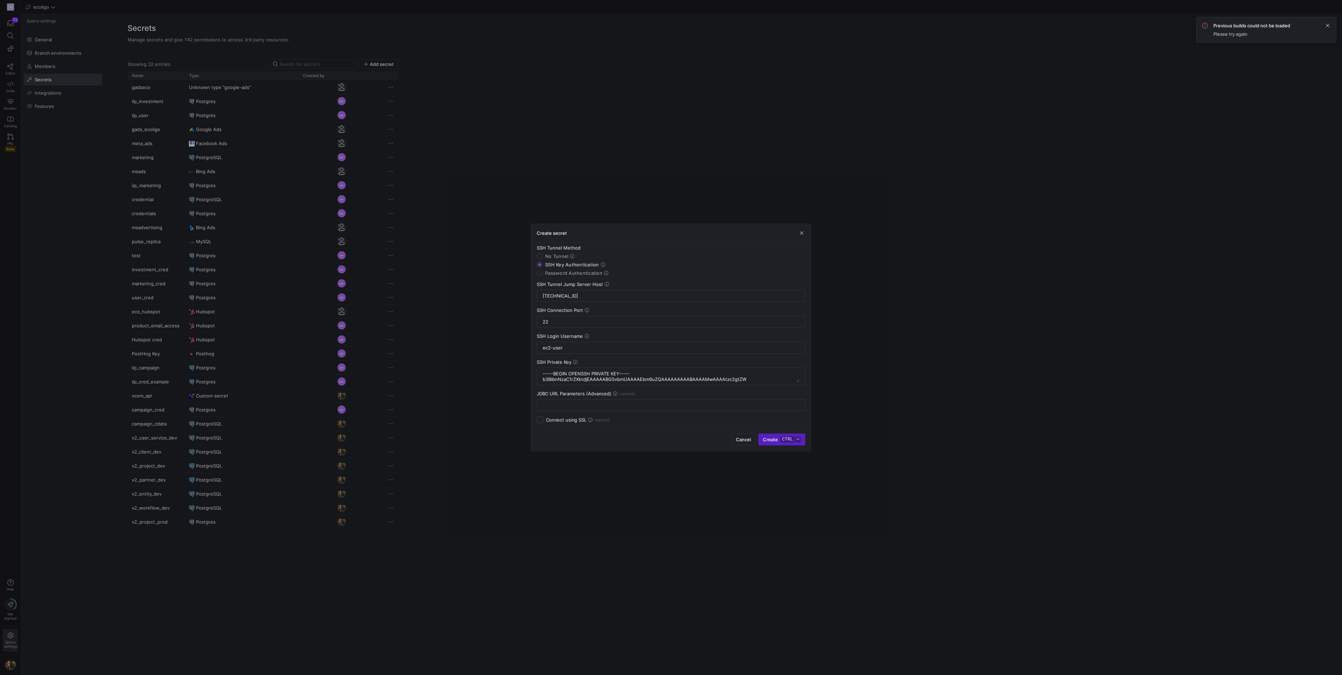
click at [638, 339] on div "SSH Login Username ec2-user" at bounding box center [671, 343] width 269 height 20
click at [770, 437] on span "Create ctrl ⏎" at bounding box center [782, 440] width 38 height 6
click at [540, 332] on input "Standard" at bounding box center [540, 335] width 6 height 6
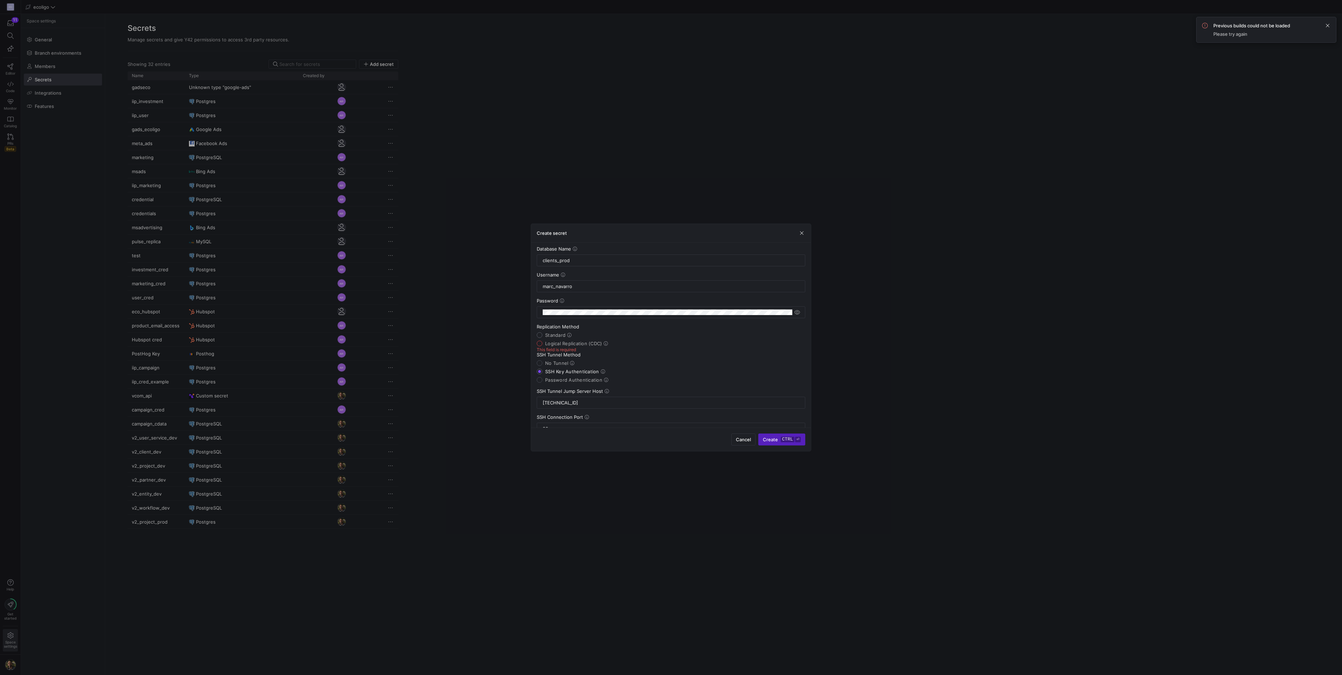
radio input "true"
click at [586, 409] on div at bounding box center [669, 411] width 256 height 6
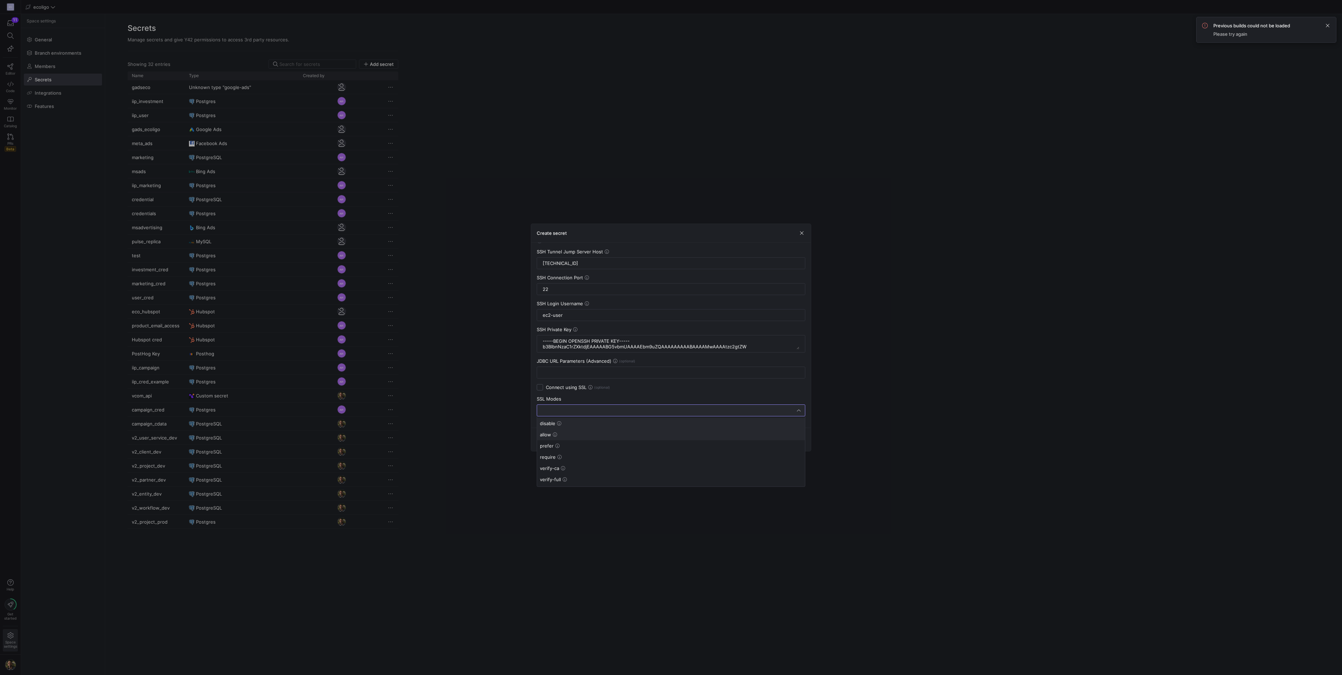
click at [552, 432] on span "allow" at bounding box center [671, 435] width 262 height 6
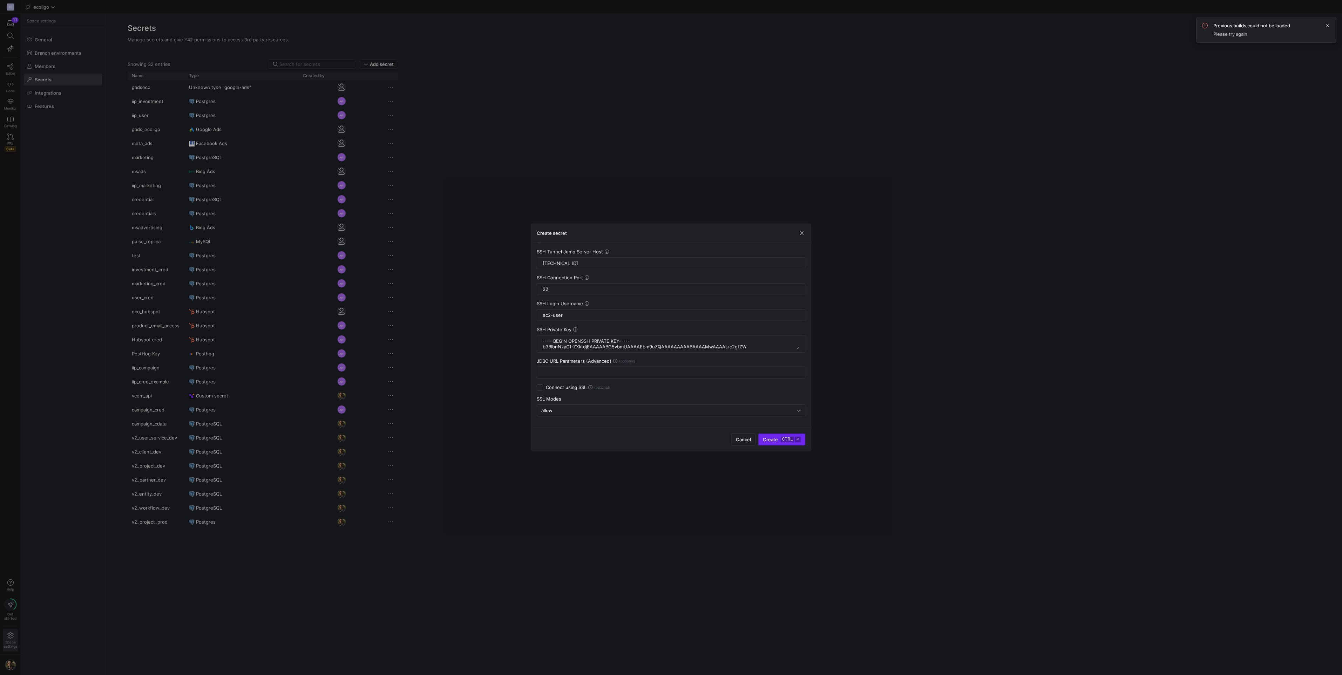
click at [774, 442] on span "Create ctrl ⏎" at bounding box center [782, 440] width 38 height 6
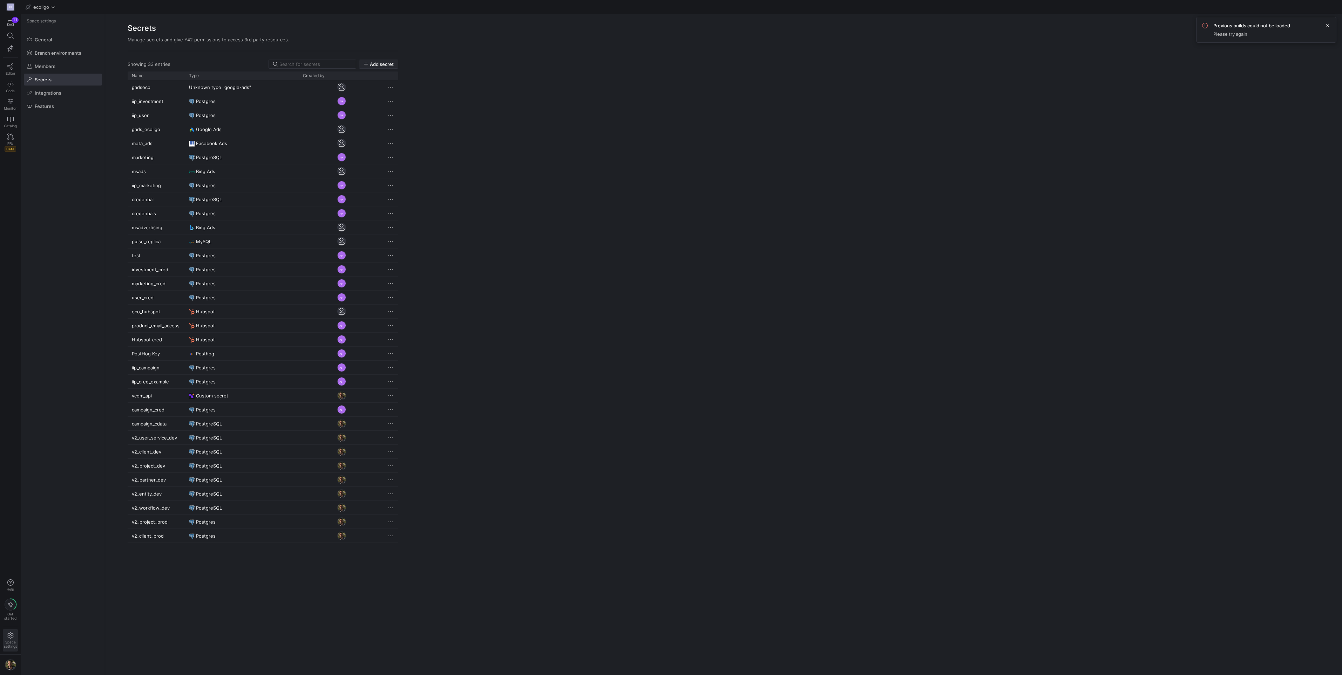
click at [368, 60] on span "button" at bounding box center [378, 64] width 39 height 8
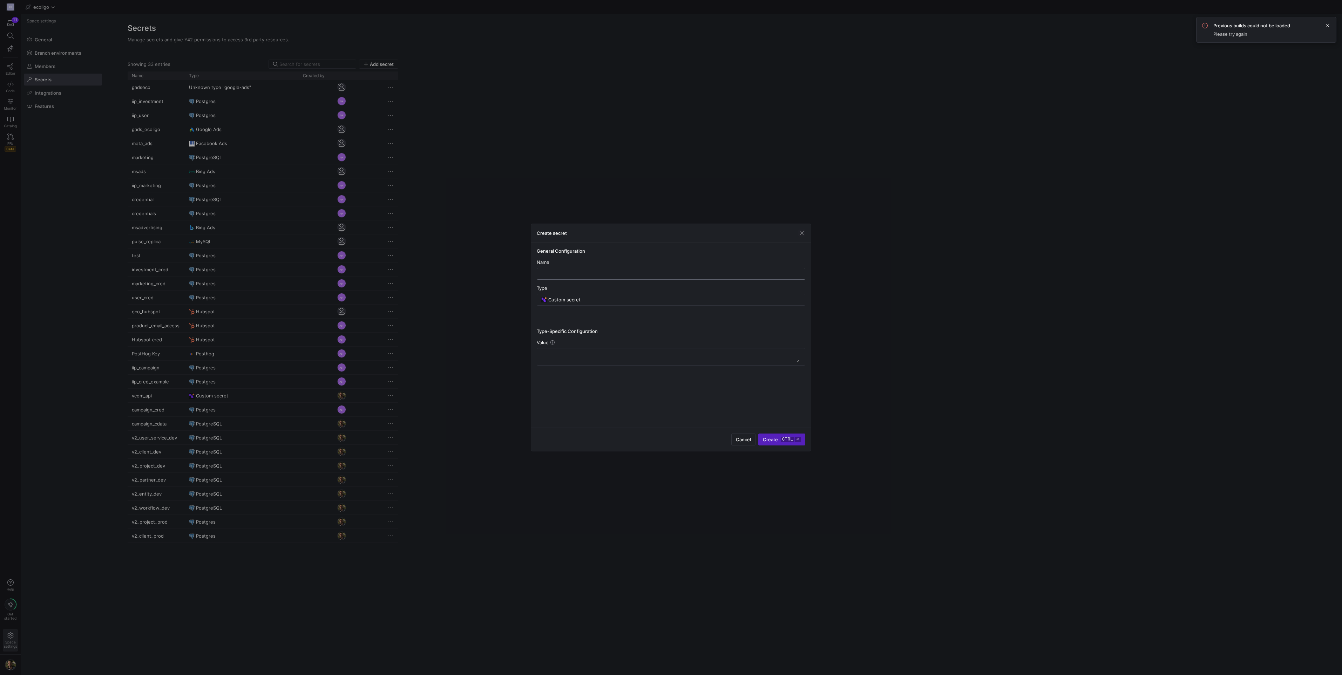
click at [570, 271] on input "text" at bounding box center [671, 274] width 257 height 6
click at [571, 277] on div at bounding box center [671, 273] width 257 height 11
type input "v2_entity_prod"
click at [568, 300] on input "Custom secret" at bounding box center [674, 300] width 252 height 6
type input "[PERSON_NAME]"
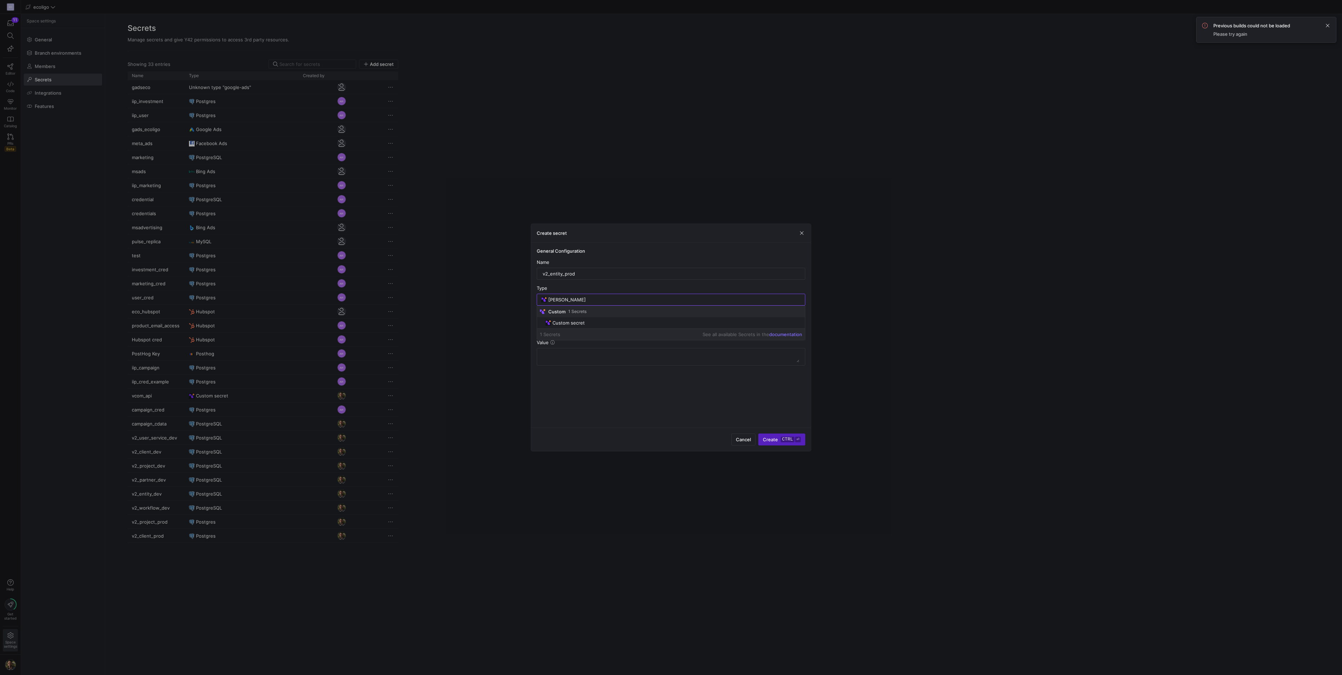
drag, startPoint x: 578, startPoint y: 302, endPoint x: 478, endPoint y: 293, distance: 99.9
click at [478, 293] on div "Create secret General Configuration Name v2_entity_prod Type [PERSON_NAME] Type…" at bounding box center [671, 337] width 1342 height 675
click at [563, 346] on span "Postgres" at bounding box center [563, 345] width 20 height 6
type input "Postgres"
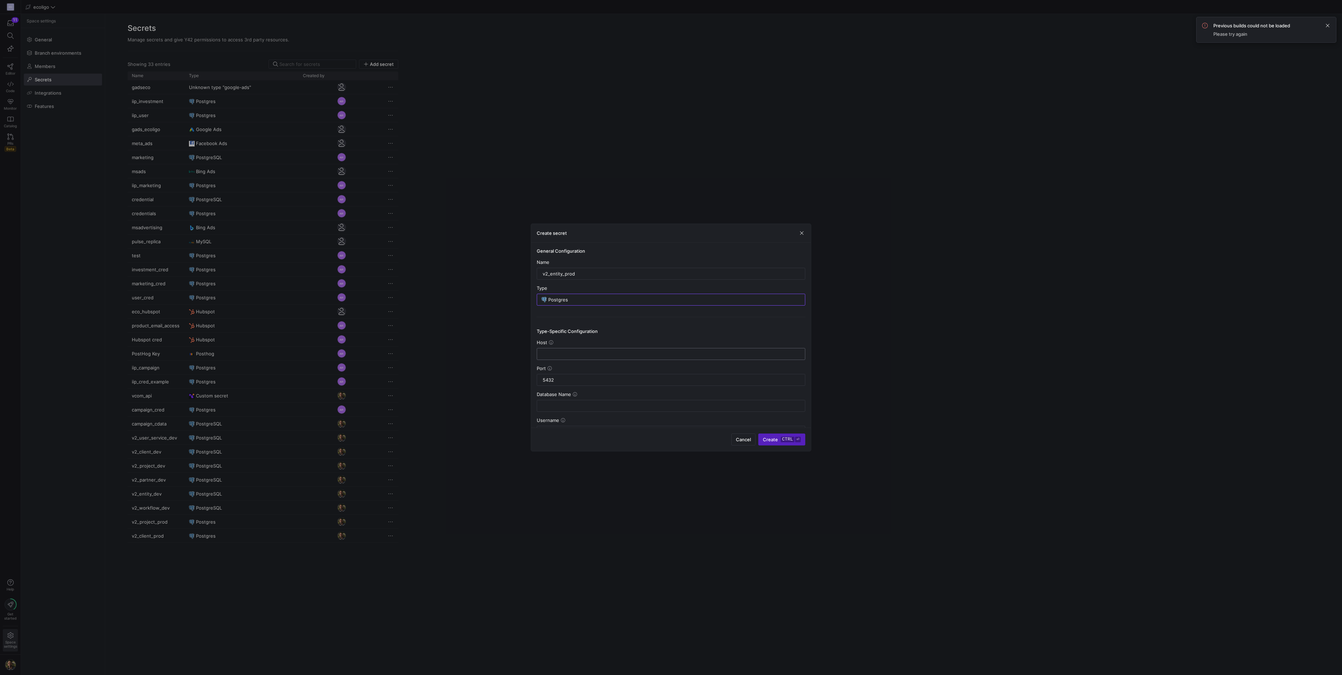
click at [571, 353] on input "text" at bounding box center [671, 354] width 257 height 6
click at [572, 353] on input "text" at bounding box center [671, 354] width 257 height 6
click at [555, 349] on div at bounding box center [671, 354] width 257 height 11
paste input "[DOMAIN_NAME]"
type input "[DOMAIN_NAME]"
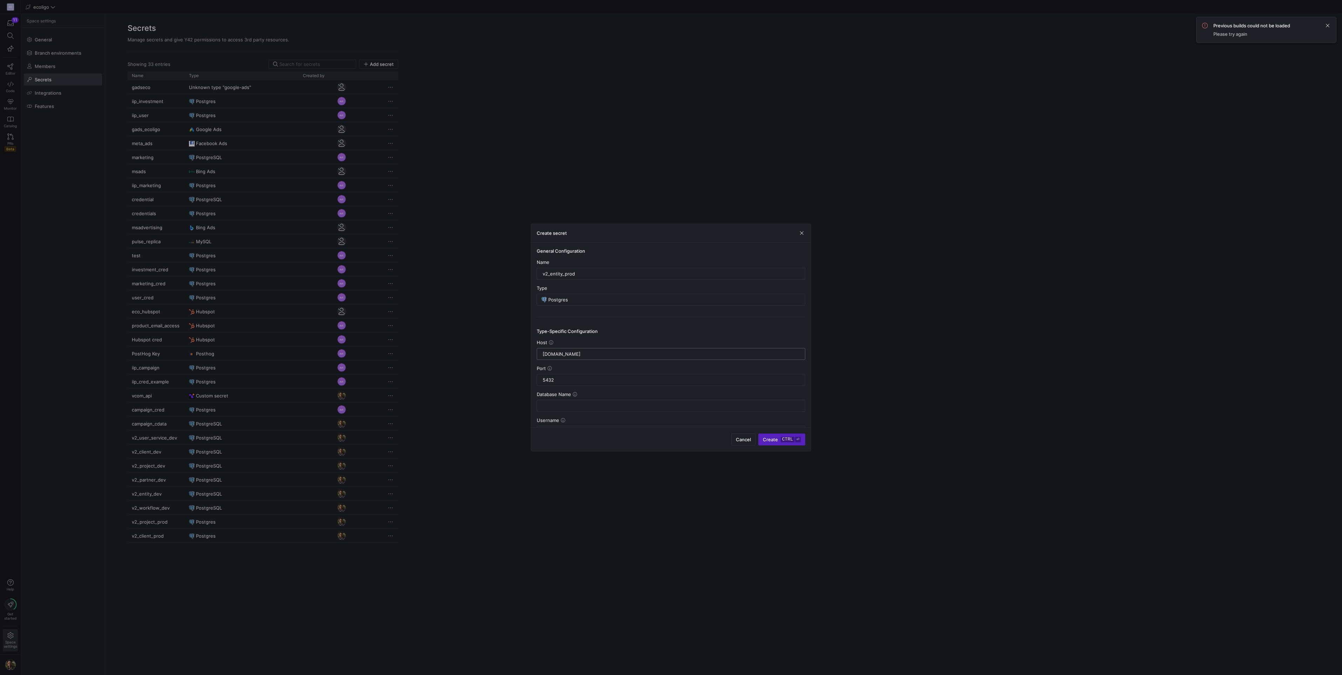
click at [542, 355] on div "[DOMAIN_NAME]" at bounding box center [670, 354] width 259 height 11
click at [544, 355] on input "[DOMAIN_NAME]" at bounding box center [671, 354] width 257 height 6
click at [565, 407] on input "text" at bounding box center [671, 406] width 257 height 6
type input "entities_prod"
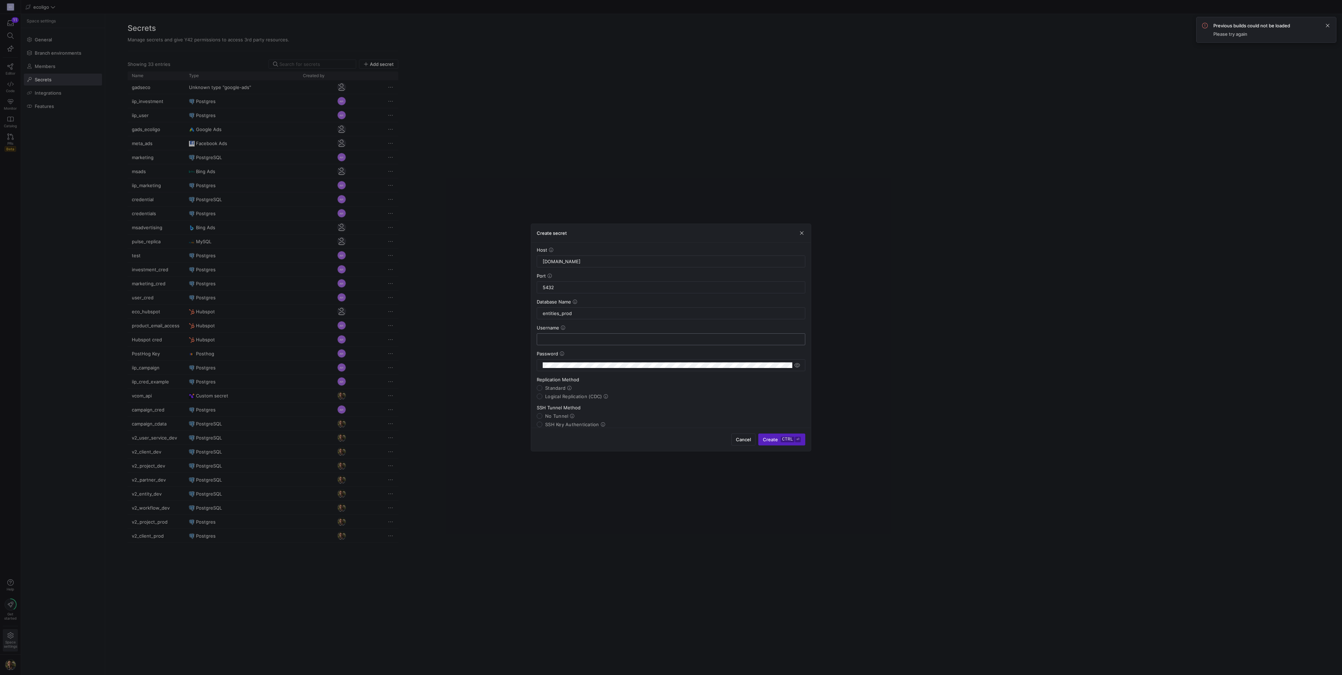
click at [572, 341] on input "text" at bounding box center [671, 340] width 257 height 6
type input "marc_navarro"
click at [582, 373] on y42-json-schema-form-fields "Host [DOMAIN_NAME] Port 5432 Database Name entities_prod Username marc_navarro …" at bounding box center [671, 373] width 269 height 252
click at [572, 369] on div at bounding box center [668, 365] width 250 height 11
click at [645, 356] on div "Password" at bounding box center [671, 354] width 269 height 6
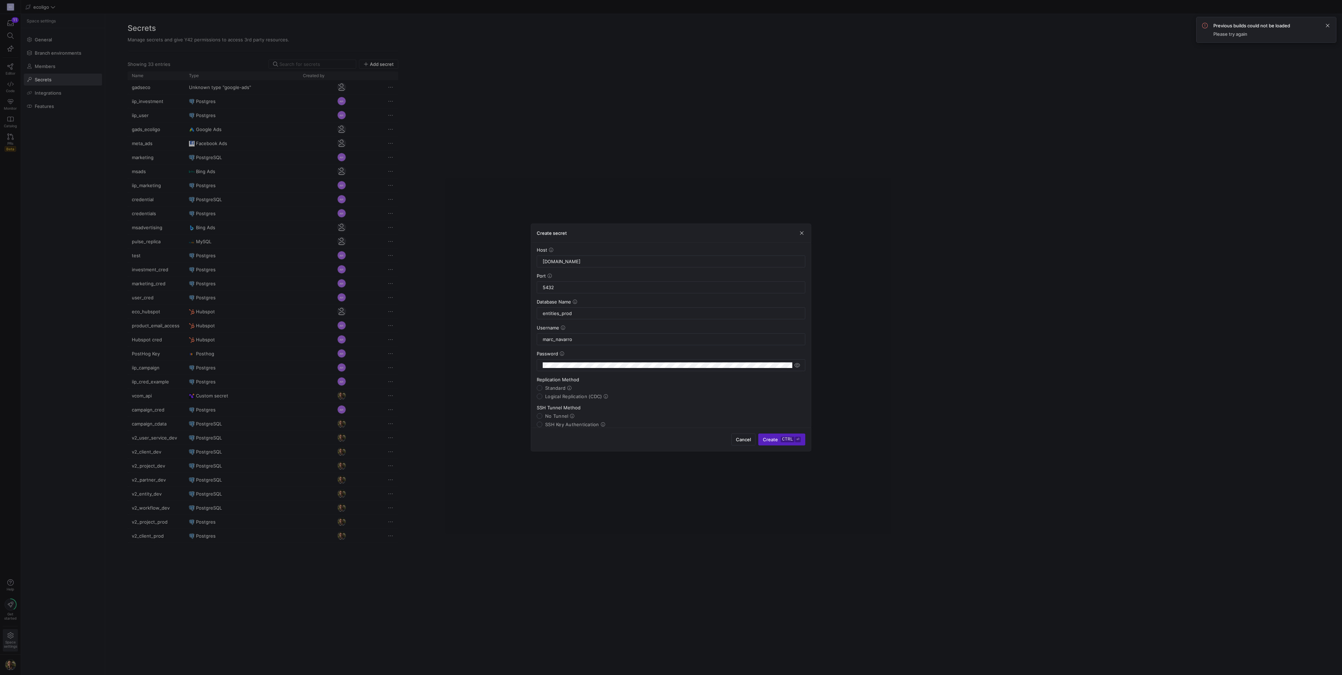
scroll to position [176, 0]
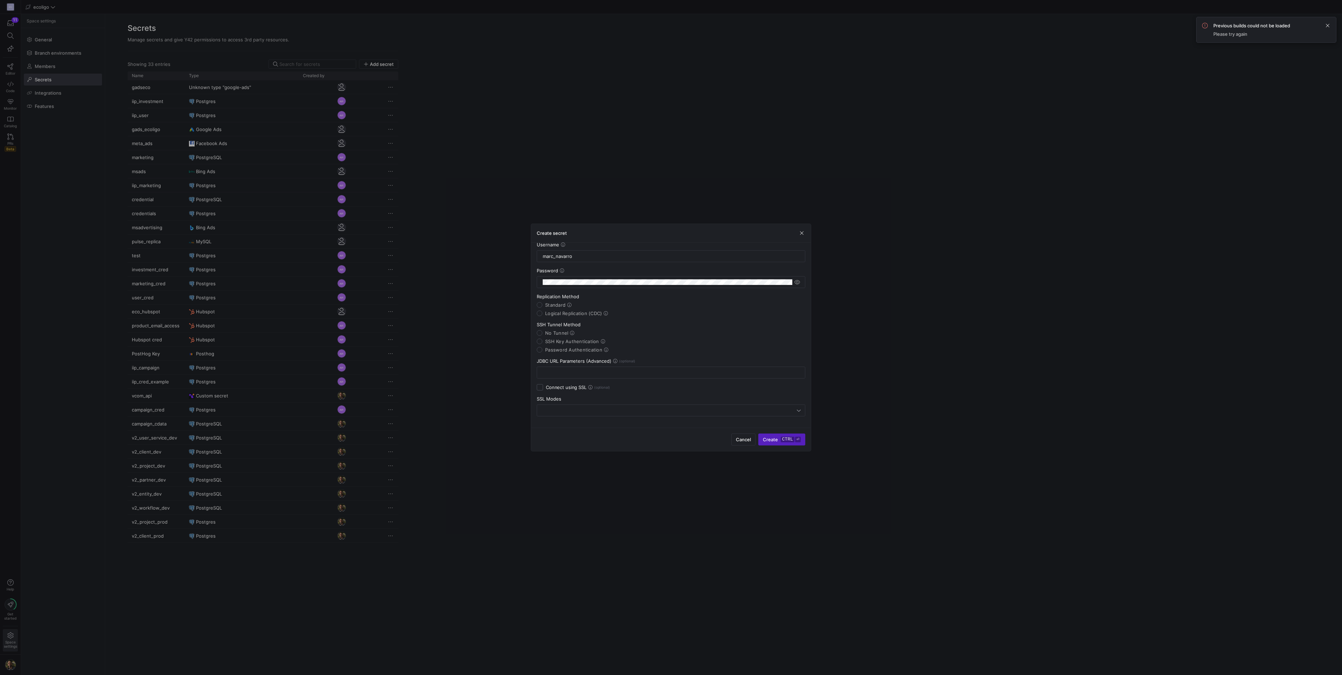
click at [544, 342] on label "SSH Key Authentication" at bounding box center [573, 342] width 63 height 6
click at [542, 342] on input "SSH Key Authentication" at bounding box center [540, 342] width 6 height 6
radio input "true"
click at [571, 370] on input "text" at bounding box center [671, 373] width 257 height 6
click at [570, 375] on input "text" at bounding box center [671, 373] width 257 height 6
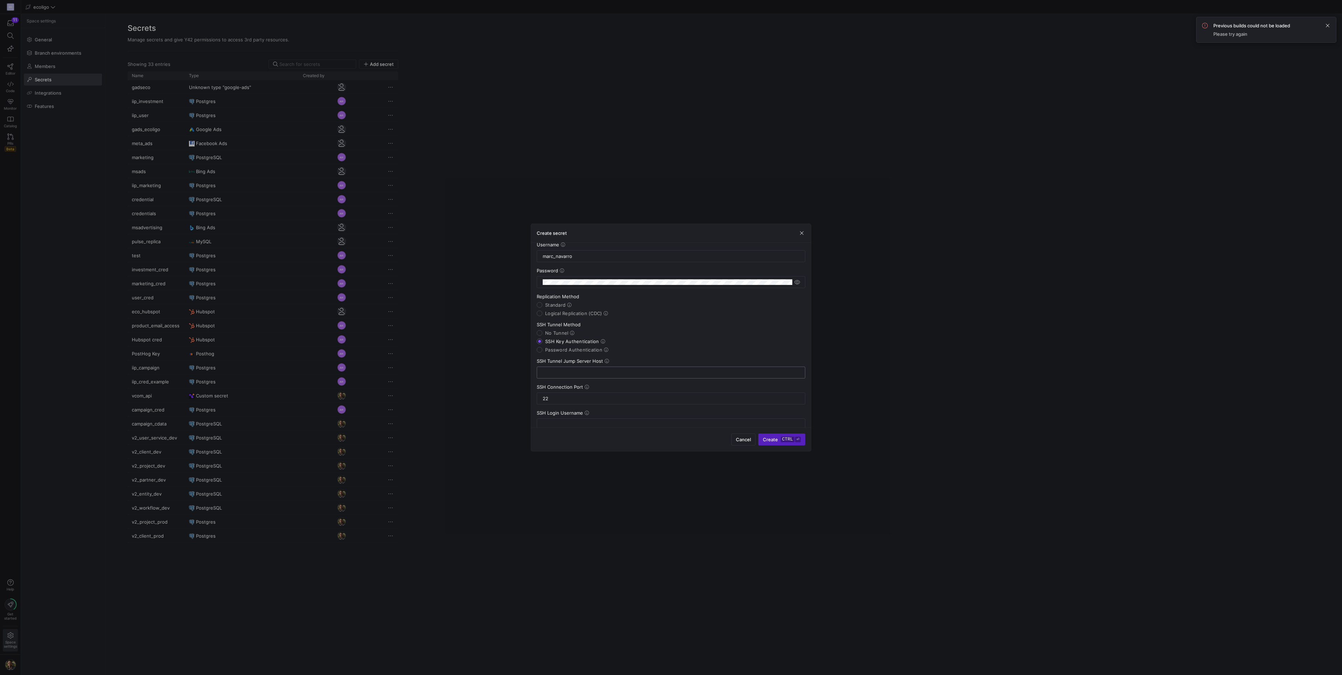
paste input "[TECHNICAL_ID]"
type input "[TECHNICAL_ID]"
click at [578, 426] on input "text" at bounding box center [671, 425] width 257 height 6
type input "ec2-user"
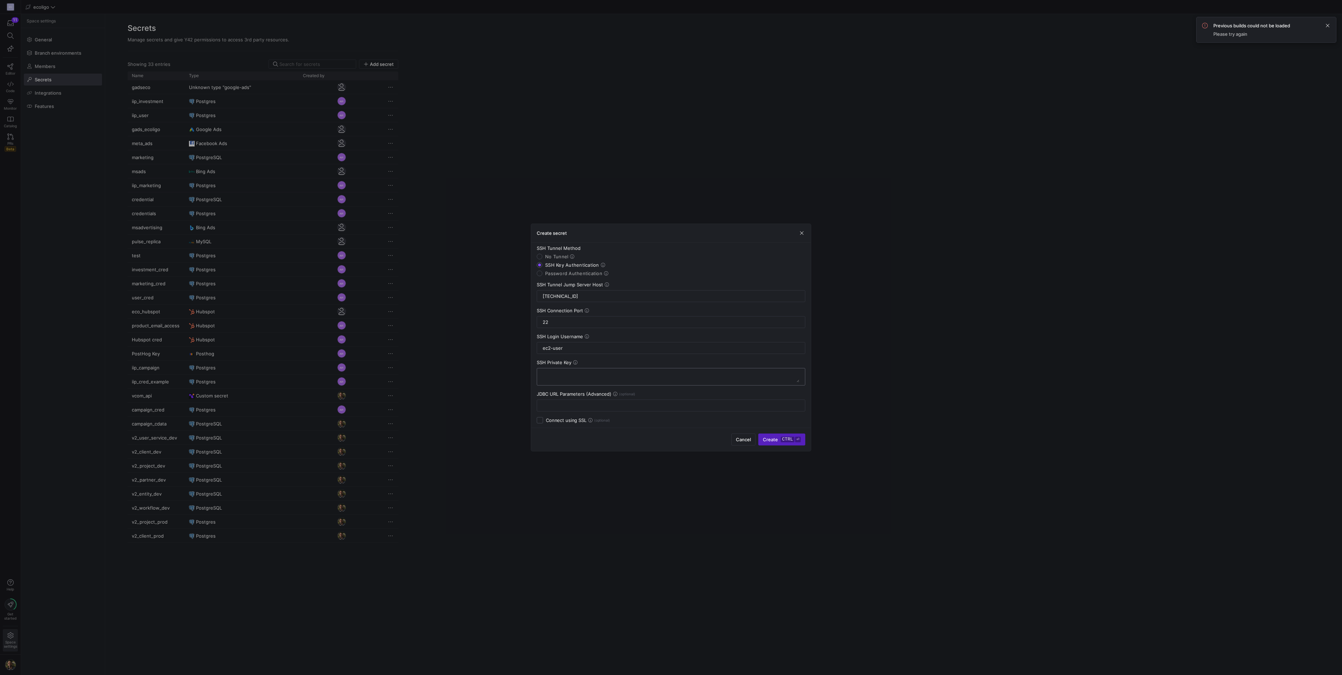
click at [564, 377] on textarea at bounding box center [671, 376] width 257 height 11
paste textarea "-----BEGIN OPENSSH PRIVATE KEY----- b3BlbnNzaC1rZXktdjEAAAAABG5vbmUAAAAEbm9uZQA…"
type textarea "-----BEGIN OPENSSH PRIVATE KEY----- b3BlbnNzaC1rZXktdjEAAAAABG5vbmUAAAAEbm9uZQA…"
click at [540, 275] on input "Standard" at bounding box center [540, 275] width 6 height 6
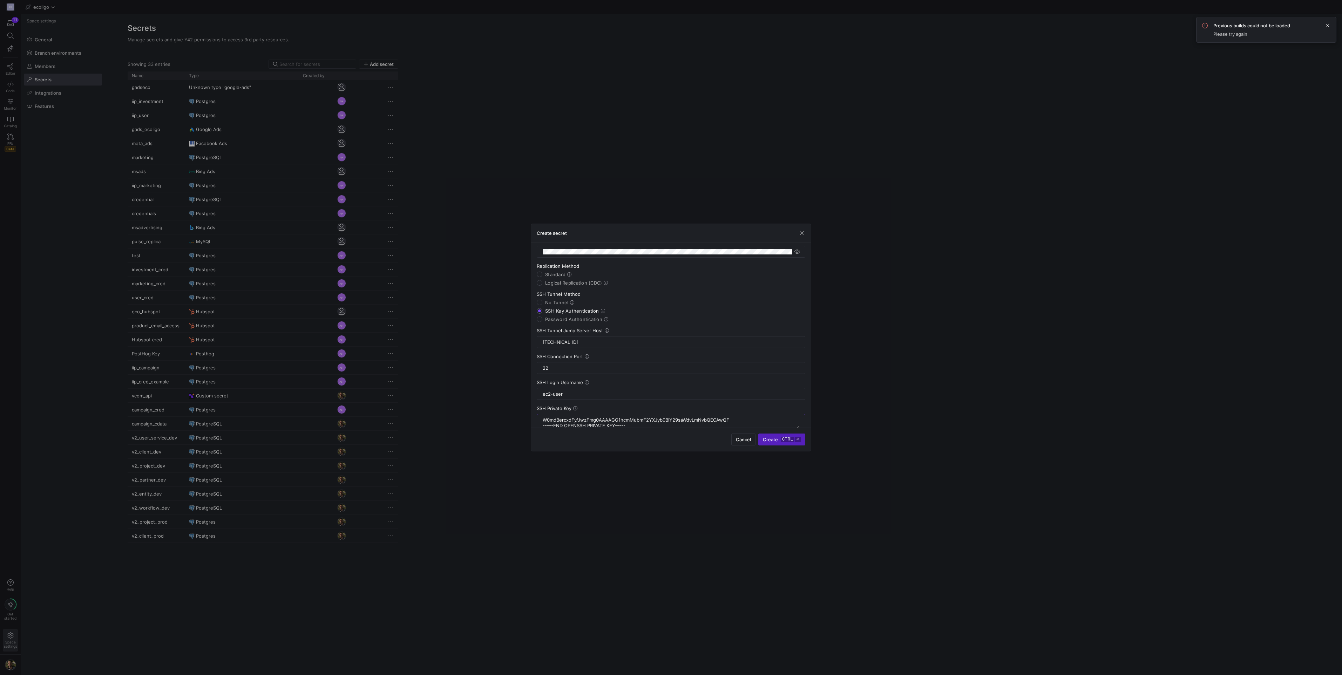
radio input "true"
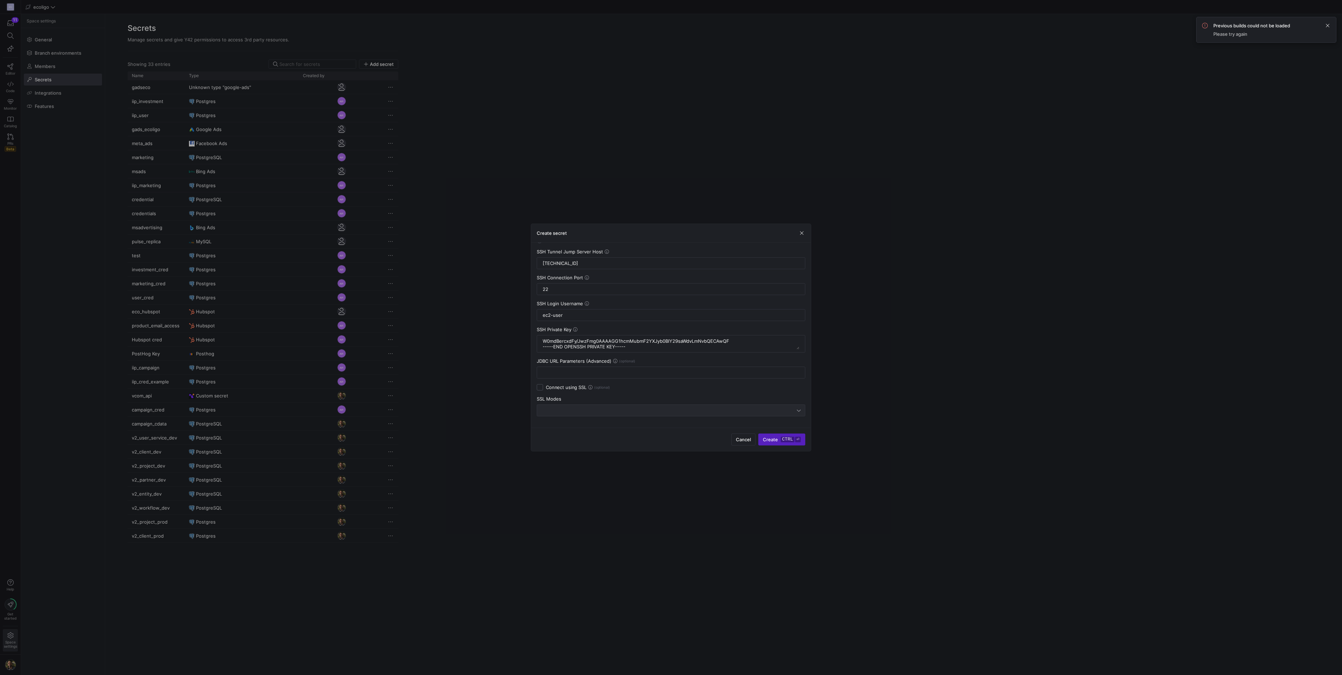
click at [556, 409] on div at bounding box center [669, 411] width 256 height 6
click at [554, 436] on icon at bounding box center [555, 435] width 4 height 4
click at [780, 444] on span "submit" at bounding box center [782, 439] width 46 height 11
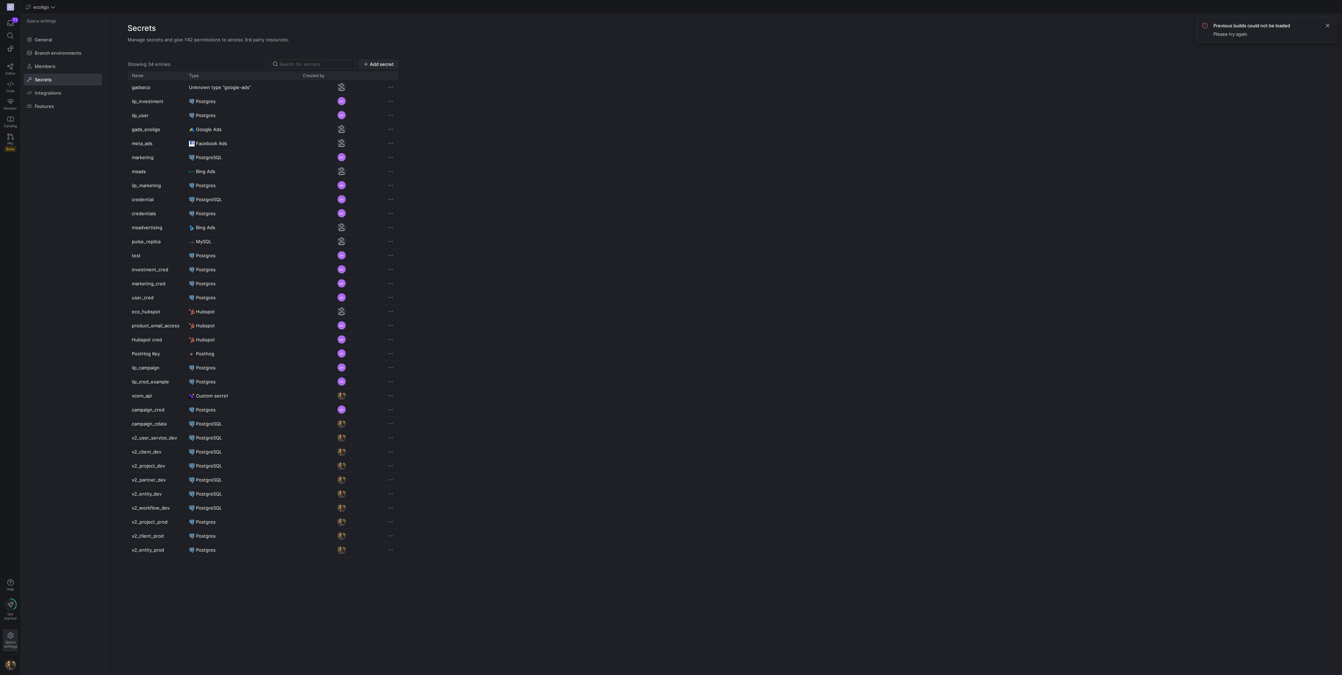
click at [370, 62] on span "Add secret" at bounding box center [379, 64] width 30 height 6
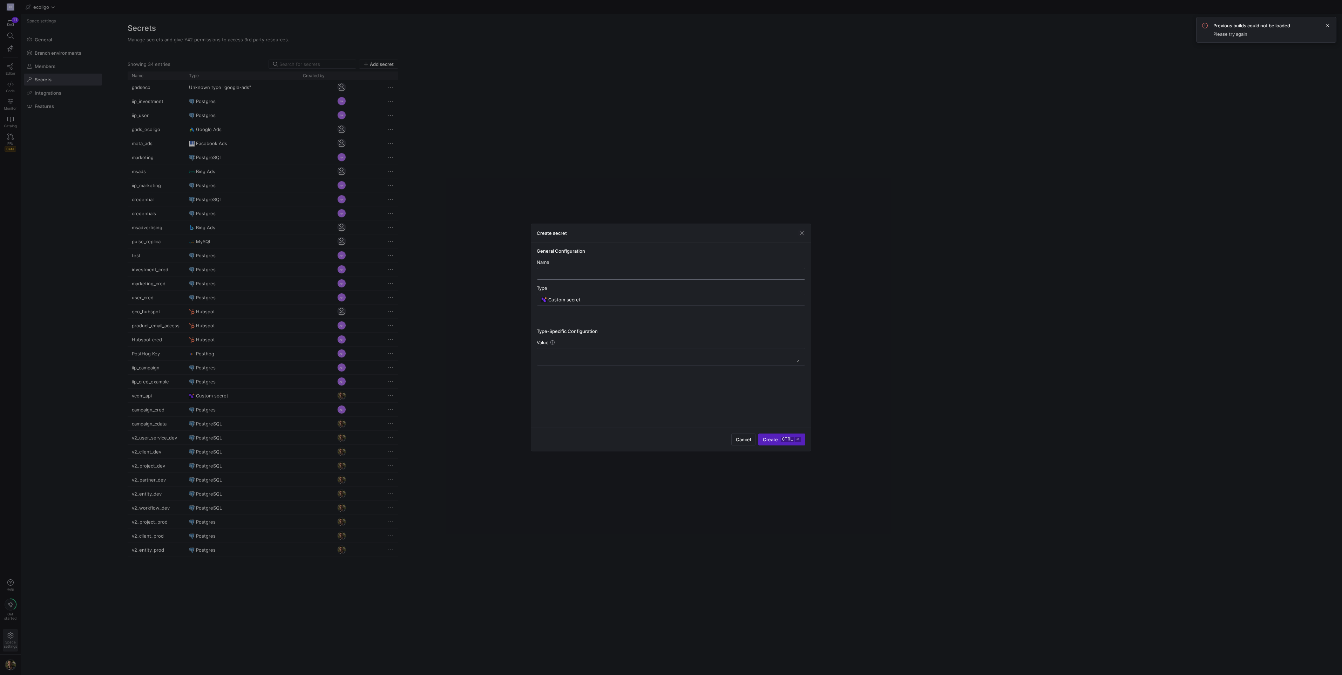
click at [574, 274] on input "text" at bounding box center [671, 274] width 257 height 6
type input "v2_users_prod"
click at [601, 298] on input "Custom secret" at bounding box center [674, 300] width 252 height 6
click at [565, 364] on span "Postgres" at bounding box center [563, 366] width 20 height 6
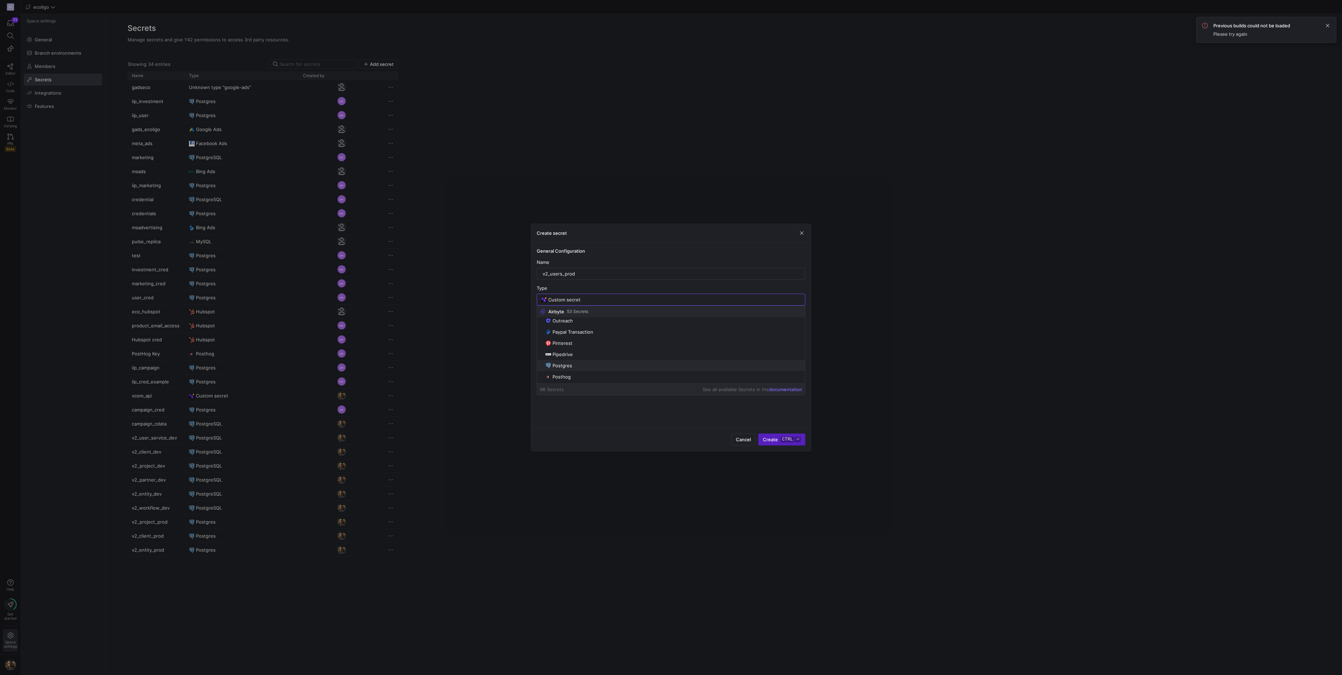
type input "Postgres"
click at [560, 352] on input "text" at bounding box center [671, 354] width 257 height 6
click at [590, 354] on input "text" at bounding box center [671, 354] width 257 height 6
paste input "[DOMAIN_NAME]"
type input "[DOMAIN_NAME]"
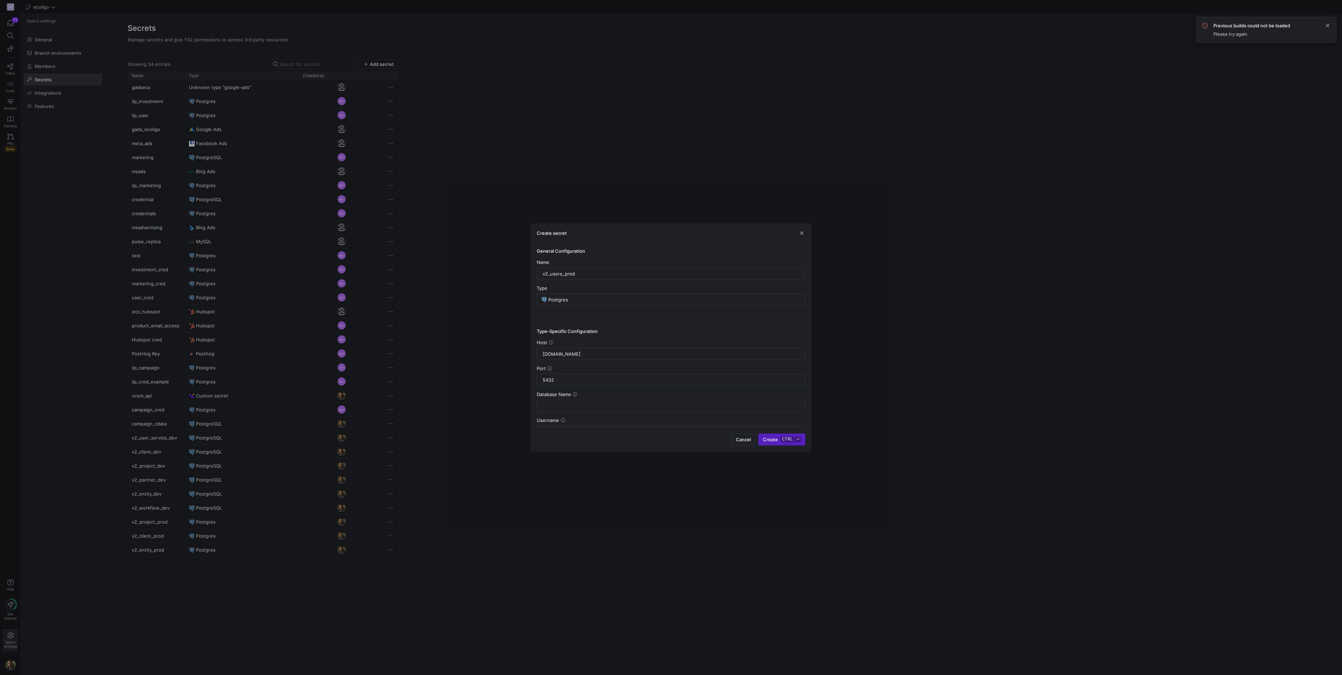
click at [562, 400] on div "Database Name" at bounding box center [671, 402] width 269 height 20
click at [561, 403] on div at bounding box center [671, 405] width 257 height 11
type input "users_prod"
click at [574, 362] on input "text" at bounding box center [671, 364] width 257 height 6
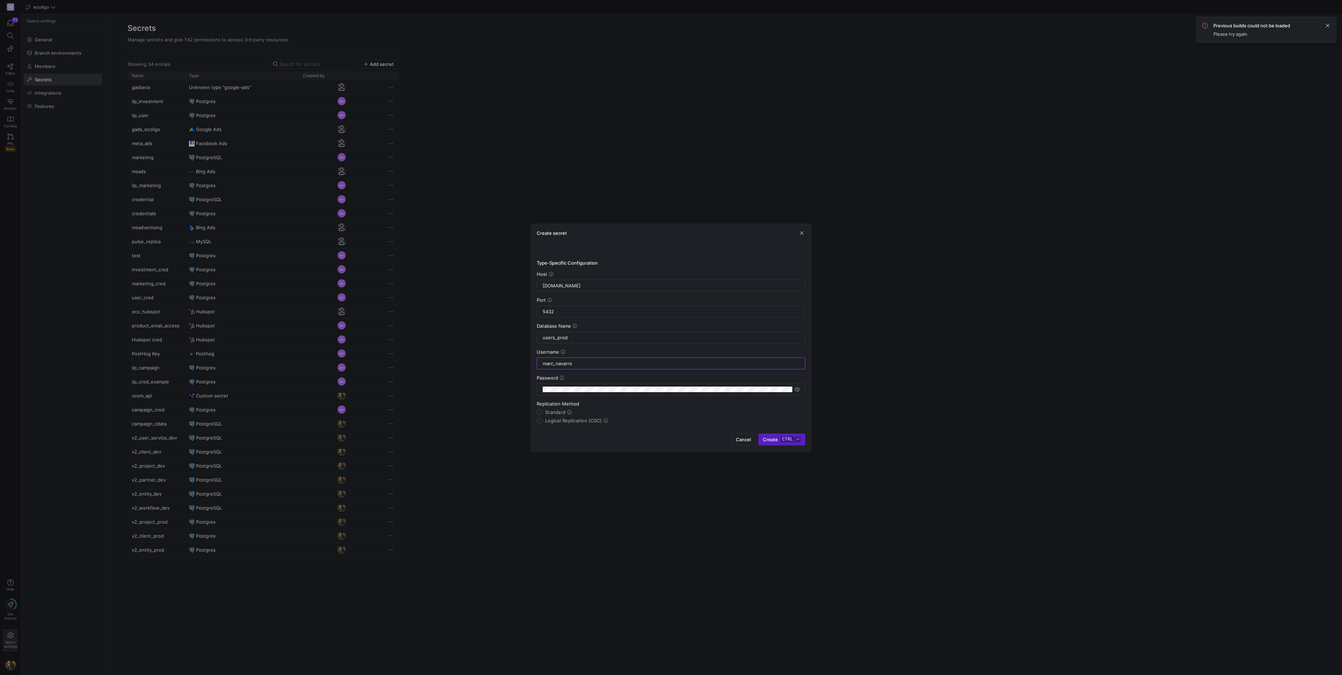
type input "marc_navarro"
click at [640, 369] on div "marc_navarro" at bounding box center [671, 363] width 257 height 11
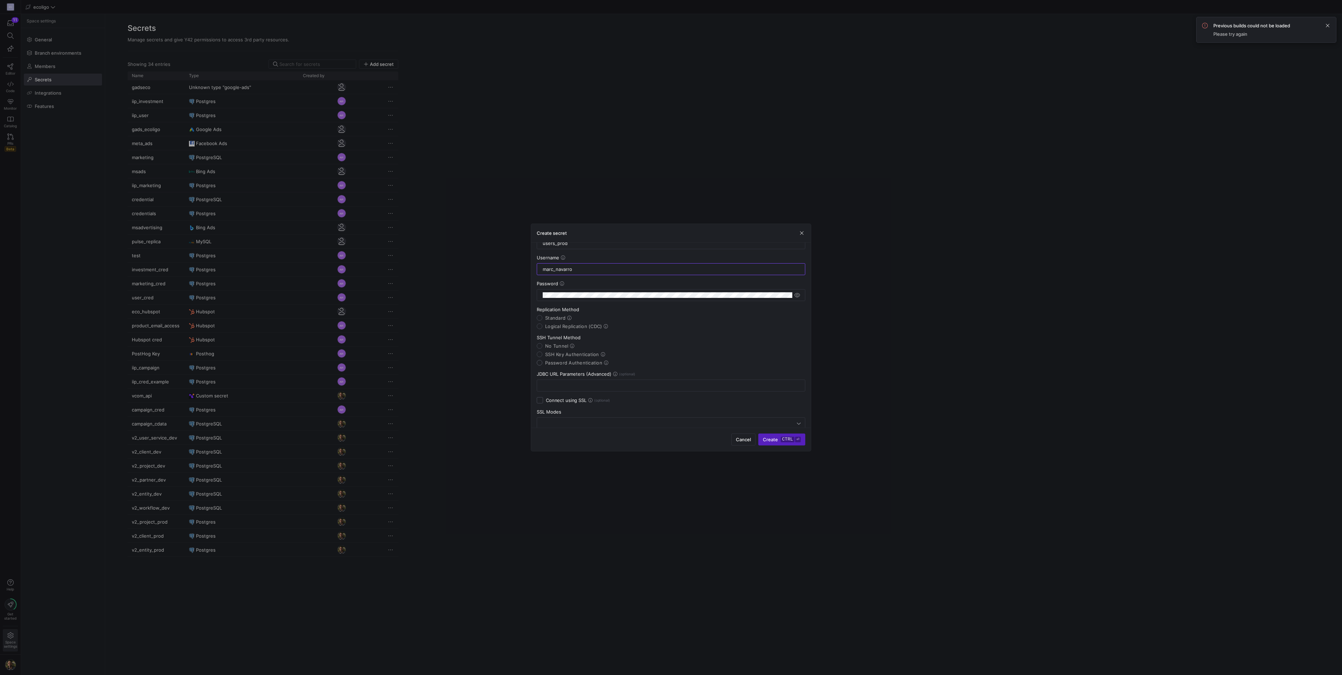
scroll to position [163, 0]
click at [542, 352] on label "SSH Key Authentication" at bounding box center [573, 354] width 63 height 6
click at [542, 352] on input "SSH Key Authentication" at bounding box center [540, 354] width 6 height 6
radio input "true"
click at [540, 318] on input "Standard" at bounding box center [540, 318] width 6 height 6
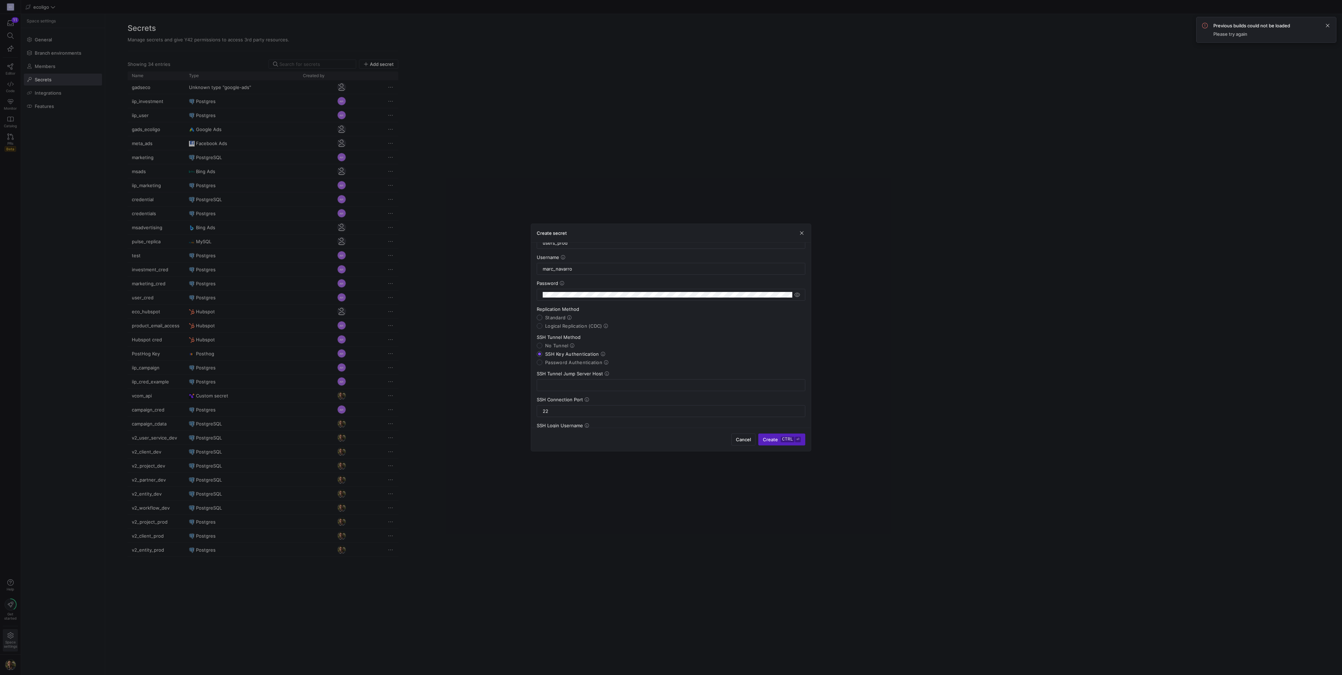
radio input "true"
click at [562, 385] on input "text" at bounding box center [671, 386] width 257 height 6
click at [574, 387] on input "text" at bounding box center [671, 386] width 257 height 6
paste input "[TECHNICAL_ID]"
click at [545, 386] on input "[TECHNICAL_ID]" at bounding box center [671, 386] width 257 height 6
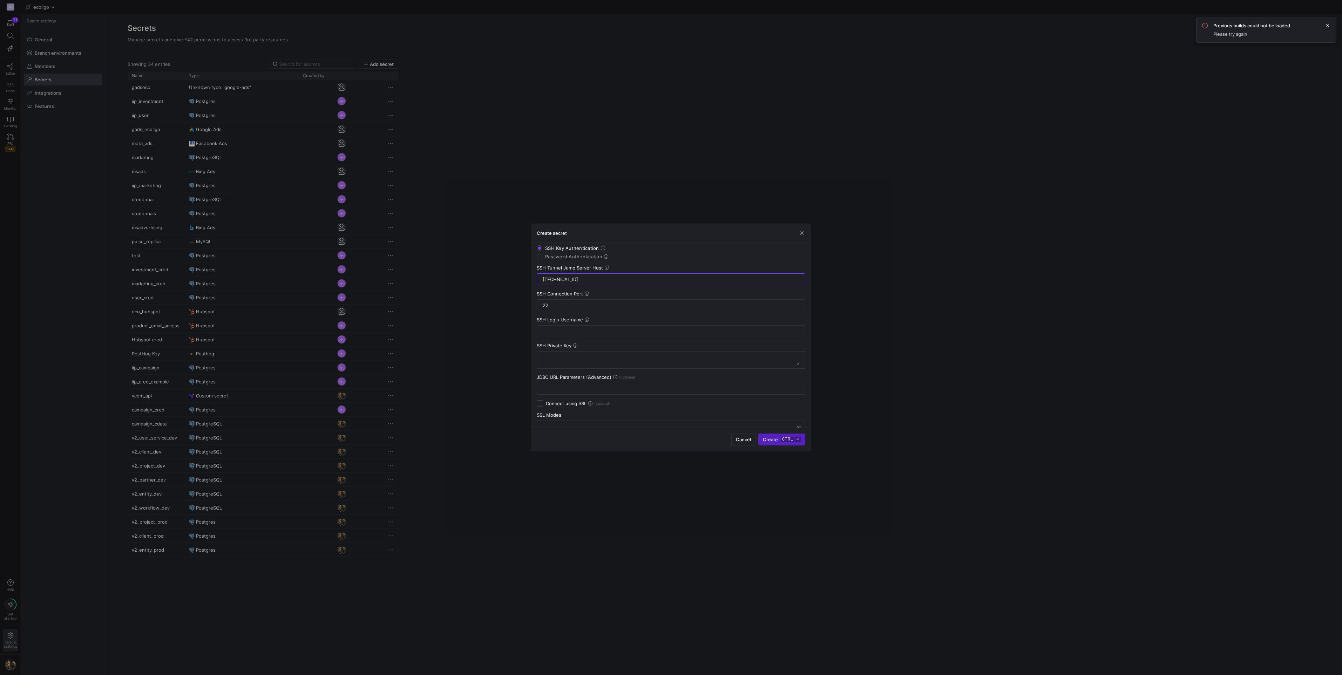
scroll to position [270, 0]
type input "[TECHNICAL_ID]"
click at [573, 331] on input "text" at bounding box center [671, 331] width 257 height 6
type input "ec2-user"
click at [572, 359] on textarea at bounding box center [671, 358] width 257 height 11
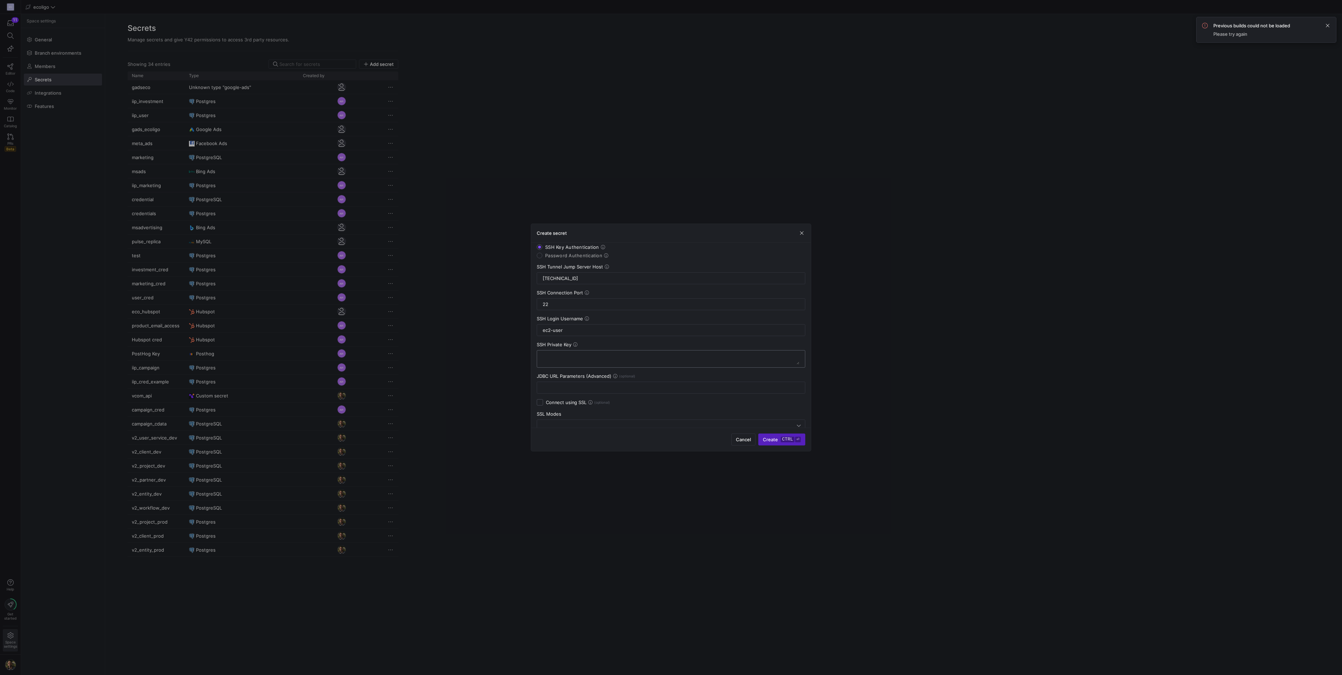
paste textarea "-----BEGIN OPENSSH PRIVATE KEY----- b3BlbnNzaC1rZXktdjEAAAAABG5vbmUAAAAEbm9uZQA…"
type textarea "-----BEGIN OPENSSH PRIVATE KEY----- b3BlbnNzaC1rZXktdjEAAAAABG5vbmUAAAAEbm9uZQA…"
click at [669, 410] on div at bounding box center [669, 411] width 256 height 6
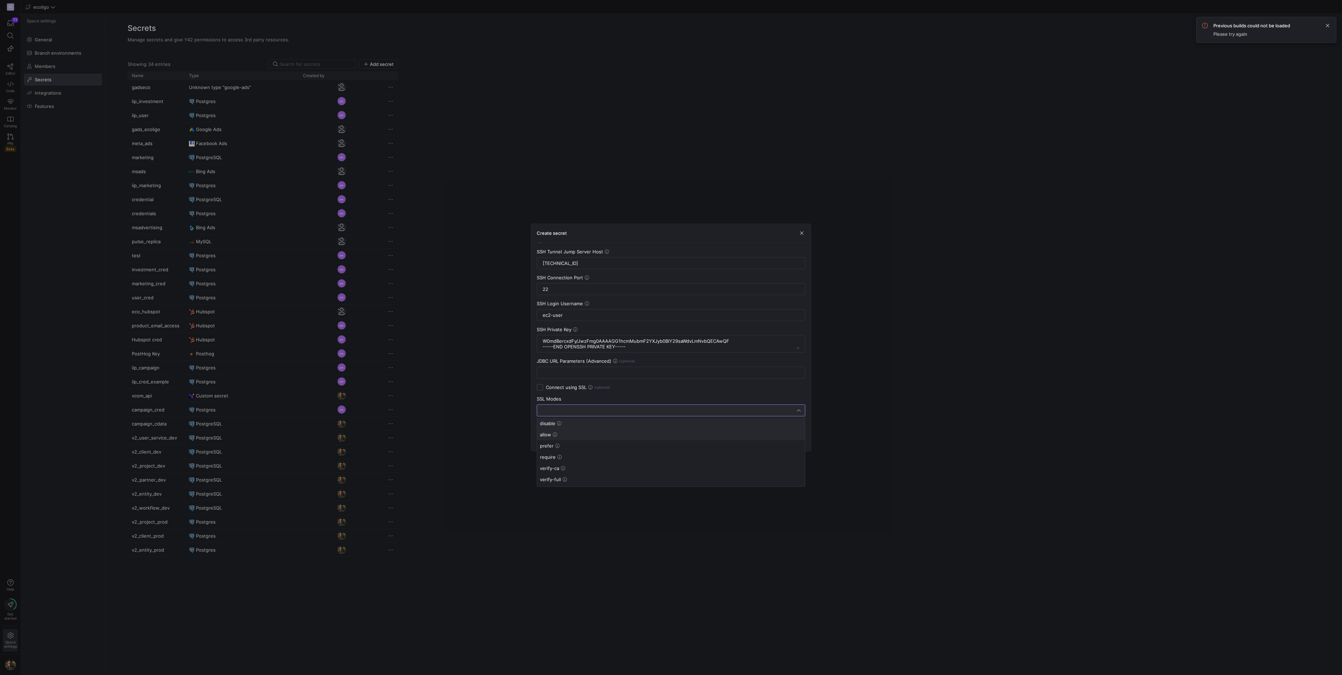
click at [552, 436] on span "allow" at bounding box center [671, 435] width 262 height 6
click at [776, 439] on span "Create ctrl ⏎" at bounding box center [782, 440] width 38 height 6
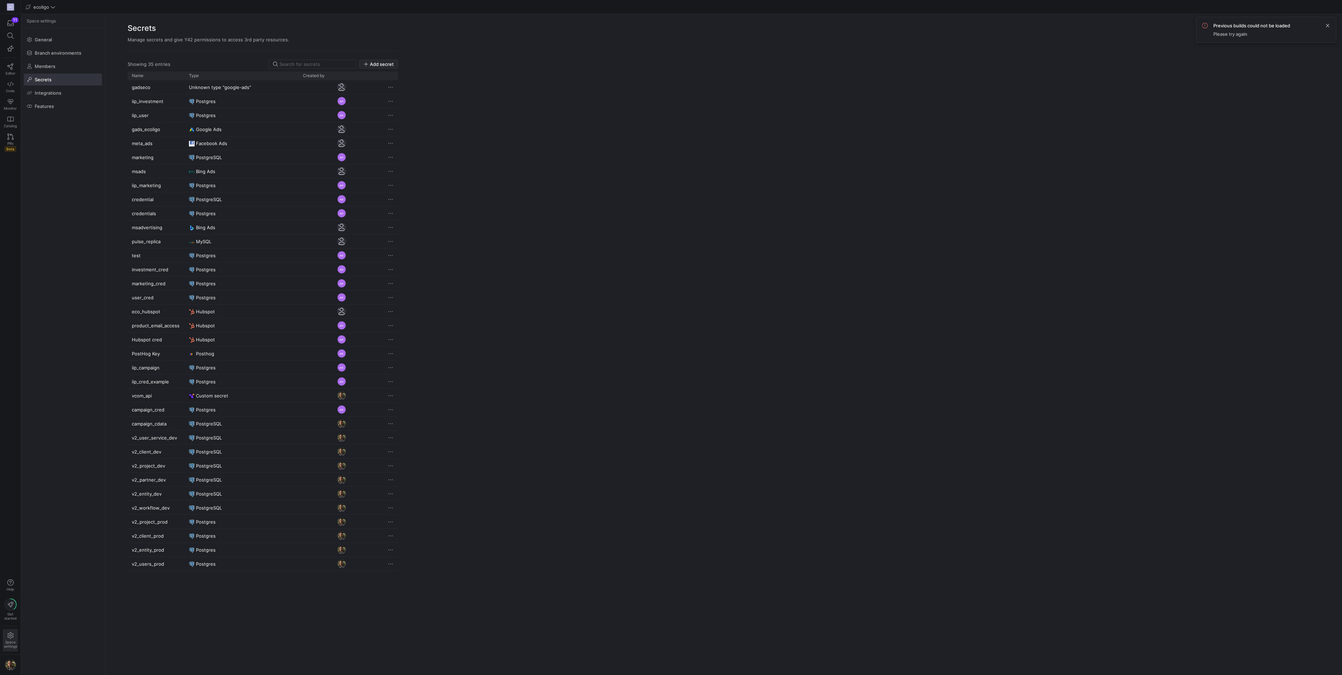
click at [384, 66] on span "Add secret" at bounding box center [382, 64] width 24 height 6
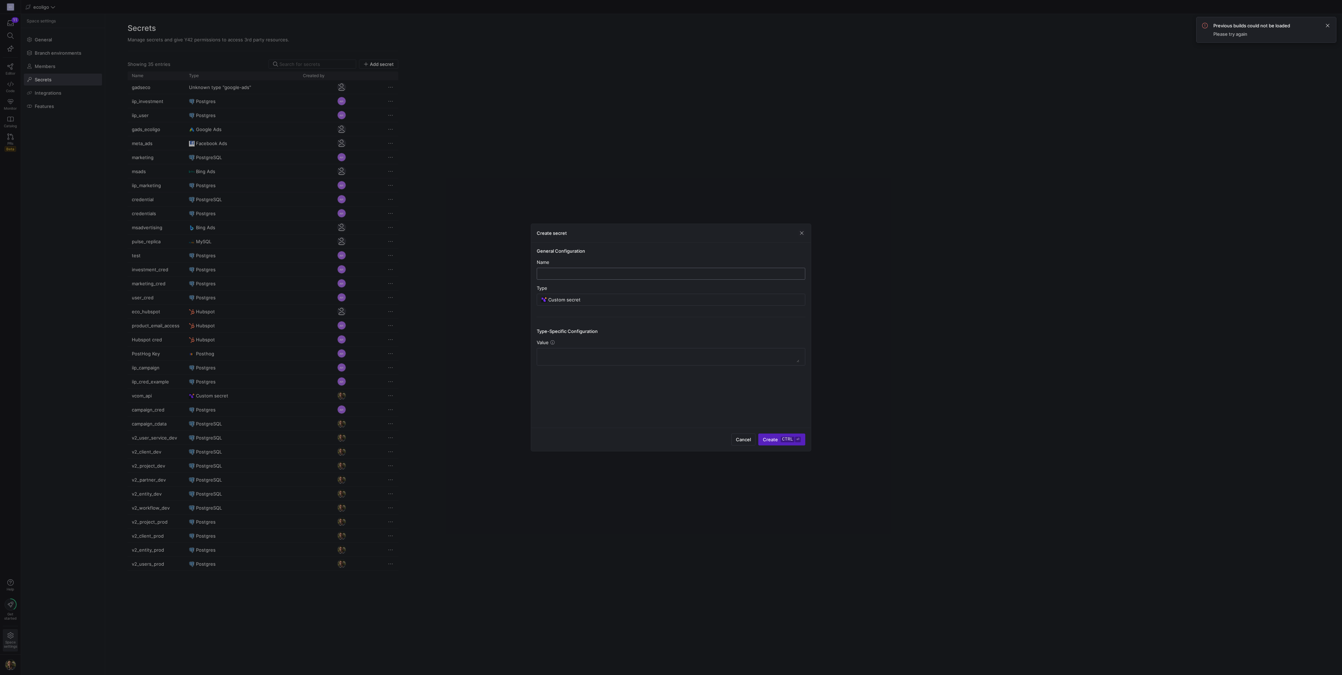
click at [566, 272] on input "text" at bounding box center [671, 274] width 257 height 6
type input "v2_partners_prod"
click at [604, 302] on input "Custom secret" at bounding box center [674, 300] width 252 height 6
click at [572, 354] on span "Postgres" at bounding box center [674, 355] width 257 height 6
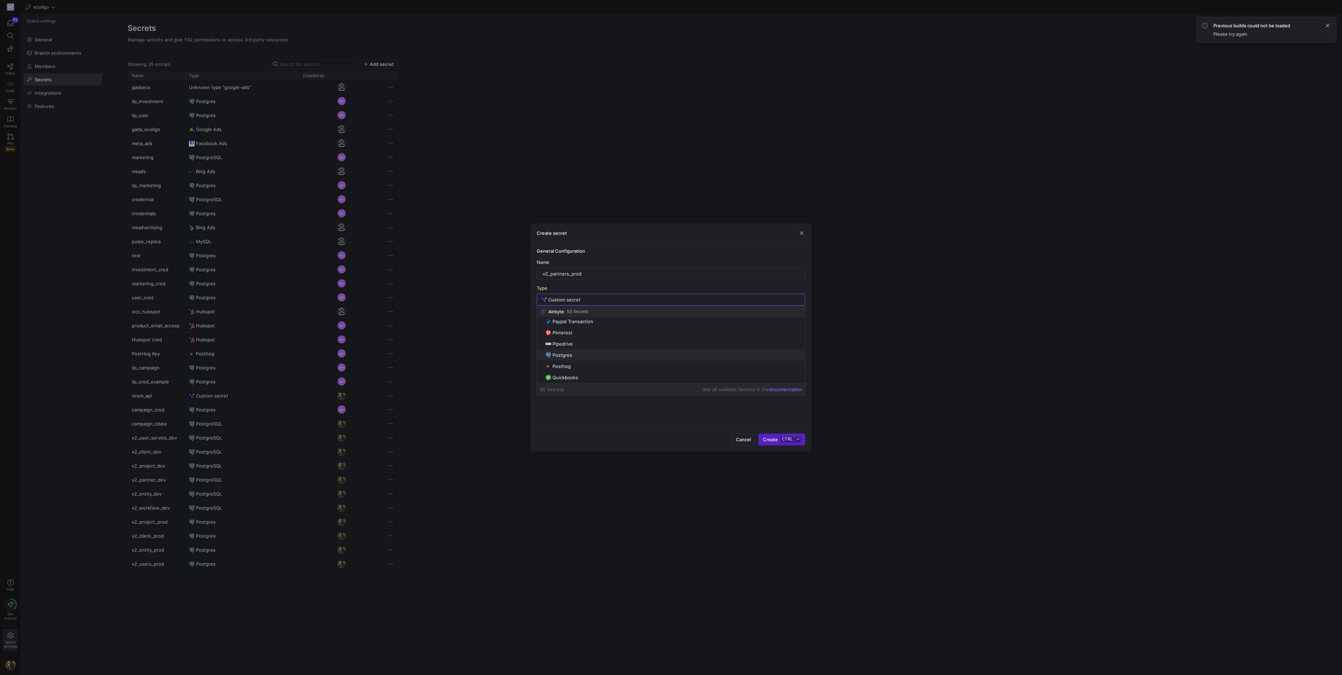
type input "Postgres"
click at [565, 355] on input "text" at bounding box center [671, 354] width 257 height 6
click at [557, 357] on input "text" at bounding box center [671, 354] width 257 height 6
paste input "[DOMAIN_NAME]"
type input "[DOMAIN_NAME]"
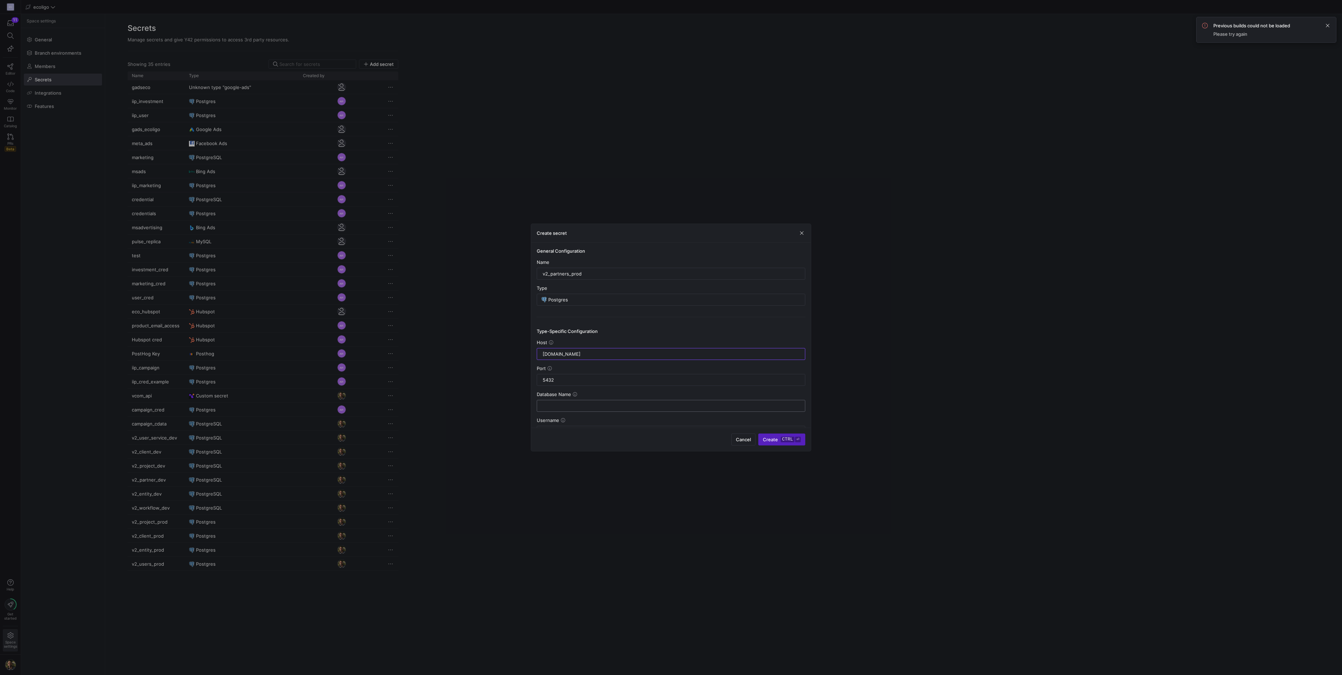
click at [573, 406] on input "text" at bounding box center [671, 406] width 257 height 6
click at [570, 403] on input "text" at bounding box center [671, 406] width 257 height 6
type input "partners_prod"
click at [561, 323] on input "text" at bounding box center [671, 325] width 257 height 6
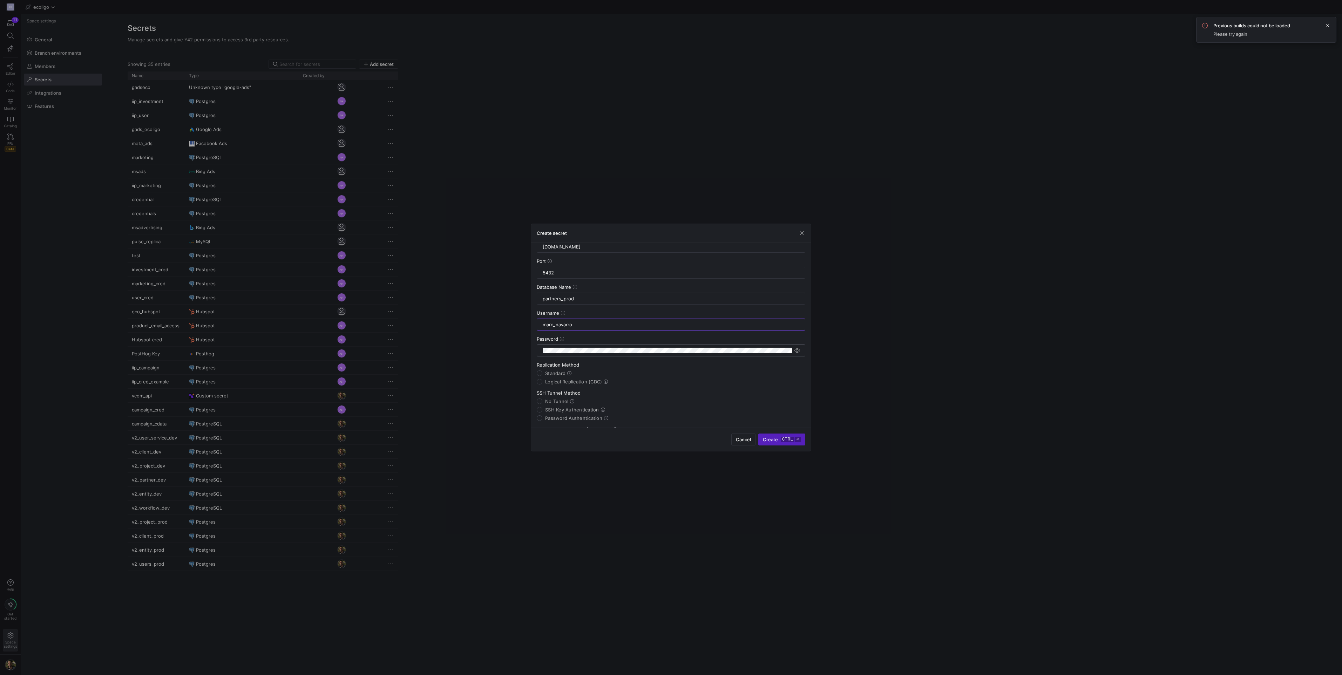
type input "marc_navarro"
click at [561, 353] on y42-json-schema-form-fields "Host [DOMAIN_NAME] Port 5432 Database Name partners_prod Username marc_navarro …" at bounding box center [671, 358] width 269 height 252
click at [601, 340] on div "Password" at bounding box center [671, 339] width 269 height 6
click at [540, 373] on input "Standard" at bounding box center [540, 374] width 6 height 6
radio input "true"
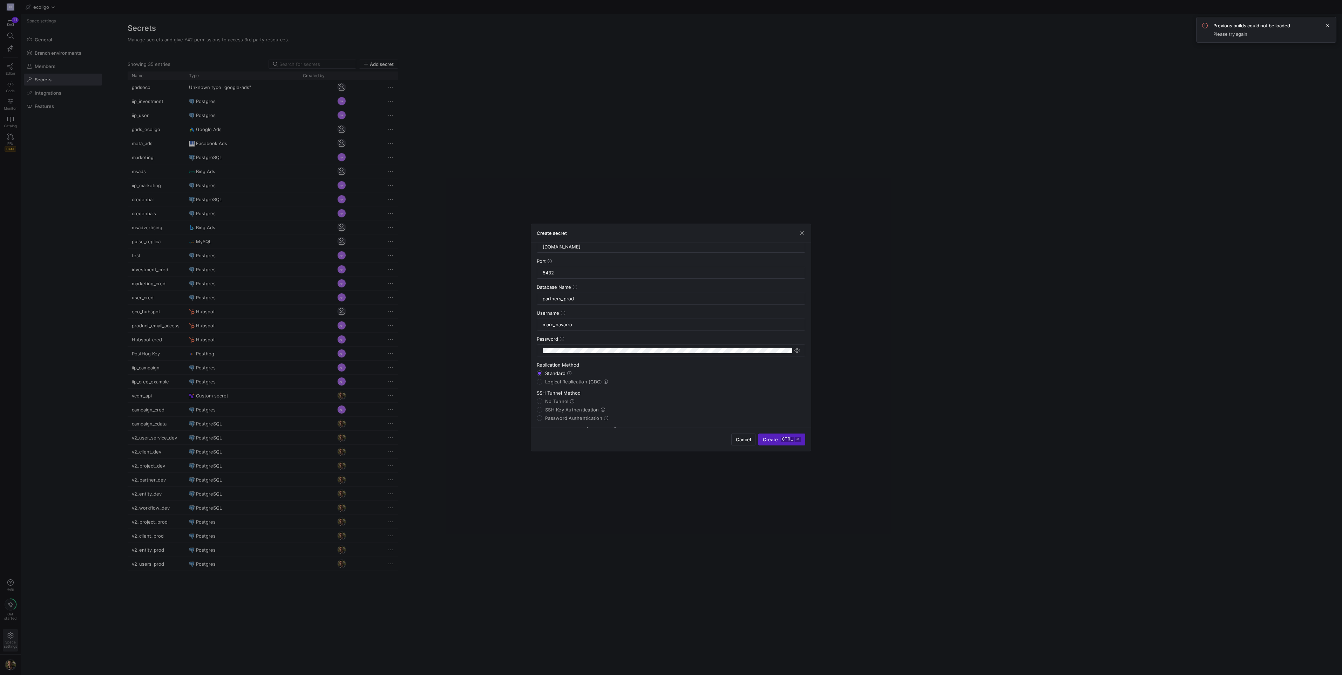
click at [544, 409] on label "SSH Key Authentication" at bounding box center [573, 410] width 63 height 6
click at [542, 409] on input "SSH Key Authentication" at bounding box center [540, 410] width 6 height 6
radio input "true"
click at [560, 319] on input "text" at bounding box center [671, 318] width 257 height 6
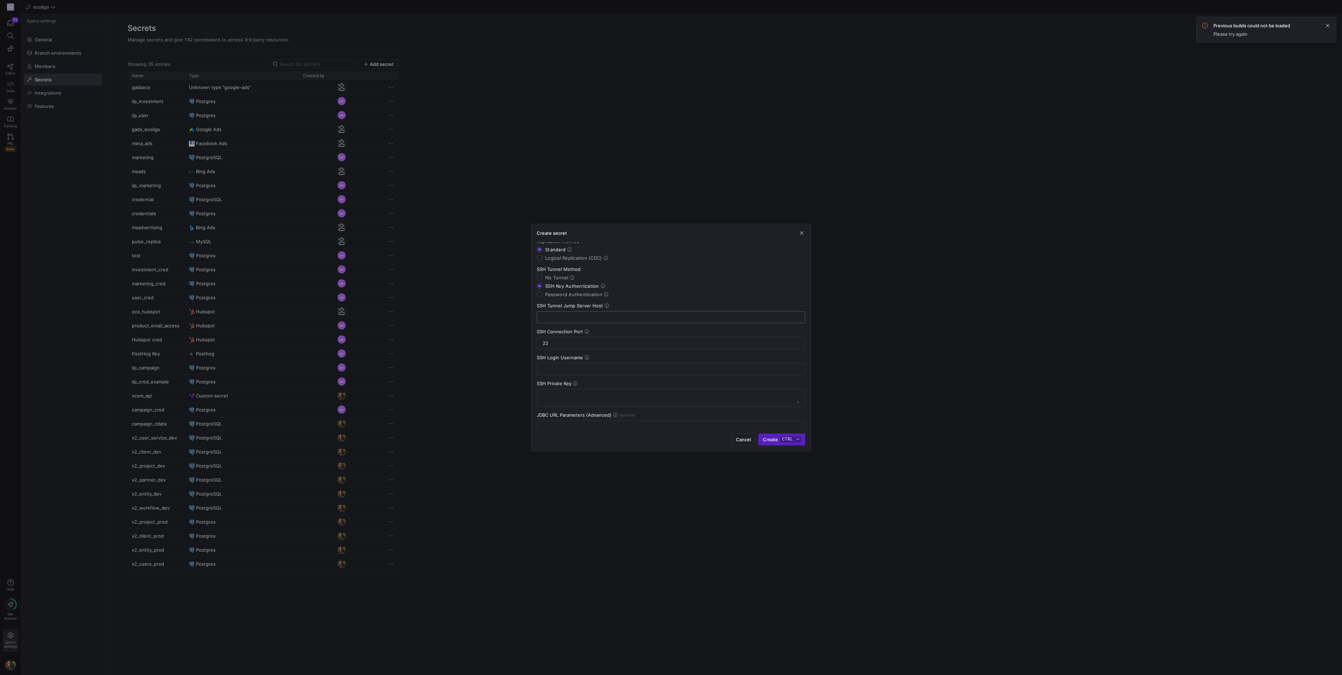
click at [562, 319] on input "text" at bounding box center [671, 318] width 257 height 6
paste input "[TECHNICAL_ID]"
type input "[TECHNICAL_ID]"
click at [555, 371] on input "text" at bounding box center [671, 369] width 257 height 6
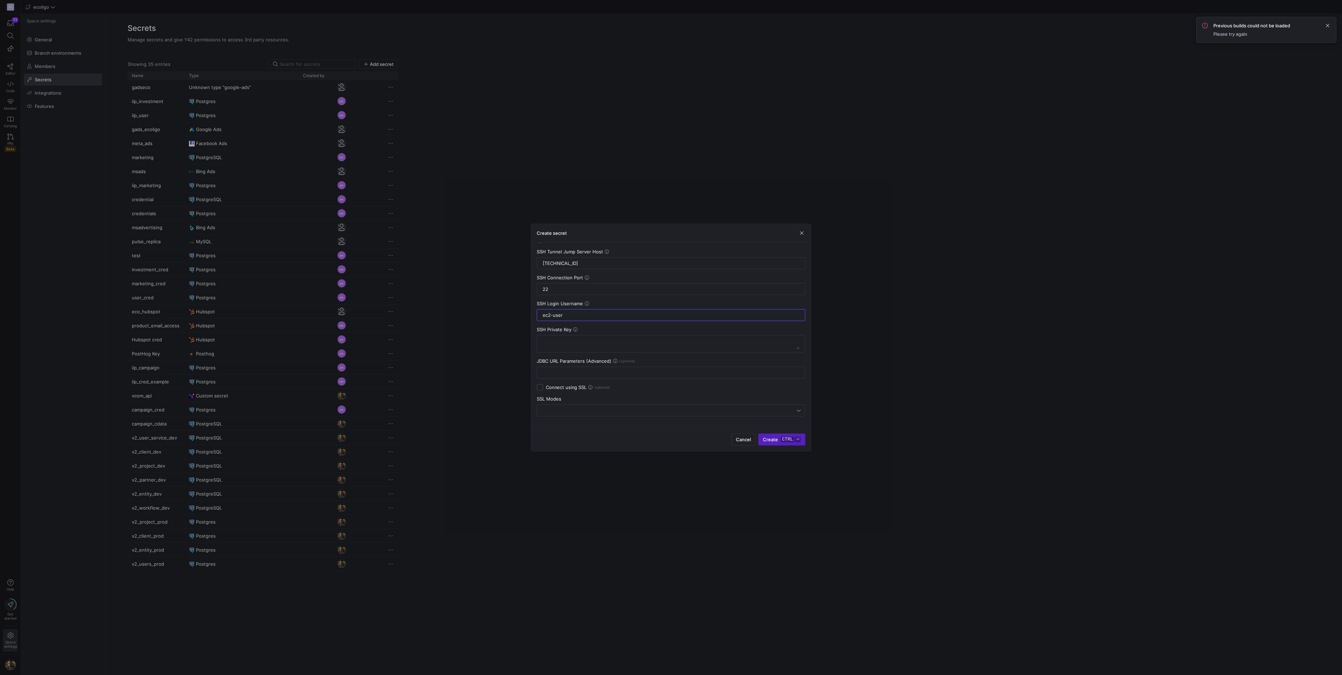
type input "ec2-user"
click at [604, 340] on textarea at bounding box center [671, 343] width 257 height 11
paste textarea "-----BEGIN OPENSSH PRIVATE KEY----- b3BlbnNzaC1rZXktdjEAAAAABG5vbmUAAAAEbm9uZQA…"
type textarea "-----BEGIN OPENSSH PRIVATE KEY----- b3BlbnNzaC1rZXktdjEAAAAABG5vbmUAAAAEbm9uZQA…"
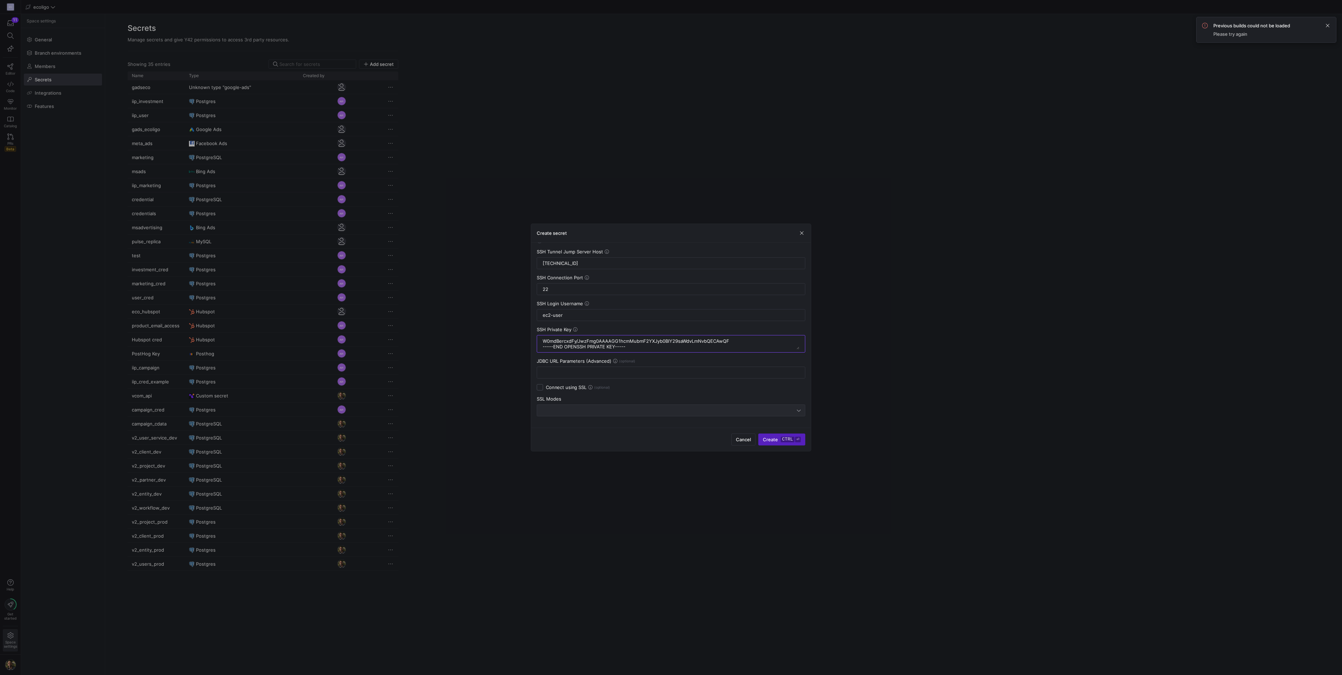
click at [587, 411] on div at bounding box center [669, 411] width 256 height 6
click at [554, 436] on icon at bounding box center [555, 435] width 4 height 4
click at [764, 444] on span "submit" at bounding box center [782, 439] width 46 height 11
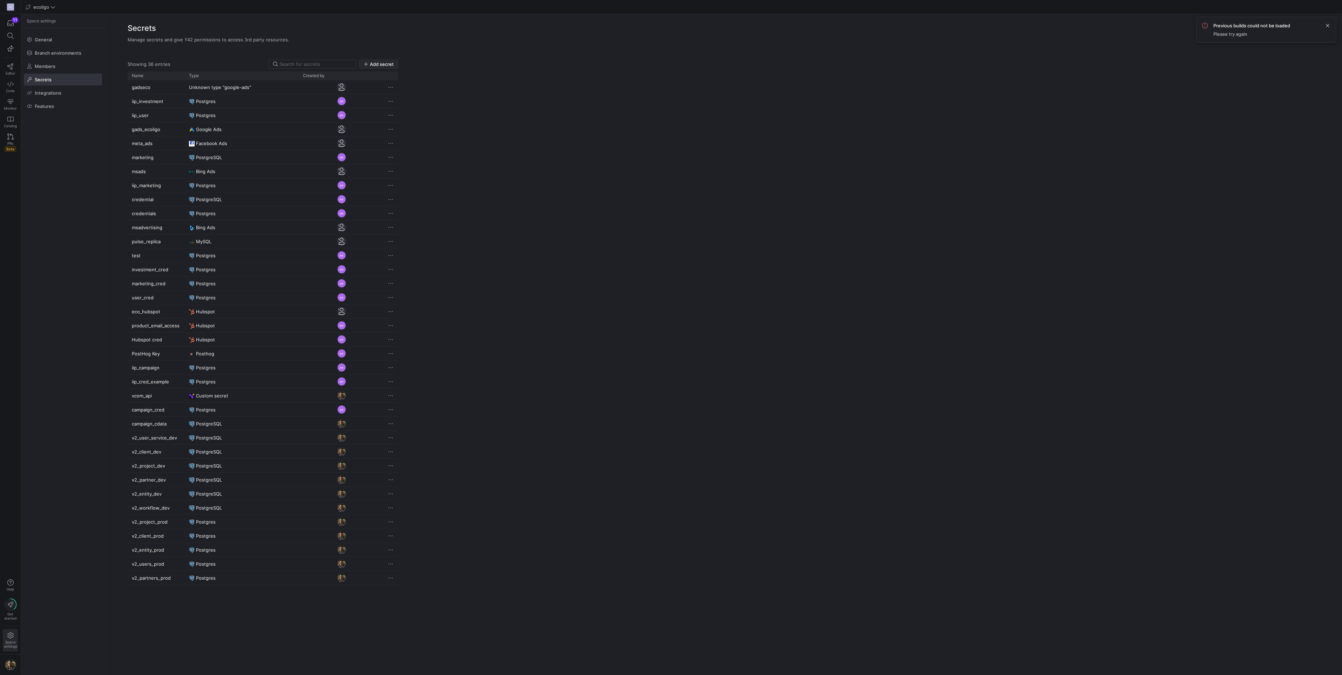
click at [382, 68] on span "button" at bounding box center [378, 64] width 39 height 8
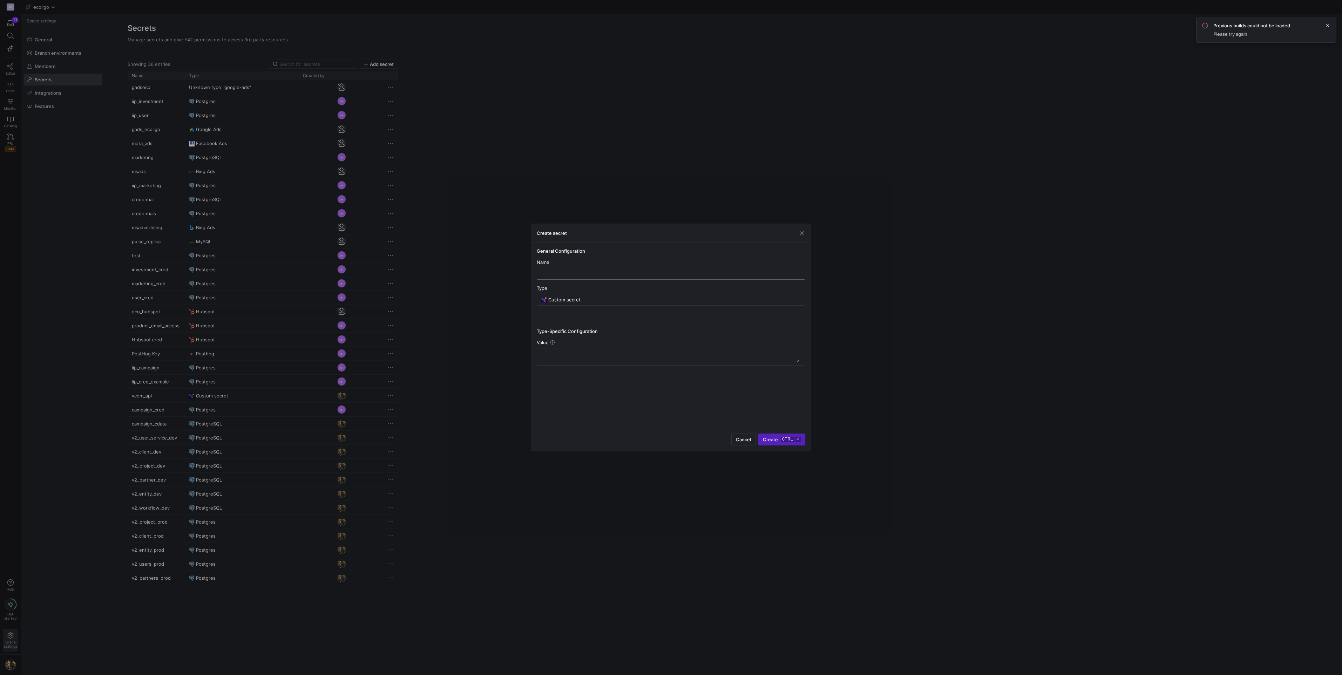
click at [566, 277] on div at bounding box center [671, 273] width 257 height 11
type input "v2_workflow_prod"
click at [581, 303] on div "Custom secret" at bounding box center [674, 299] width 252 height 11
click at [571, 340] on span "Postgres" at bounding box center [563, 339] width 20 height 6
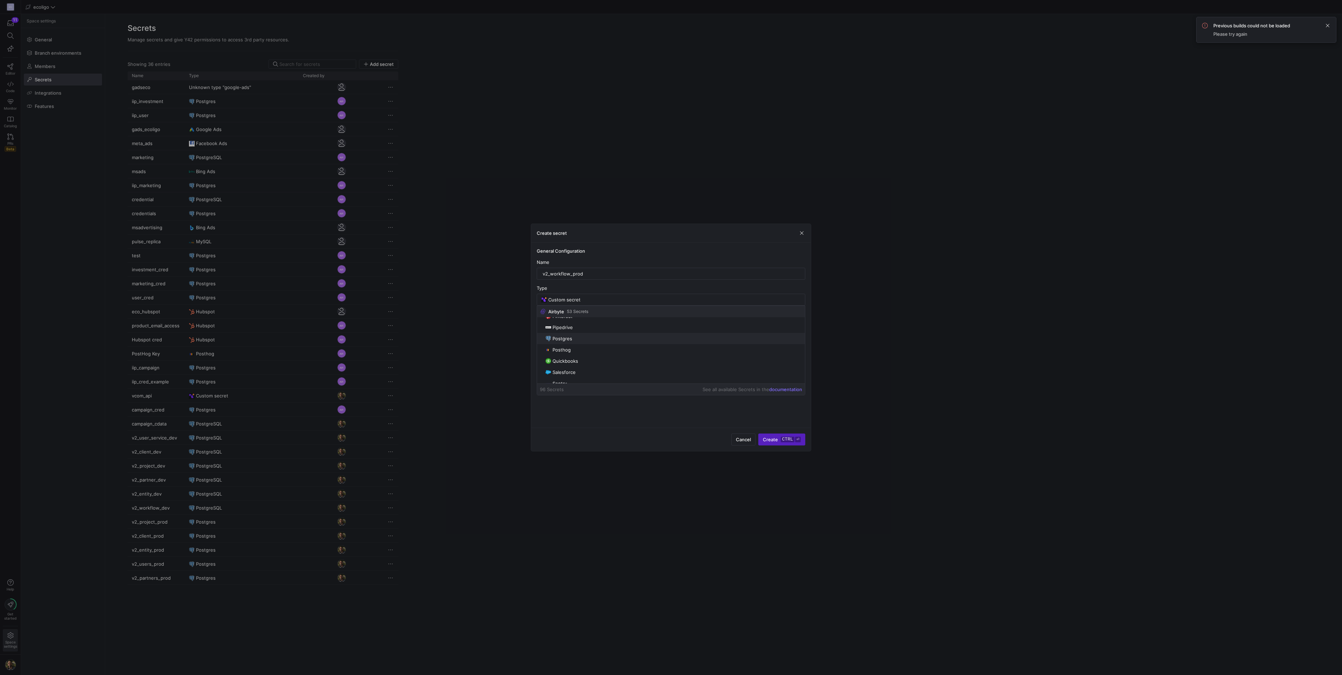
type input "Postgres"
click at [569, 356] on input "text" at bounding box center [671, 354] width 257 height 6
click at [566, 358] on div at bounding box center [671, 354] width 257 height 11
paste input "[DOMAIN_NAME]"
type input "[DOMAIN_NAME]"
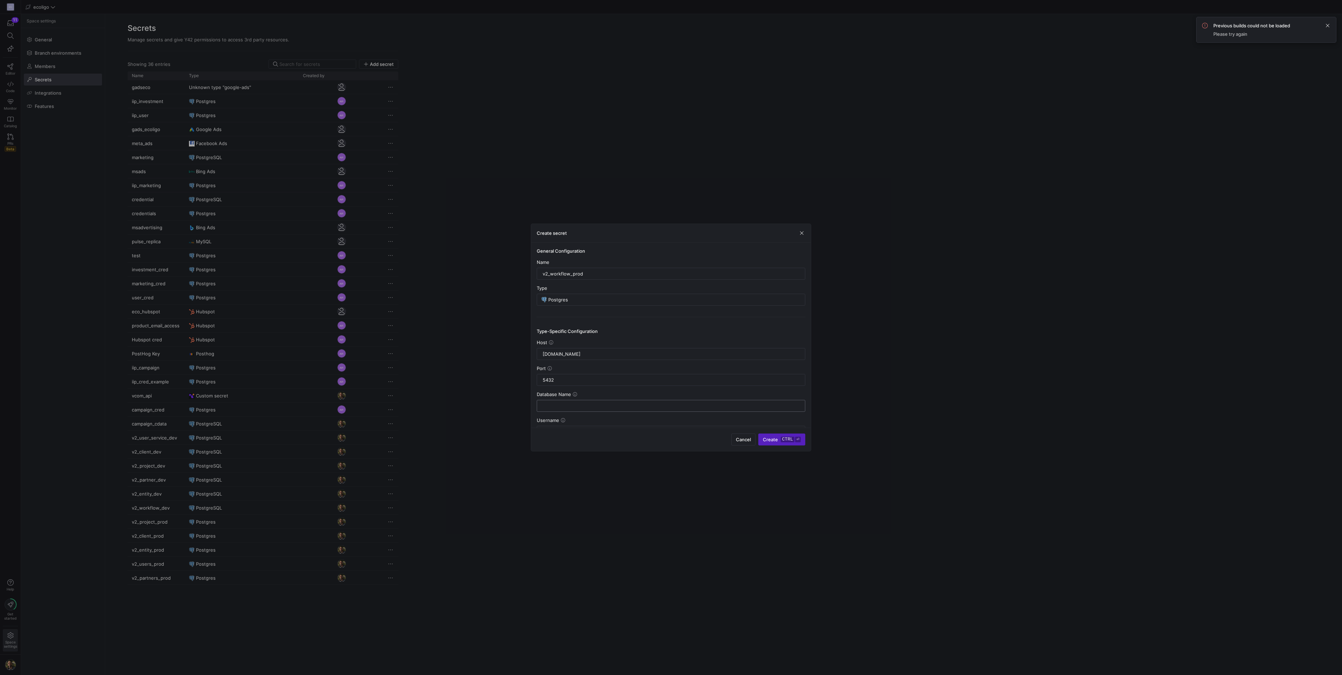
click at [566, 410] on div at bounding box center [671, 405] width 257 height 11
type input "workflow_prod"
click at [552, 346] on input "text" at bounding box center [671, 344] width 257 height 6
type input "marc_navarro"
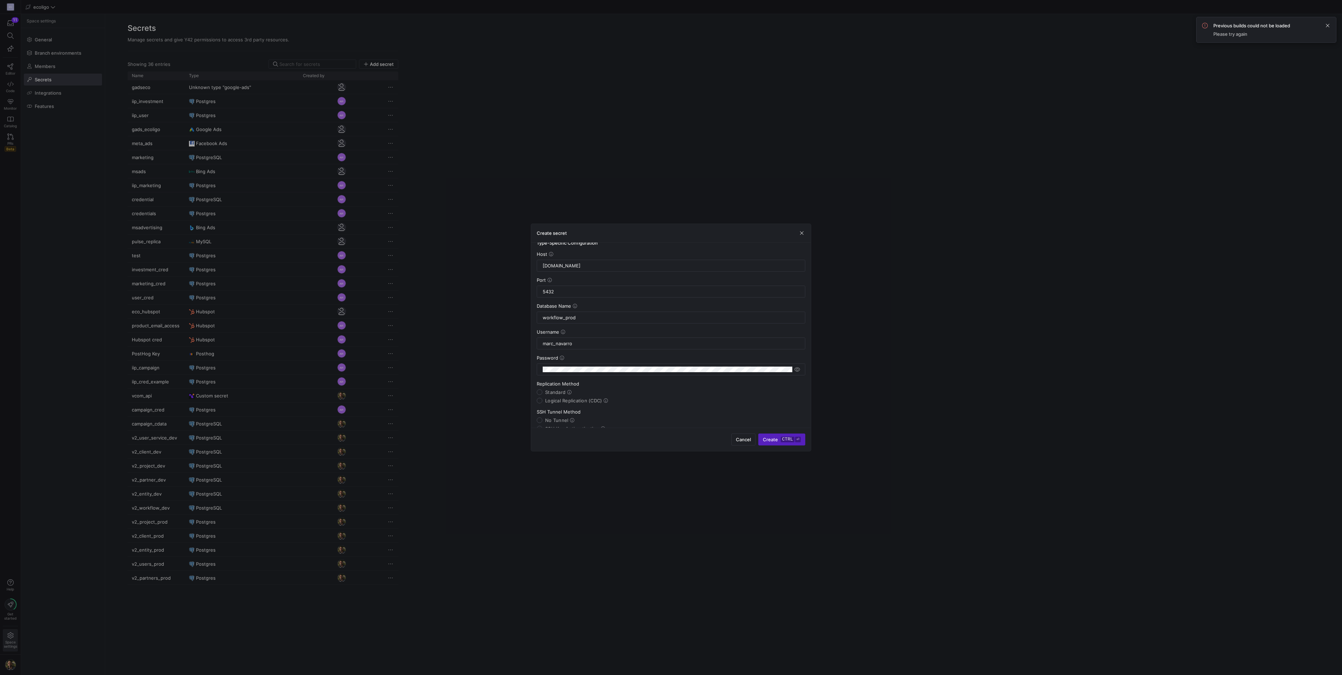
click at [571, 377] on y42-json-schema-form-fields "Host [DOMAIN_NAME] Port 5432 Database Name workflow_prod Username marc_navarro …" at bounding box center [671, 377] width 269 height 252
click at [587, 371] on div at bounding box center [668, 369] width 250 height 11
click at [650, 357] on div "Password" at bounding box center [671, 358] width 269 height 6
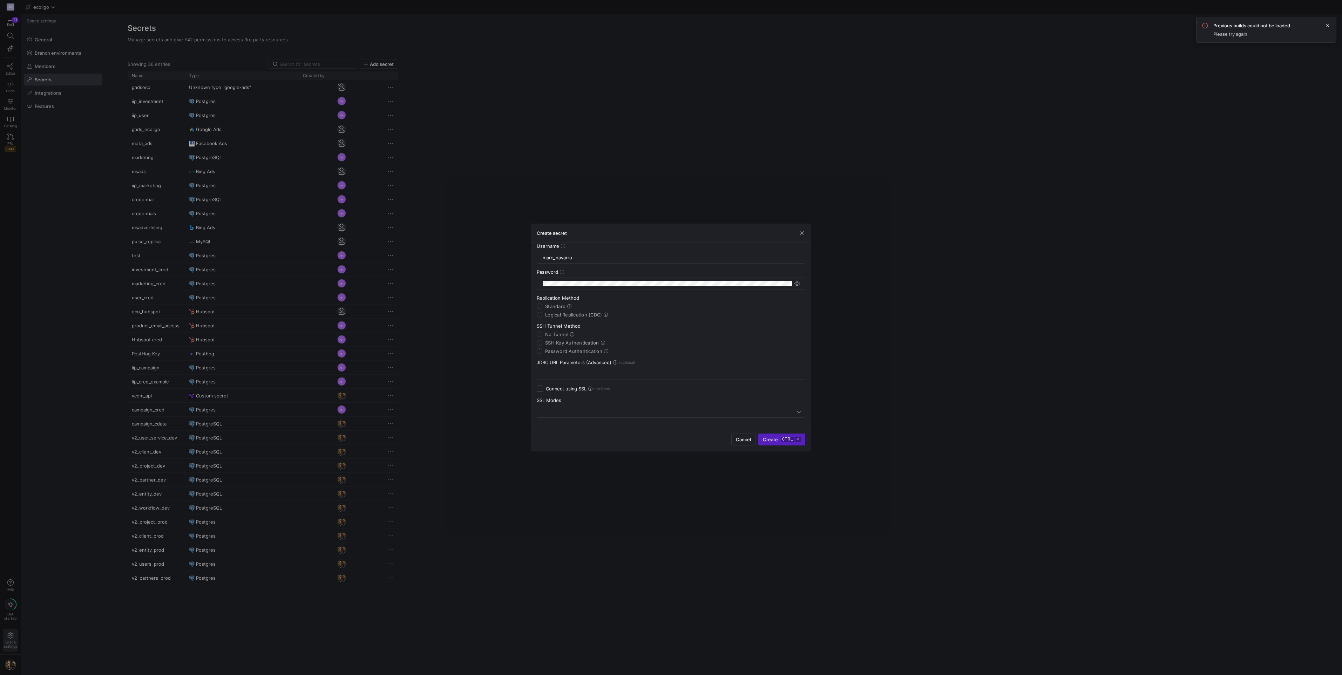
scroll to position [176, 0]
click at [539, 303] on input "Standard" at bounding box center [540, 305] width 6 height 6
radio input "true"
click at [542, 340] on input "SSH Key Authentication" at bounding box center [540, 342] width 6 height 6
radio input "true"
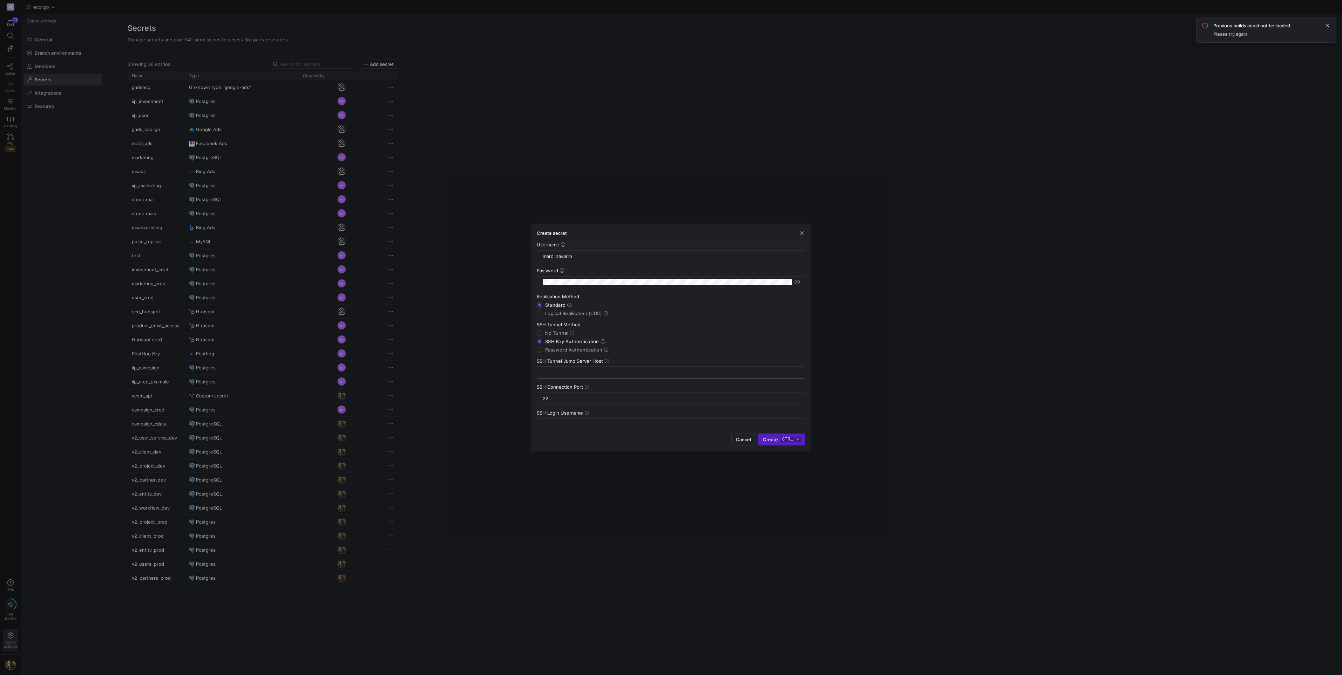
click at [569, 374] on input "text" at bounding box center [671, 373] width 257 height 6
paste input "[TECHNICAL_ID]"
type input "[TECHNICAL_ID]"
click at [565, 374] on input "text" at bounding box center [671, 375] width 257 height 6
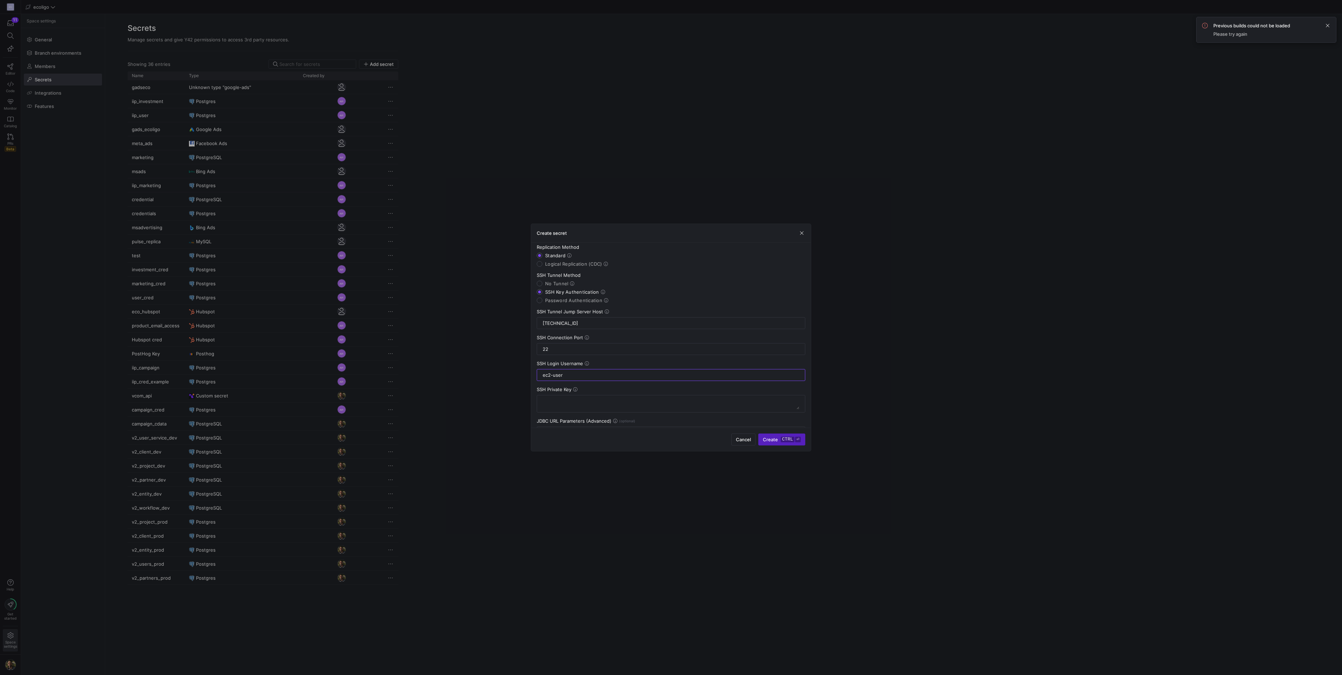
type input "ec2-user"
click at [570, 406] on textarea at bounding box center [671, 403] width 257 height 11
paste textarea "-----BEGIN OPENSSH PRIVATE KEY----- b3BlbnNzaC1rZXktdjEAAAAABG5vbmUAAAAEbm9uZQA…"
type textarea "-----BEGIN OPENSSH PRIVATE KEY----- b3BlbnNzaC1rZXktdjEAAAAABG5vbmUAAAAEbm9uZQA…"
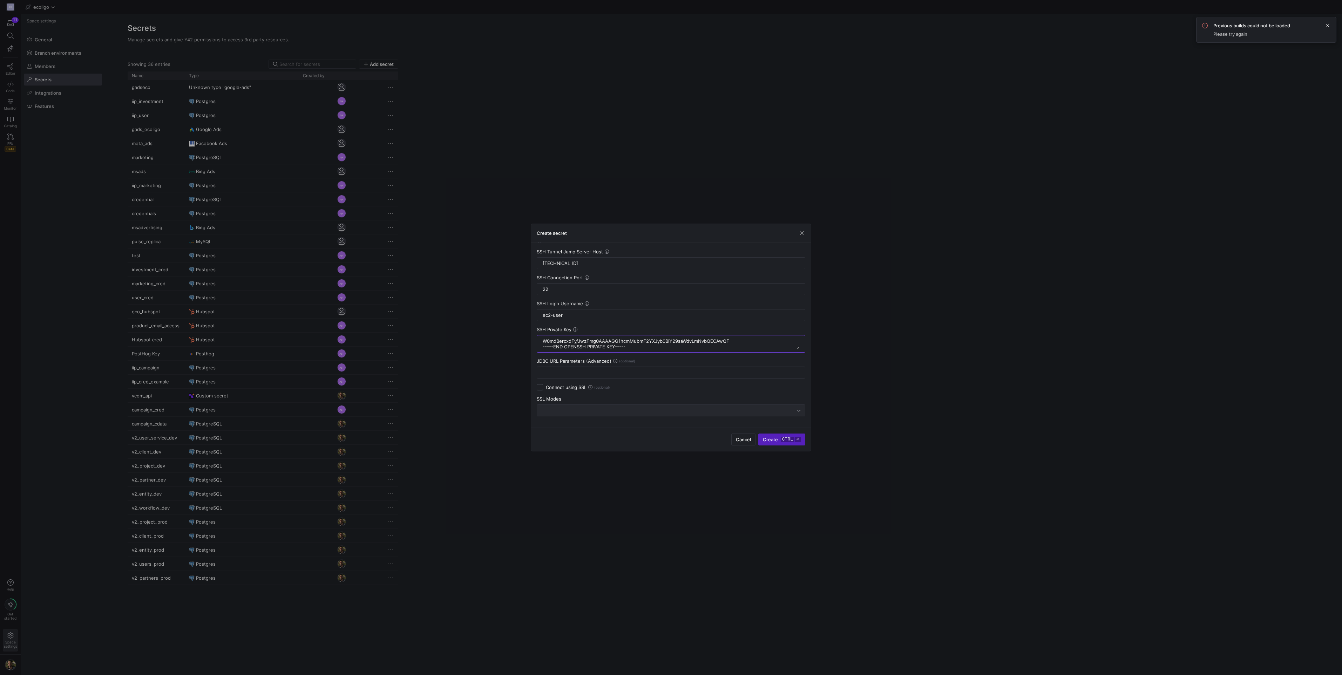
click at [547, 408] on div at bounding box center [669, 411] width 256 height 6
click at [556, 435] on icon at bounding box center [555, 435] width 4 height 4
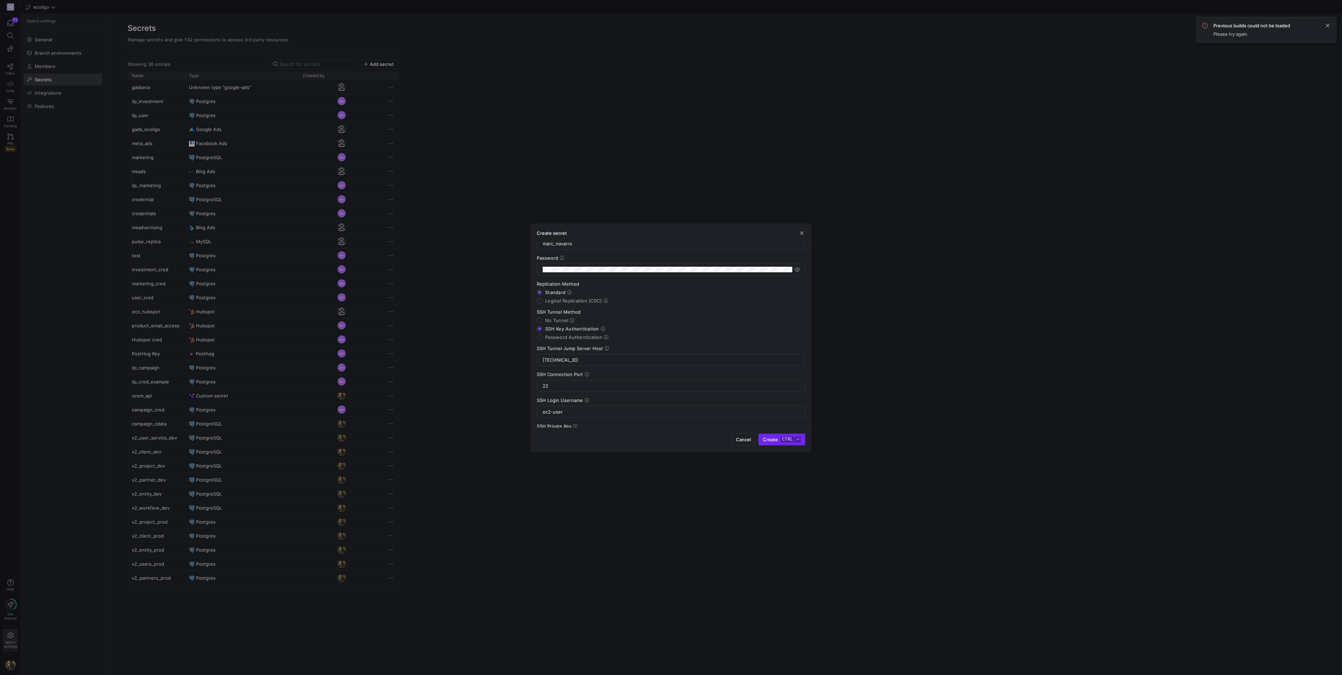
click at [763, 440] on span "Create ctrl ⏎" at bounding box center [782, 440] width 38 height 6
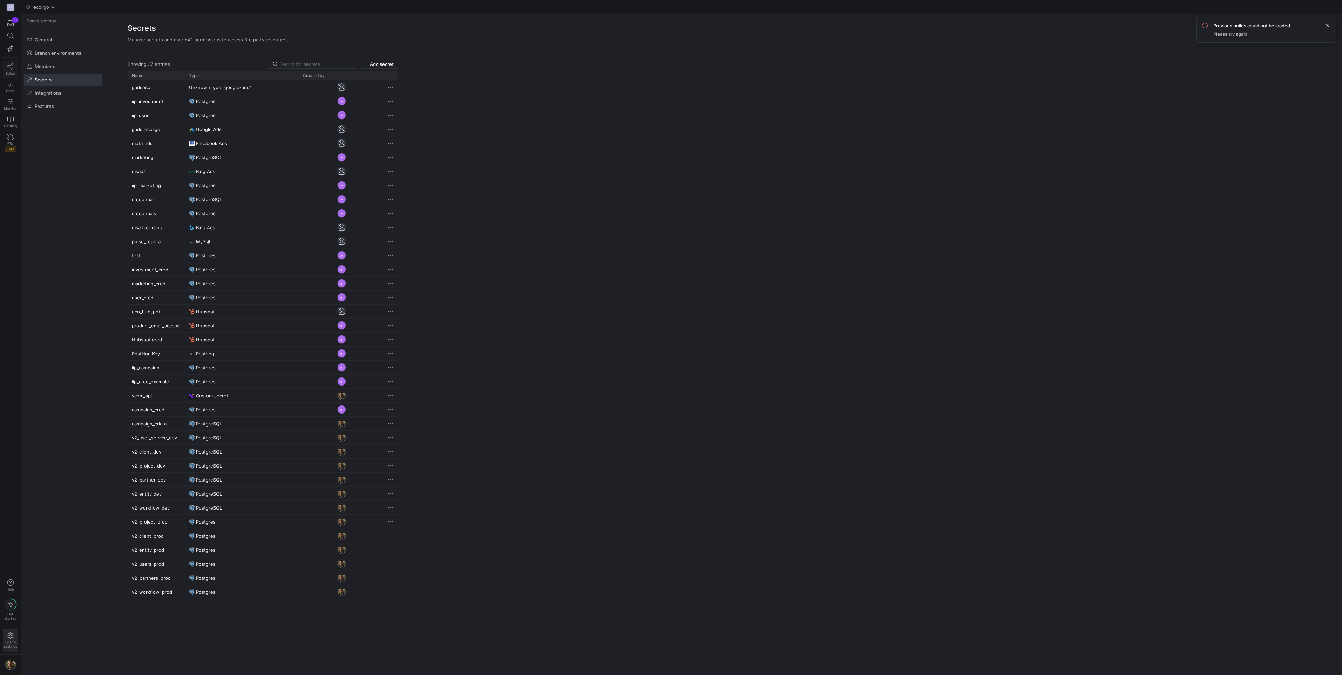
click at [12, 71] on link "Editor" at bounding box center [10, 70] width 15 height 18
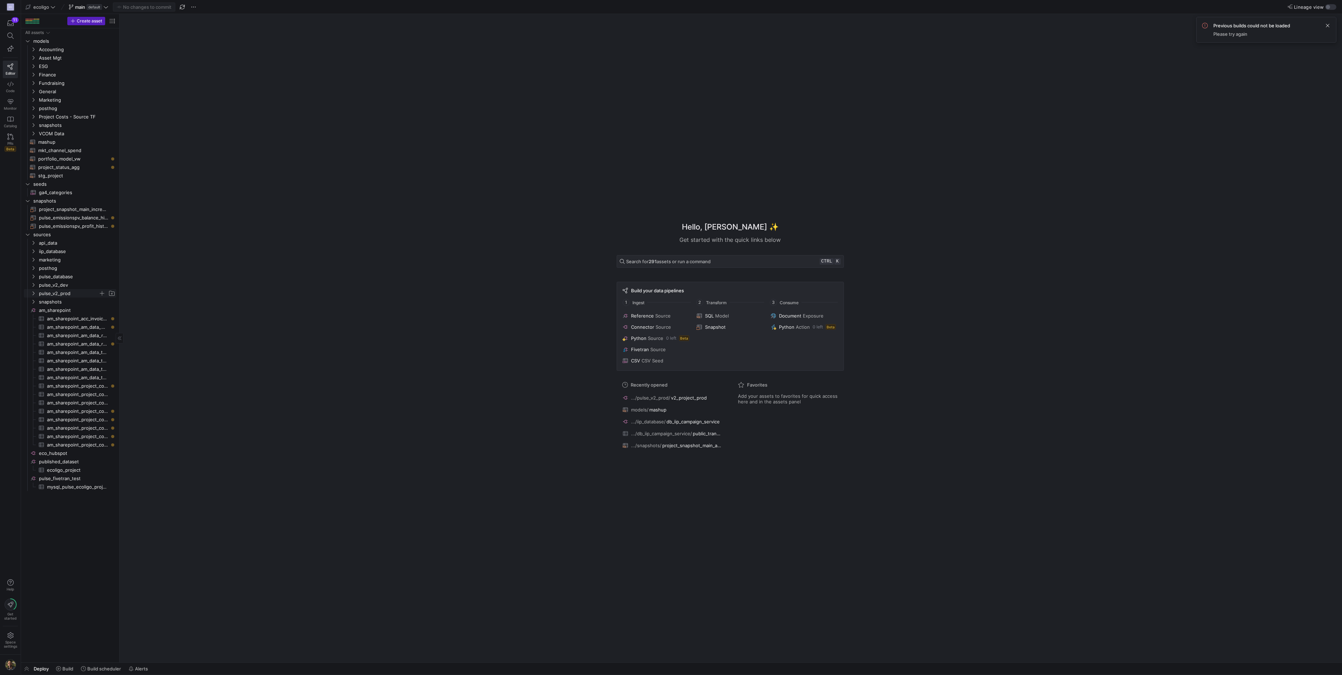
click at [34, 290] on span "pulse_v2_prod" at bounding box center [73, 294] width 86 height 8
click at [75, 310] on span "public_client_offer_ppa_conditions​​​​​​​​​" at bounding box center [81, 310] width 56 height 8
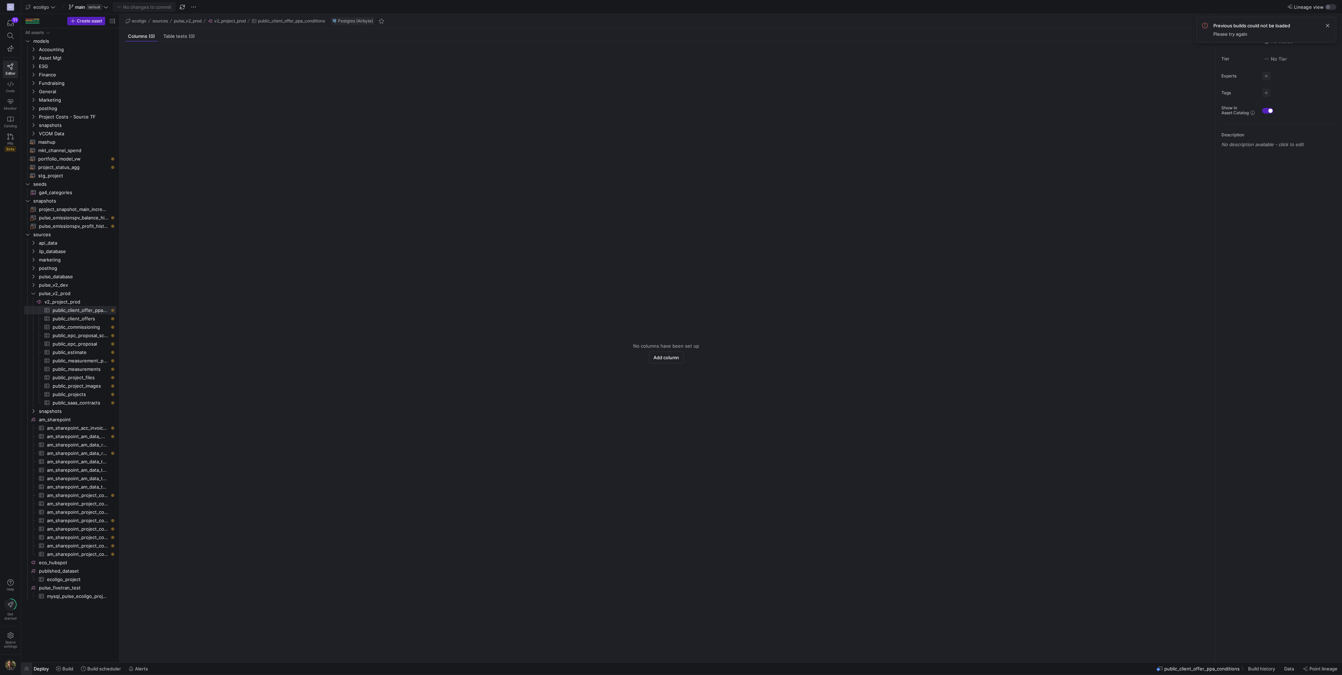
click at [23, 673] on span "button" at bounding box center [26, 669] width 11 height 12
